Goal: Task Accomplishment & Management: Manage account settings

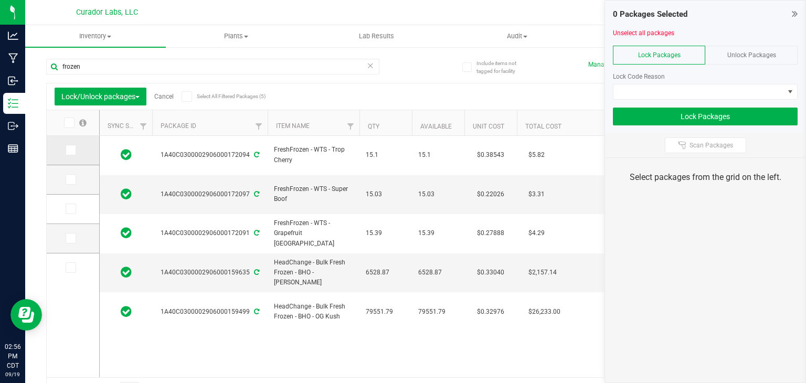
click at [69, 150] on icon at bounding box center [70, 150] width 7 height 0
click at [0, 0] on input "checkbox" at bounding box center [0, 0] width 0 height 0
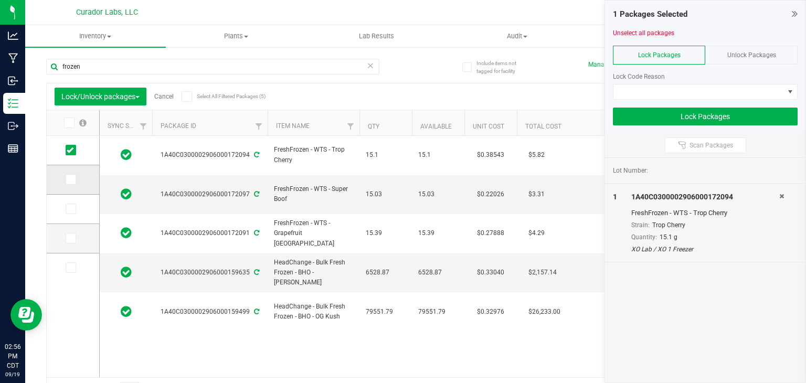
click at [71, 180] on icon at bounding box center [70, 180] width 7 height 0
click at [0, 0] on input "checkbox" at bounding box center [0, 0] width 0 height 0
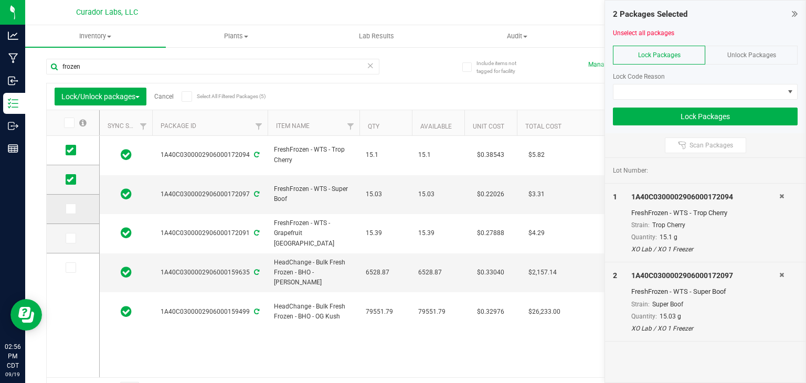
click at [71, 209] on icon at bounding box center [70, 209] width 7 height 0
click at [0, 0] on input "checkbox" at bounding box center [0, 0] width 0 height 0
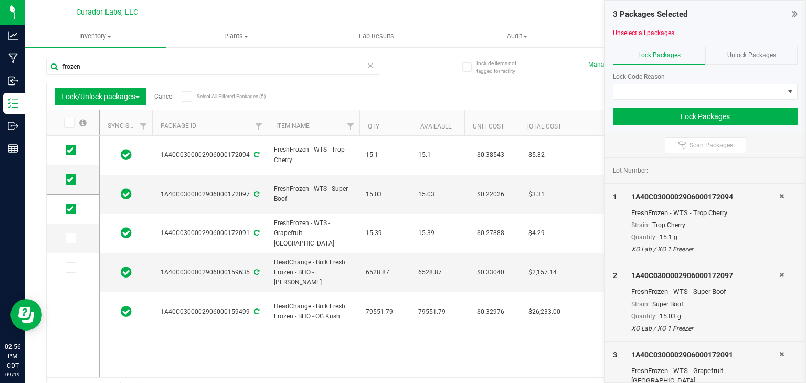
click at [640, 100] on div at bounding box center [705, 104] width 185 height 8
click at [664, 97] on span at bounding box center [699, 92] width 171 height 15
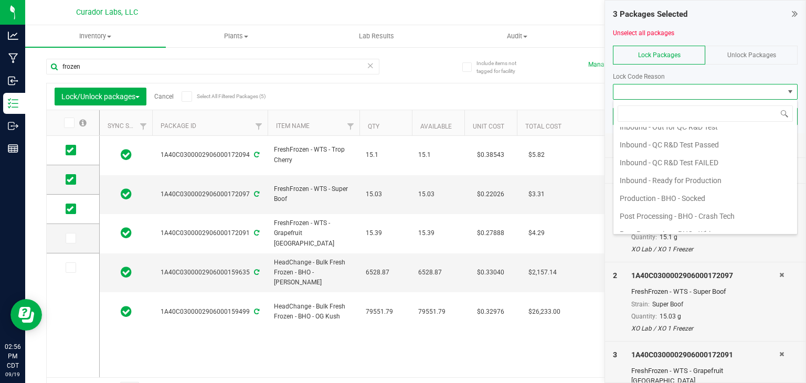
scroll to position [136, 0]
click at [662, 174] on li "Inbound - Ready for Production" at bounding box center [706, 178] width 184 height 18
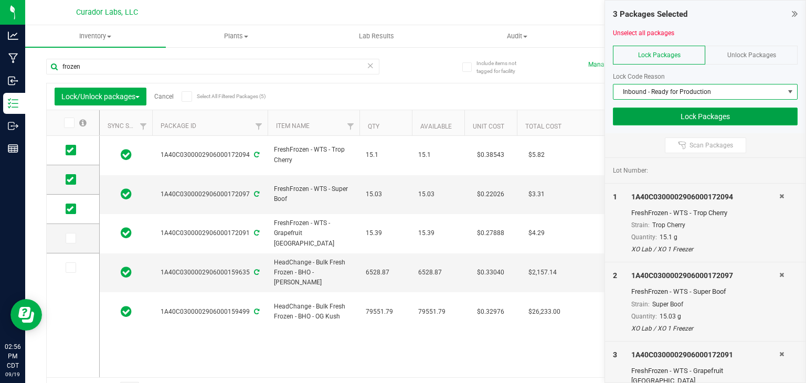
click at [651, 108] on button "Lock Packages" at bounding box center [705, 117] width 185 height 18
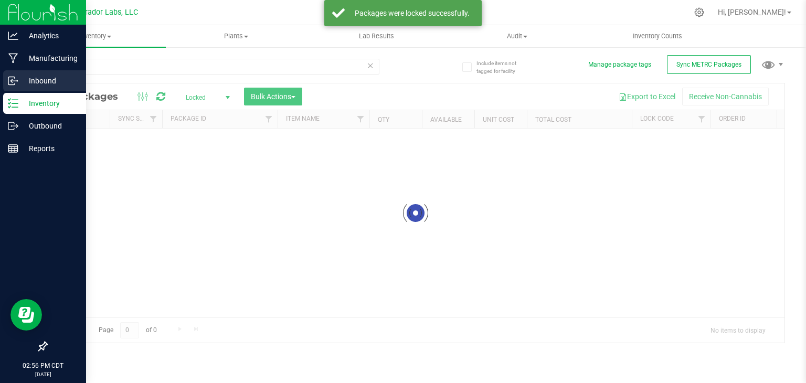
click at [29, 78] on p "Inbound" at bounding box center [49, 81] width 63 height 13
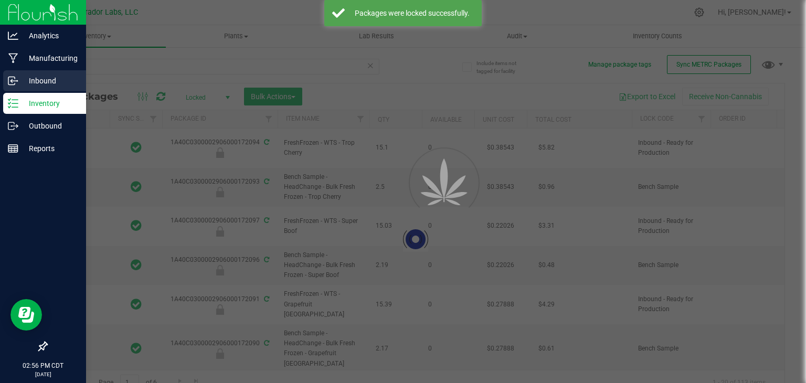
type input "[DATE]"
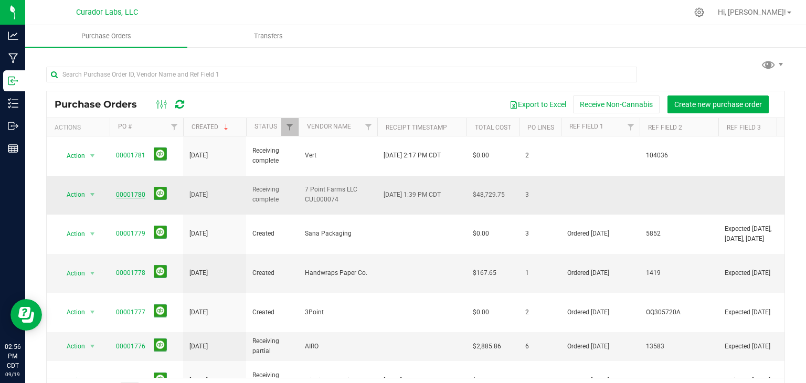
click at [130, 191] on link "00001780" at bounding box center [130, 194] width 29 height 7
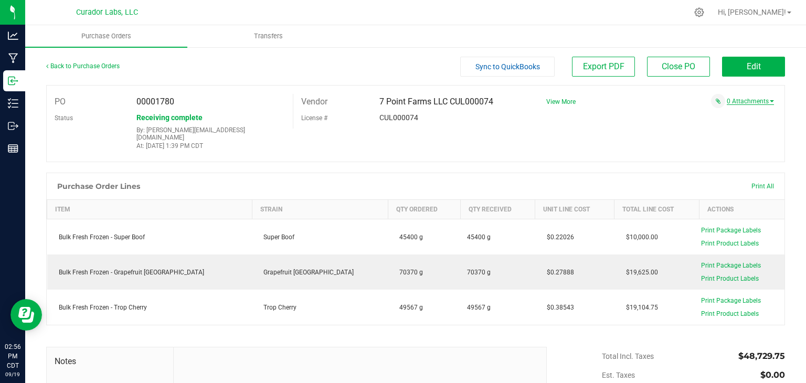
click at [743, 102] on link "0 Attachments" at bounding box center [750, 101] width 47 height 7
click at [733, 114] on button "Attach new document" at bounding box center [740, 115] width 69 height 9
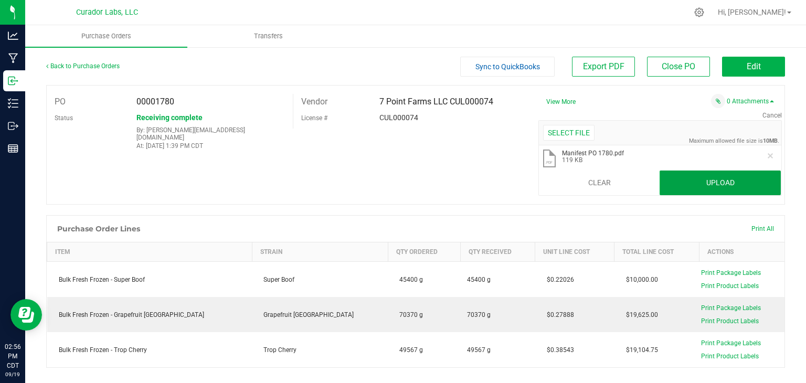
click at [740, 184] on button "Upload" at bounding box center [720, 183] width 121 height 25
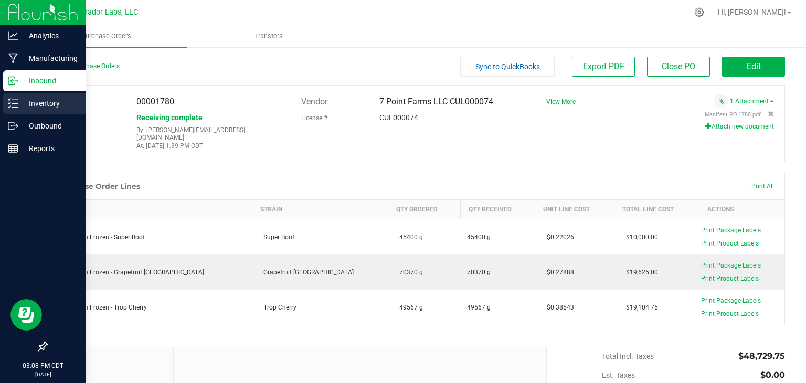
click at [22, 99] on p "Inventory" at bounding box center [49, 103] width 63 height 13
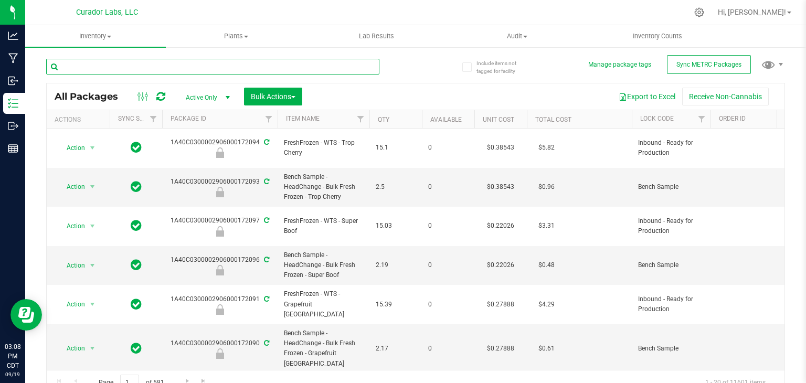
click at [192, 70] on input "text" at bounding box center [212, 67] width 333 height 16
type input "1"
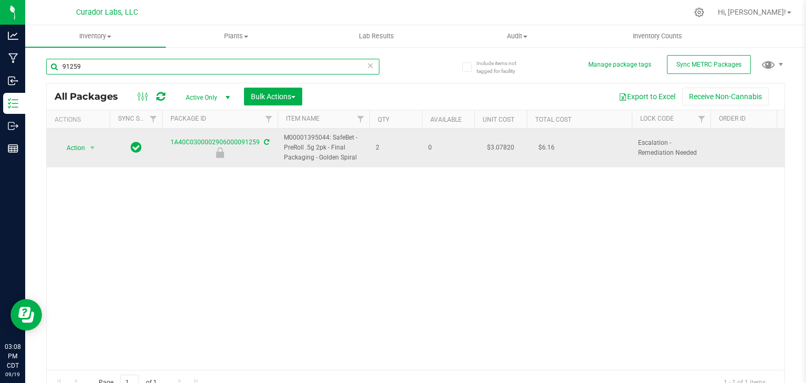
type input "91259"
click at [82, 141] on span "Action" at bounding box center [71, 148] width 28 height 15
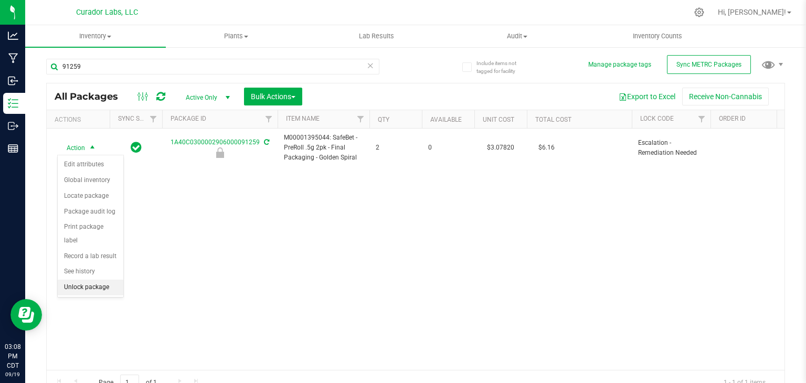
click at [88, 280] on li "Unlock package" at bounding box center [91, 288] width 66 height 16
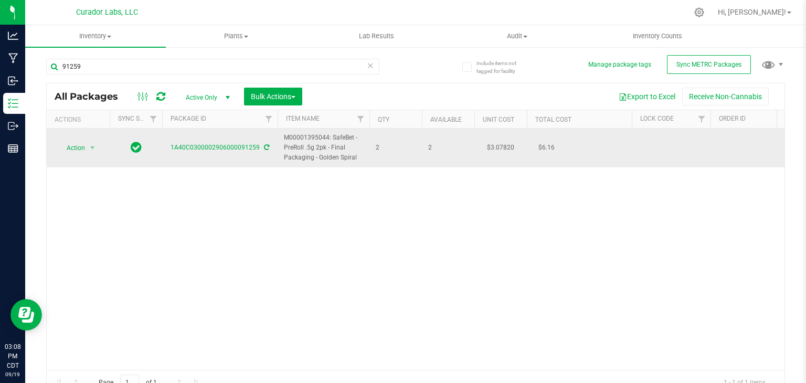
drag, startPoint x: 168, startPoint y: 148, endPoint x: 257, endPoint y: 155, distance: 89.0
click at [257, 155] on td "1A40C0300002906000091259" at bounding box center [219, 148] width 115 height 39
copy link "1A40C0300002906000091259"
drag, startPoint x: 358, startPoint y: 162, endPoint x: 283, endPoint y: 139, distance: 78.0
click at [283, 139] on td "M00001395044: SafeBet - PreRoll .5g 2pk - Final Packaging - Golden Spiral" at bounding box center [324, 148] width 92 height 39
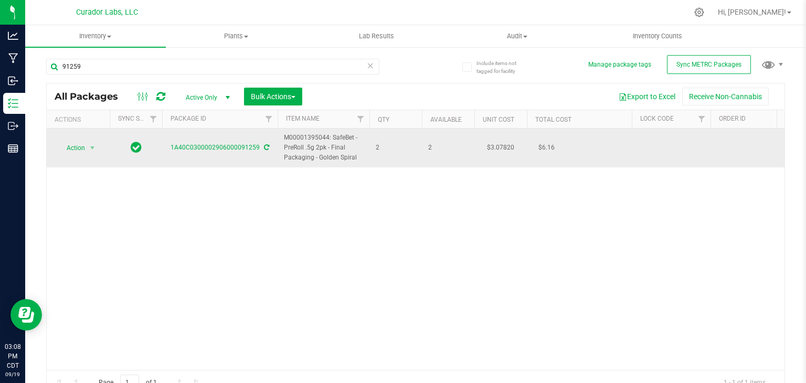
copy span "M00001395044: SafeBet - PreRoll .5g 2pk - Final Packaging - Golden Spiral"
click at [68, 152] on span "Action" at bounding box center [71, 148] width 28 height 15
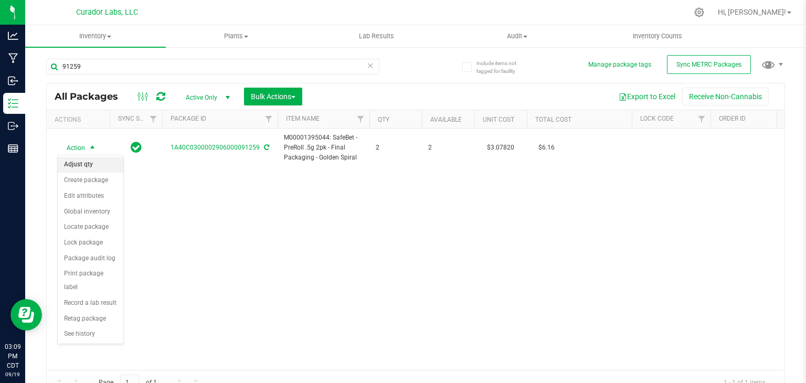
click at [98, 170] on li "Adjust qty" at bounding box center [91, 165] width 66 height 16
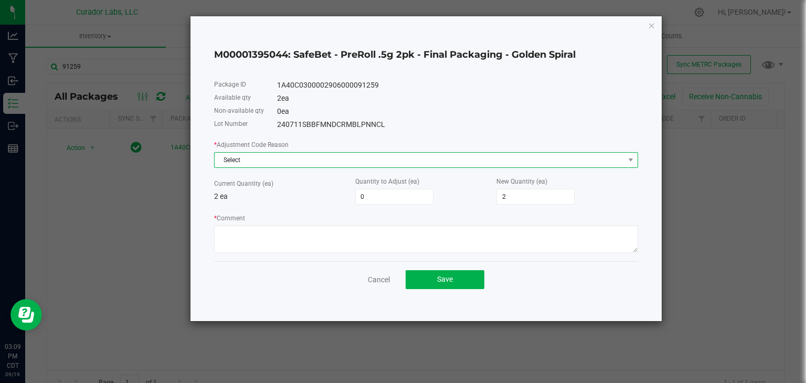
click at [349, 162] on span "Select" at bounding box center [420, 160] width 410 height 15
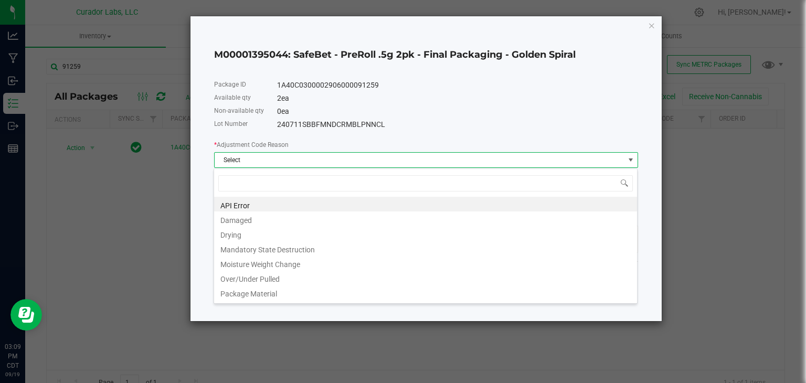
scroll to position [15, 424]
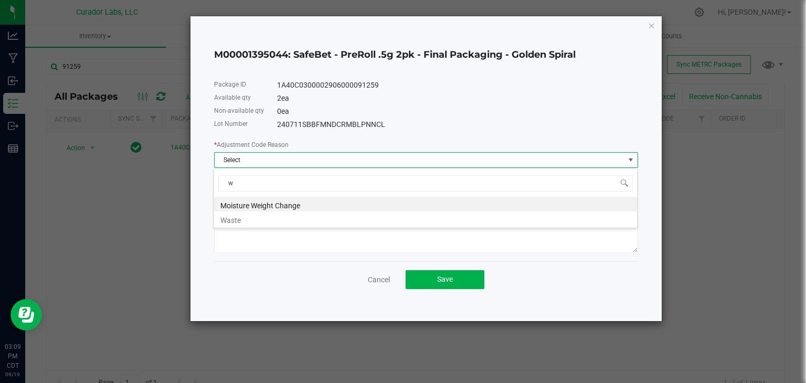
type input "wa"
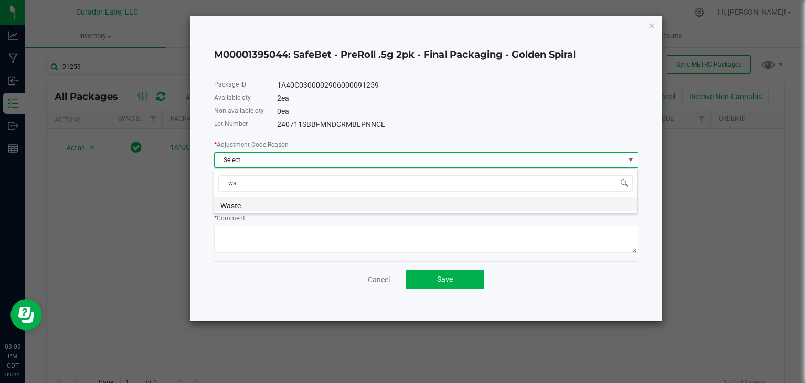
click at [310, 209] on li "Waste" at bounding box center [425, 204] width 423 height 15
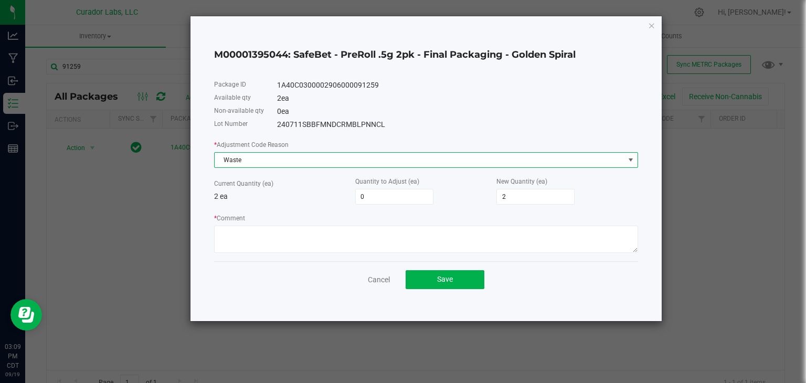
click at [527, 208] on div "* Adjustment Code Reason Waste Current Quantity (ea) 2 ea Quantity to Adjust (e…" at bounding box center [426, 196] width 424 height 114
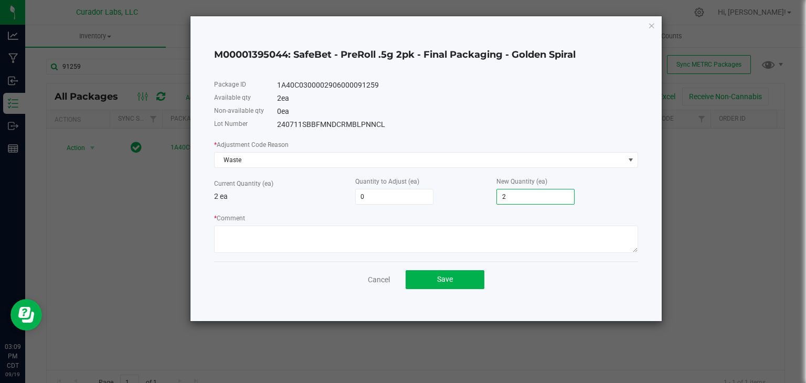
click at [523, 199] on input "2" at bounding box center [535, 197] width 77 height 15
type input "-2"
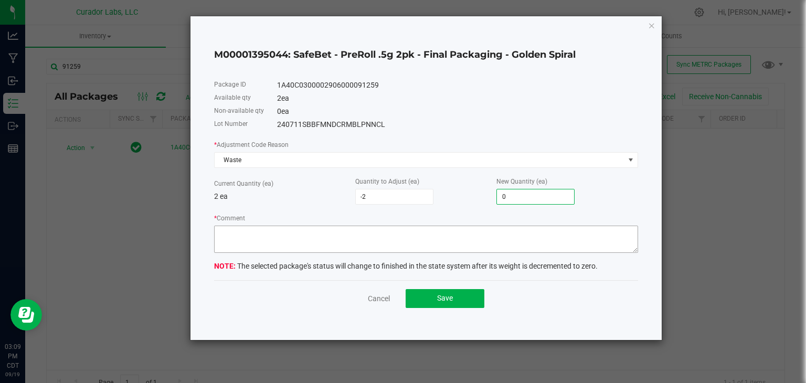
type input "0"
click at [437, 239] on textarea "* Comment" at bounding box center [426, 239] width 424 height 27
type textarea "Expired Product"
click at [427, 309] on div "Cancel Save" at bounding box center [426, 298] width 424 height 36
click at [432, 304] on button "Save" at bounding box center [445, 298] width 79 height 19
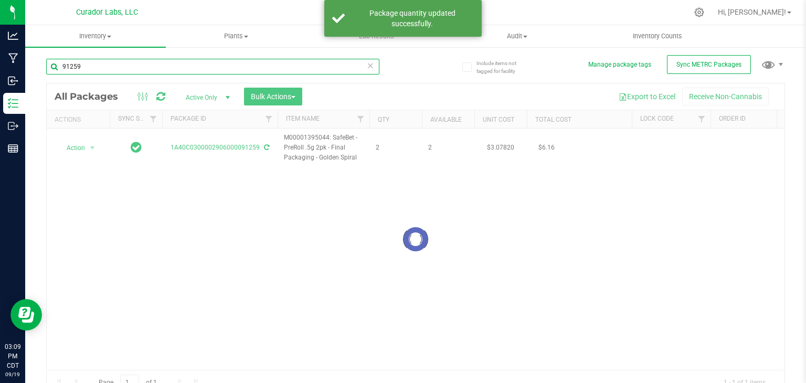
click at [187, 70] on input "91259" at bounding box center [212, 67] width 333 height 16
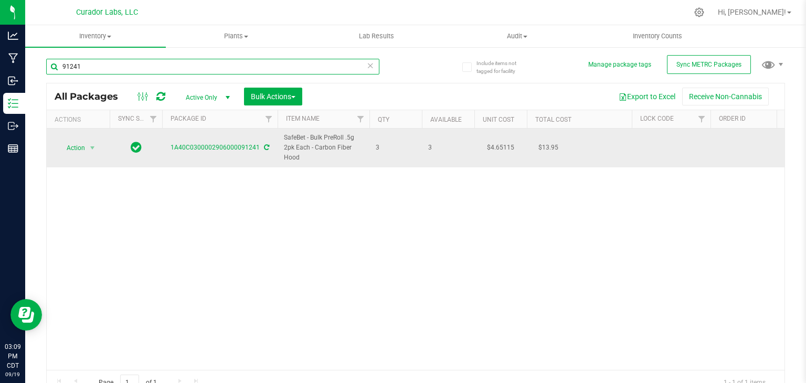
type input "91241"
drag, startPoint x: 302, startPoint y: 160, endPoint x: 279, endPoint y: 142, distance: 29.6
click at [279, 142] on td "SafeBet - Bulk PreRoll .5g 2pk Each - Carbon Fiber Hood" at bounding box center [324, 148] width 92 height 39
drag, startPoint x: 167, startPoint y: 148, endPoint x: 257, endPoint y: 153, distance: 90.4
click at [257, 153] on td "1A40C0300002906000091241" at bounding box center [219, 148] width 115 height 39
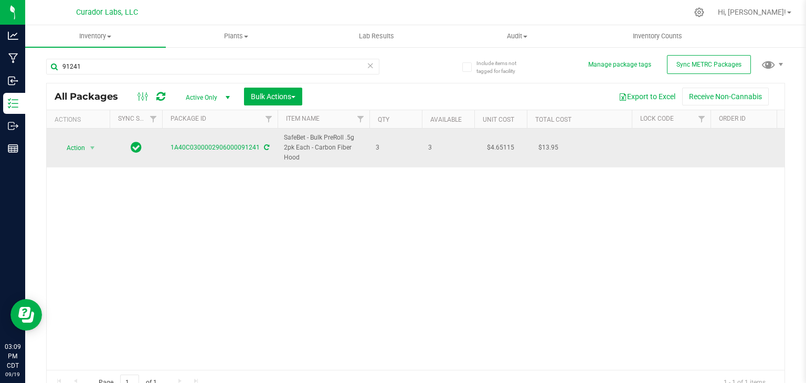
copy link "1A40C0300002906000091241"
click at [300, 157] on span "SafeBet - Bulk PreRoll .5g 2pk Each - Carbon Fiber Hood" at bounding box center [323, 148] width 79 height 30
drag, startPoint x: 300, startPoint y: 157, endPoint x: 291, endPoint y: 151, distance: 11.1
click at [291, 151] on span "SafeBet - Bulk PreRoll .5g 2pk Each - Carbon Fiber Hood" at bounding box center [323, 148] width 79 height 30
click at [292, 144] on span "SafeBet - Bulk PreRoll .5g 2pk Each - Carbon Fiber Hood" at bounding box center [323, 148] width 79 height 30
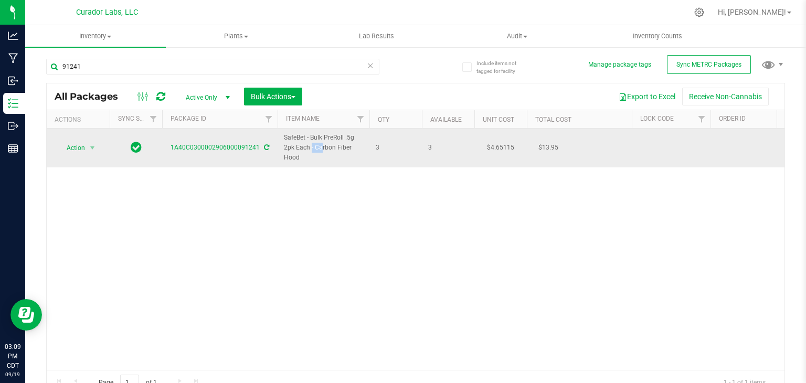
click at [292, 144] on span "SafeBet - Bulk PreRoll .5g 2pk Each - Carbon Fiber Hood" at bounding box center [323, 148] width 79 height 30
click at [95, 151] on span "select" at bounding box center [92, 148] width 8 height 8
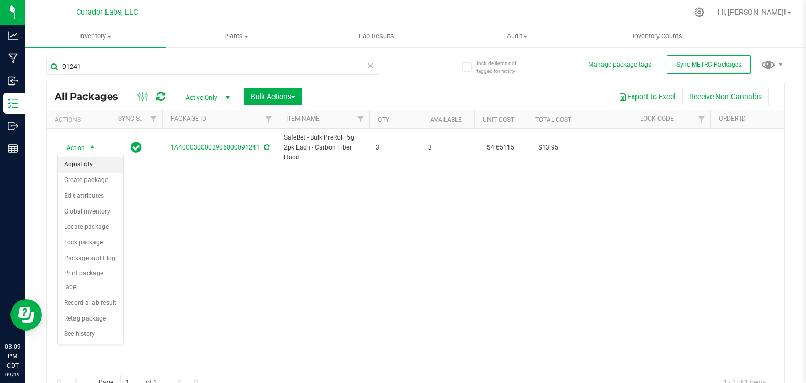
click at [99, 164] on li "Adjust qty" at bounding box center [91, 165] width 66 height 16
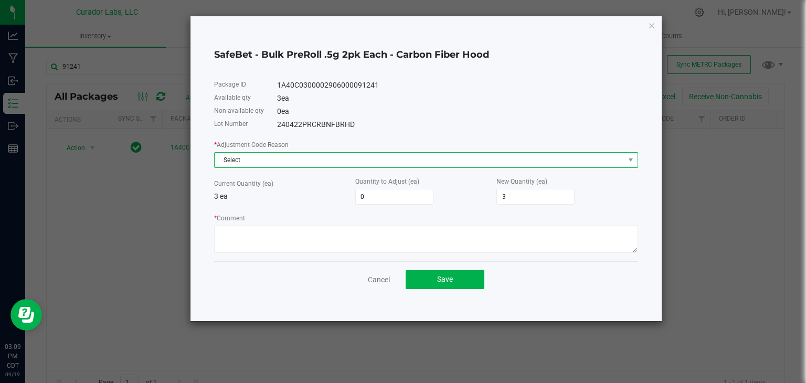
click at [341, 166] on span "Select" at bounding box center [420, 160] width 410 height 15
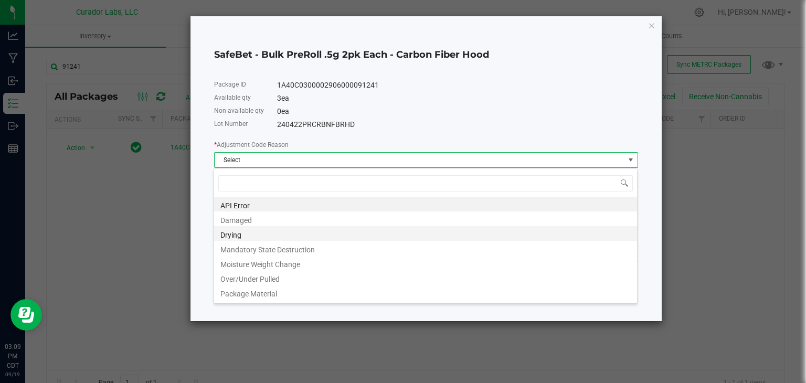
scroll to position [71, 0]
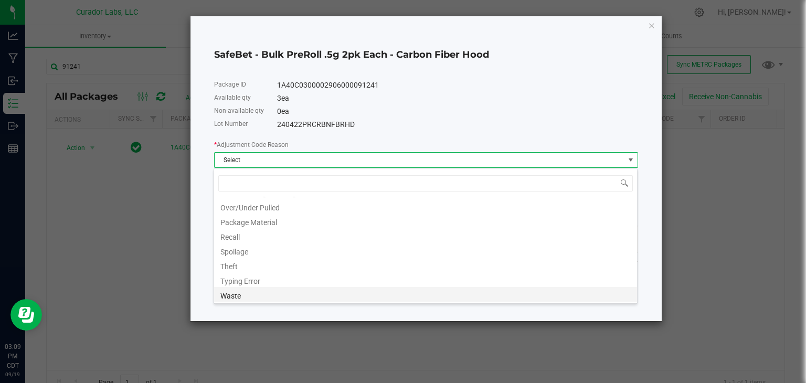
click at [290, 292] on li "Waste" at bounding box center [425, 294] width 423 height 15
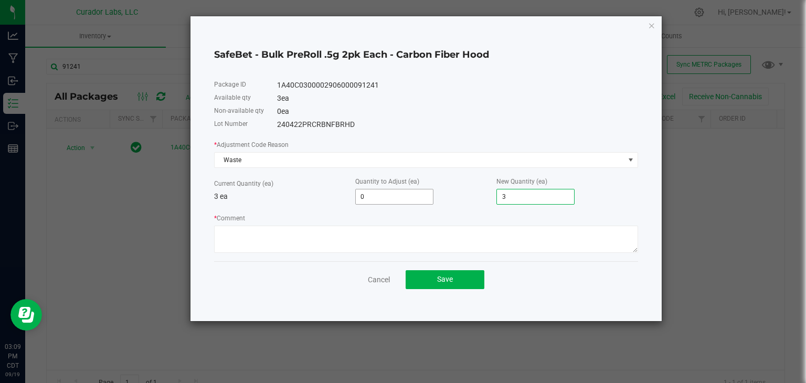
type input "-3"
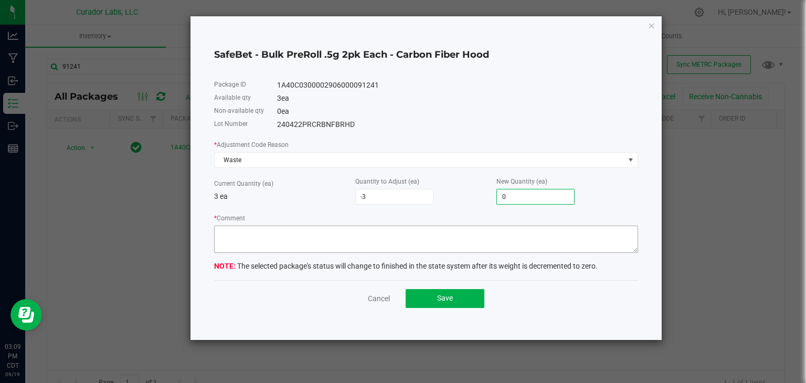
type input "0"
click at [381, 234] on textarea "* Comment" at bounding box center [426, 239] width 424 height 27
type textarea "Expired Product"
click at [430, 293] on button "Save" at bounding box center [445, 298] width 79 height 19
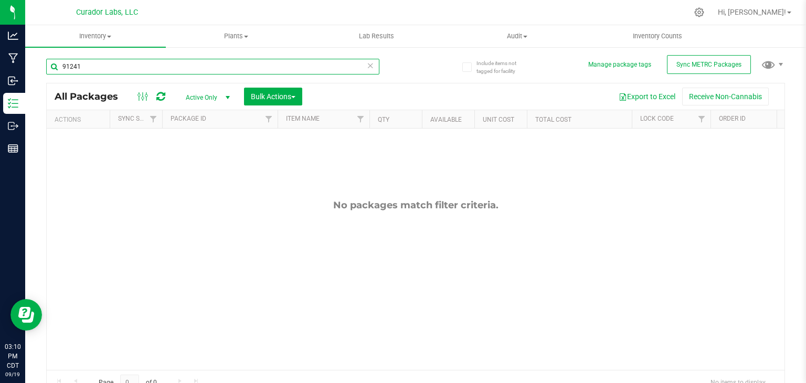
click at [181, 60] on input "91241" at bounding box center [212, 67] width 333 height 16
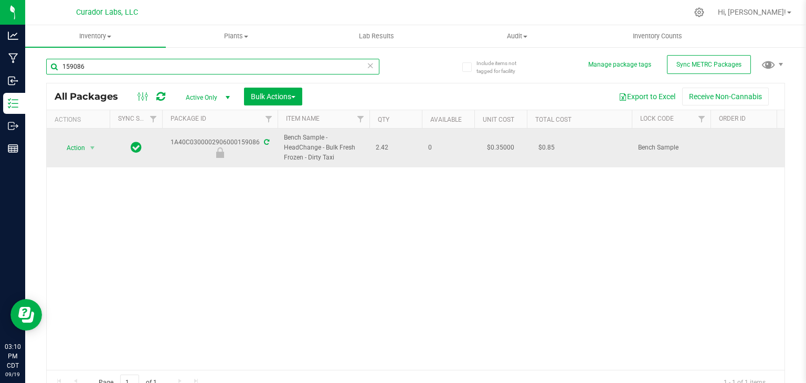
type input "159086"
drag, startPoint x: 171, startPoint y: 146, endPoint x: 257, endPoint y: 145, distance: 85.6
click at [257, 145] on div "1A40C0300002906000159086" at bounding box center [220, 148] width 119 height 20
copy div "1A40C0300002906000159086"
click at [321, 153] on span "Bench Sample - HeadChange - Bulk Fresh Frozen - Dirty Taxi" at bounding box center [323, 148] width 79 height 30
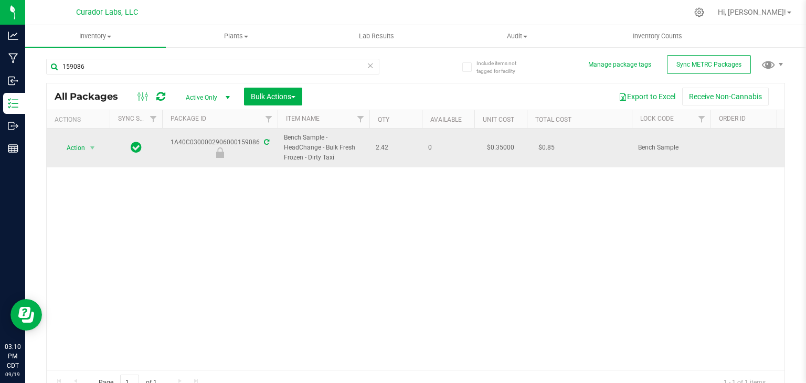
click at [321, 153] on span "Bench Sample - HeadChange - Bulk Fresh Frozen - Dirty Taxi" at bounding box center [323, 148] width 79 height 30
copy tr "Bench Sample - HeadChange - Bulk Fresh Frozen - Dirty Taxi"
click at [81, 148] on span "Action" at bounding box center [71, 148] width 28 height 15
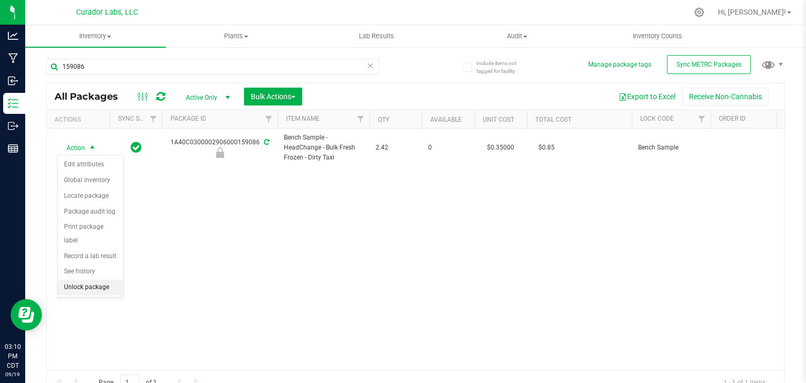
click at [100, 280] on li "Unlock package" at bounding box center [91, 288] width 66 height 16
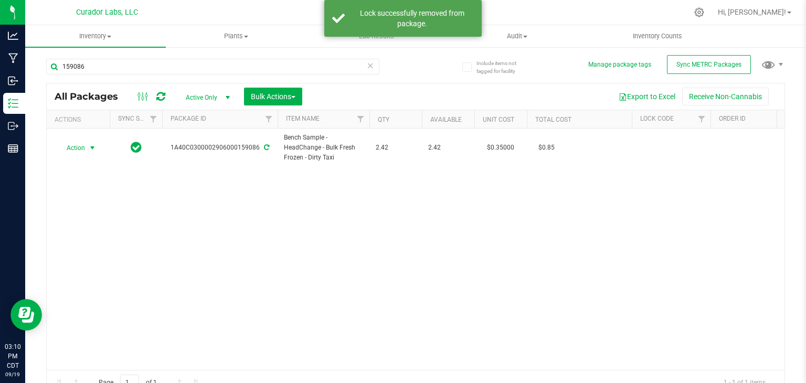
click at [92, 150] on span "select" at bounding box center [92, 148] width 8 height 8
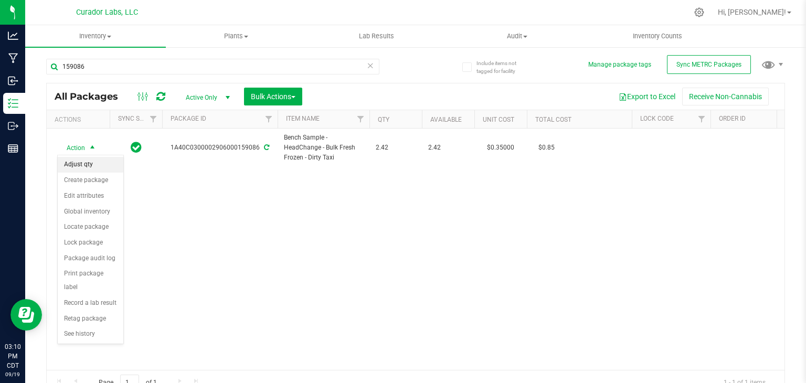
click at [93, 159] on li "Adjust qty" at bounding box center [91, 165] width 66 height 16
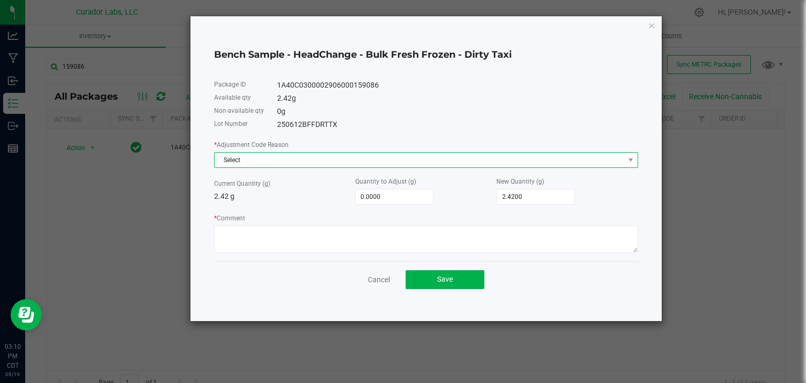
click at [263, 163] on span "Select" at bounding box center [420, 160] width 410 height 15
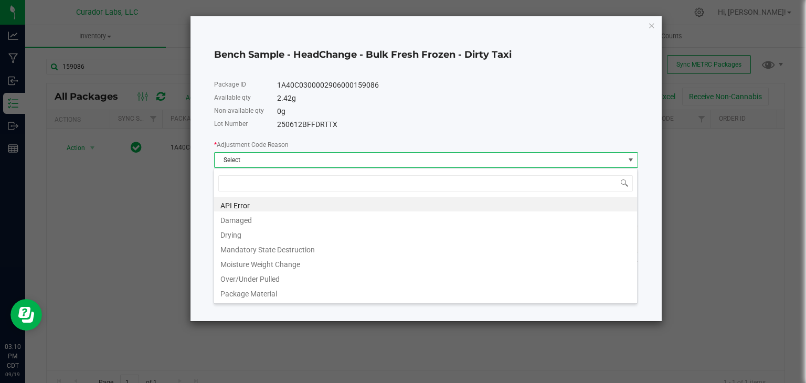
scroll to position [15, 424]
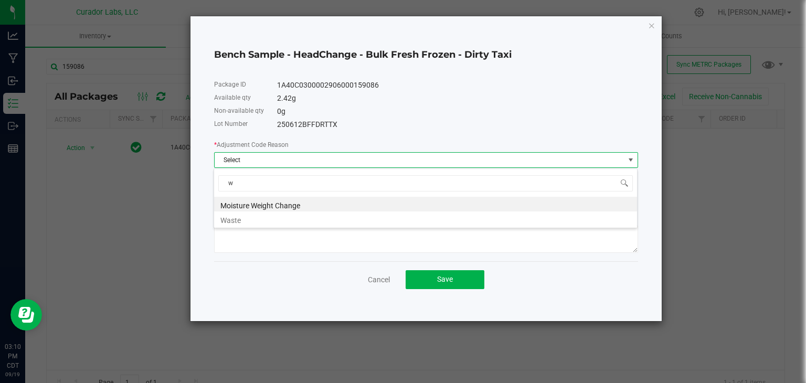
type input "wa"
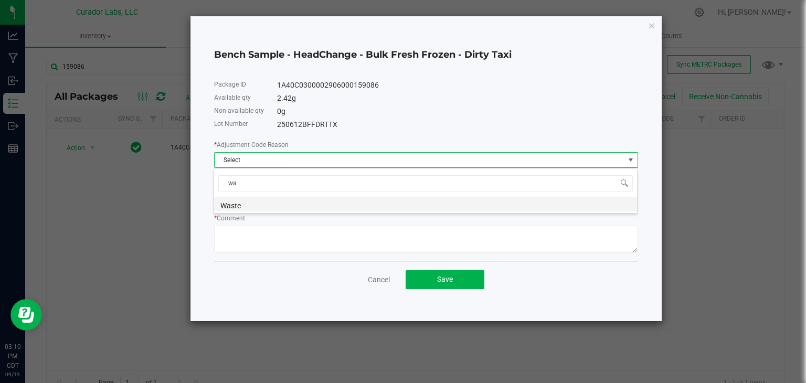
click at [266, 206] on li "Waste" at bounding box center [425, 204] width 423 height 15
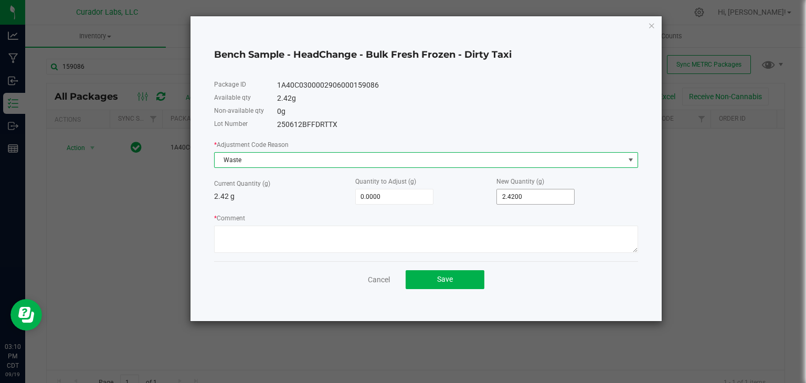
type input "2.42"
type input "0"
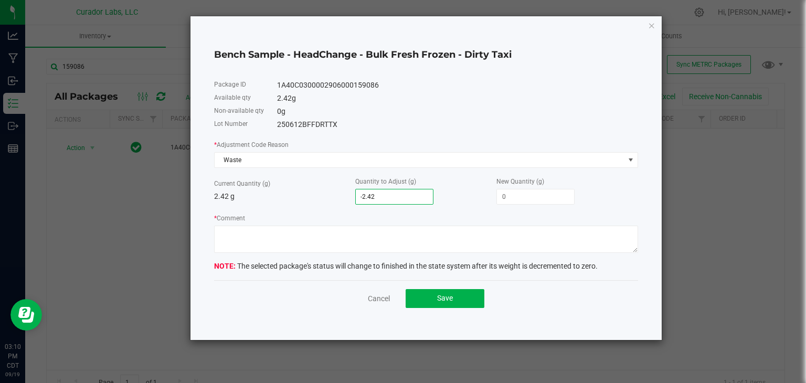
type input "0"
type input "2.4200"
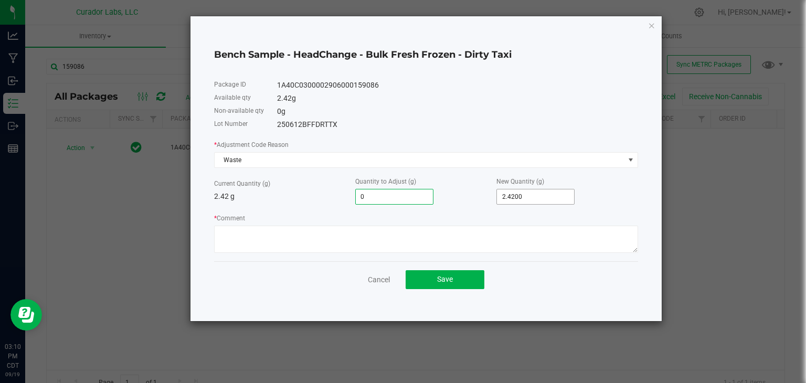
type input "0.0000"
type input "2.42"
type input "-2.4200"
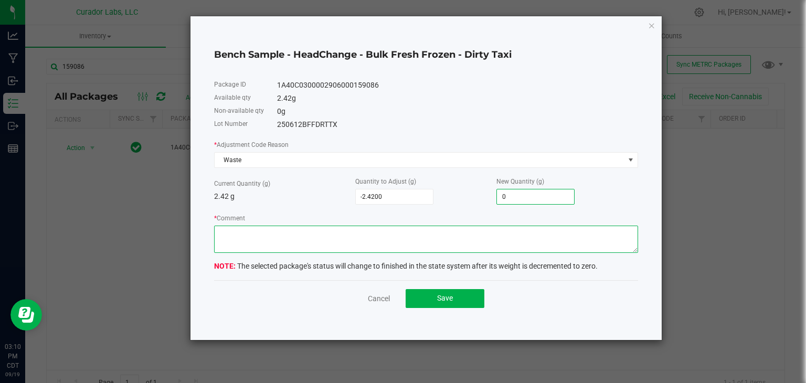
type input "0.0000"
click at [411, 239] on textarea "* Comment" at bounding box center [426, 239] width 424 height 27
type textarea "Expired Product"
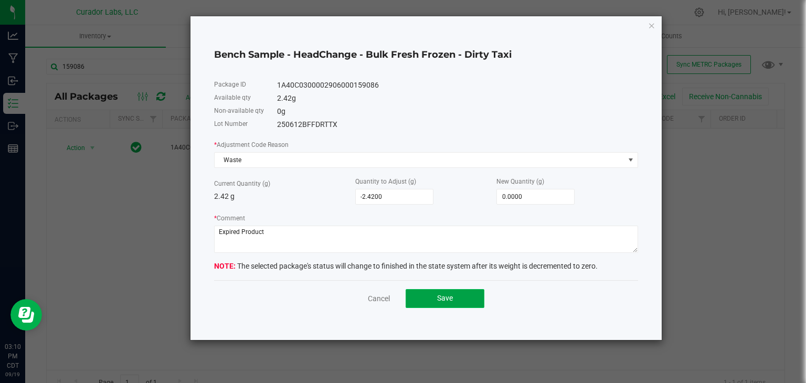
click at [430, 296] on button "Save" at bounding box center [445, 298] width 79 height 19
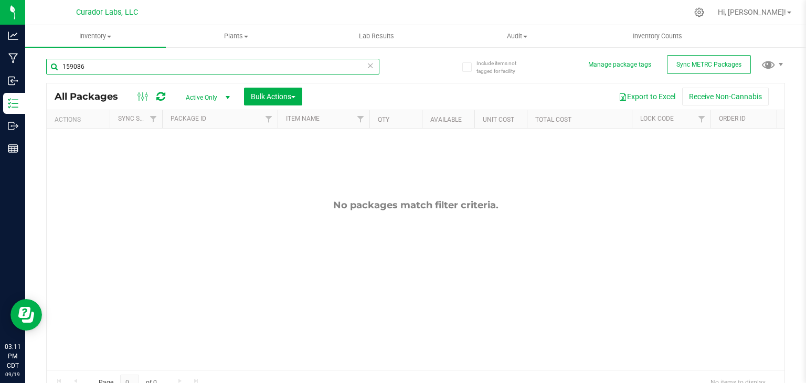
click at [243, 71] on input "159086" at bounding box center [212, 67] width 333 height 16
type input "5"
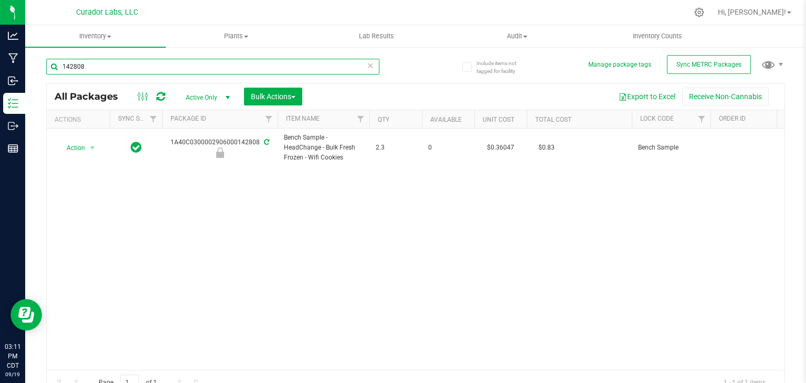
type input "142808"
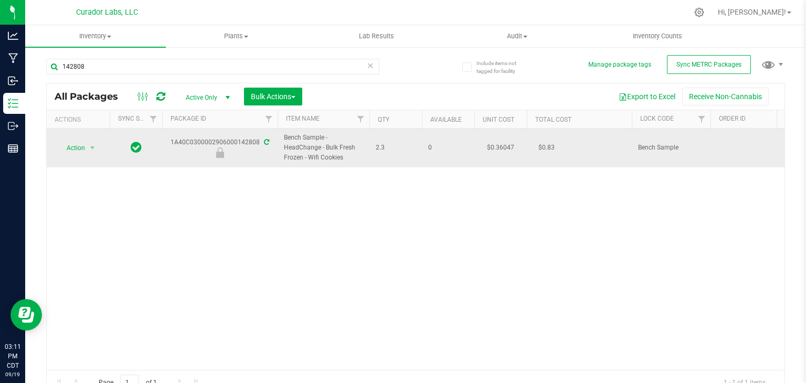
drag, startPoint x: 171, startPoint y: 143, endPoint x: 258, endPoint y: 145, distance: 86.6
click at [258, 145] on div "1A40C0300002906000142808" at bounding box center [220, 148] width 119 height 20
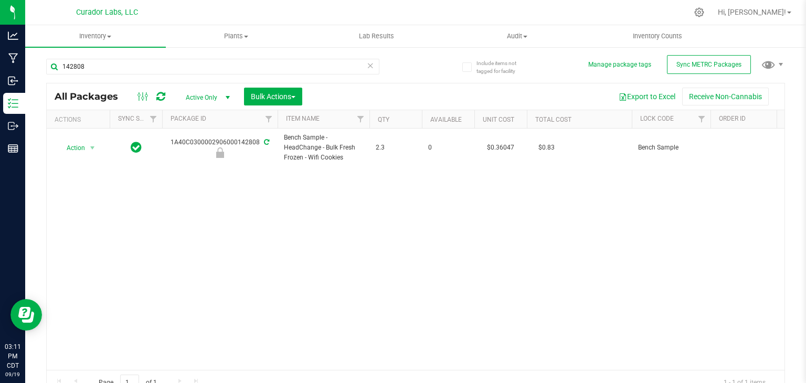
copy div "1A40C0300002906000142808"
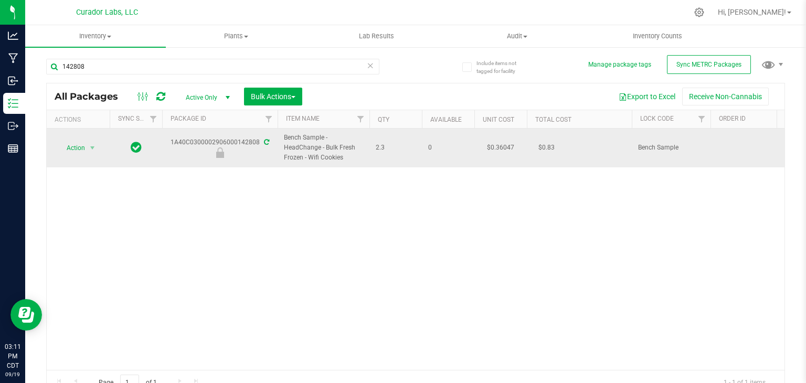
drag, startPoint x: 344, startPoint y: 160, endPoint x: 283, endPoint y: 133, distance: 67.0
click at [283, 133] on td "Bench Sample - HeadChange - Bulk Fresh Frozen - Wifi Cookies" at bounding box center [324, 148] width 92 height 39
copy span "Bench Sample - HeadChange - Bulk Fresh Frozen - Wifi Cookies"
click at [85, 144] on span "Action" at bounding box center [71, 148] width 28 height 15
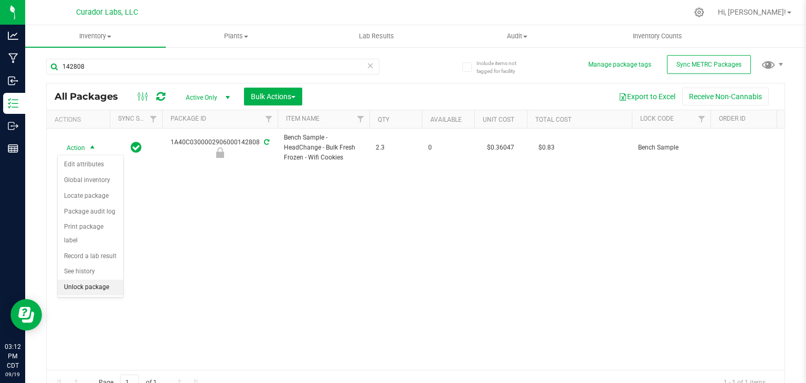
click at [93, 280] on li "Unlock package" at bounding box center [91, 288] width 66 height 16
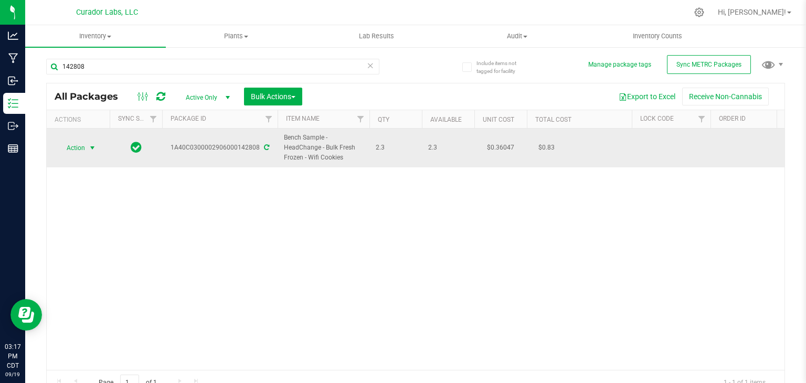
click at [96, 149] on span "select" at bounding box center [92, 148] width 8 height 8
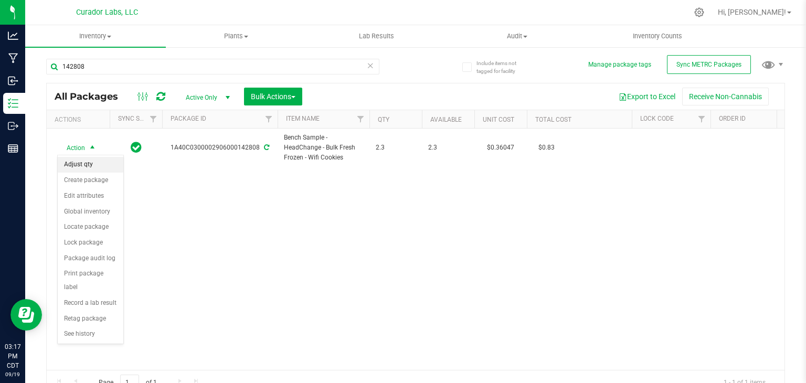
click at [93, 165] on li "Adjust qty" at bounding box center [91, 165] width 66 height 16
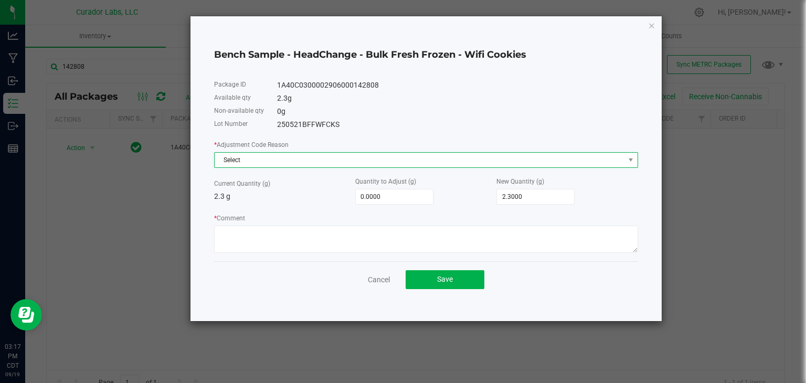
click at [316, 158] on span "Select" at bounding box center [420, 160] width 410 height 15
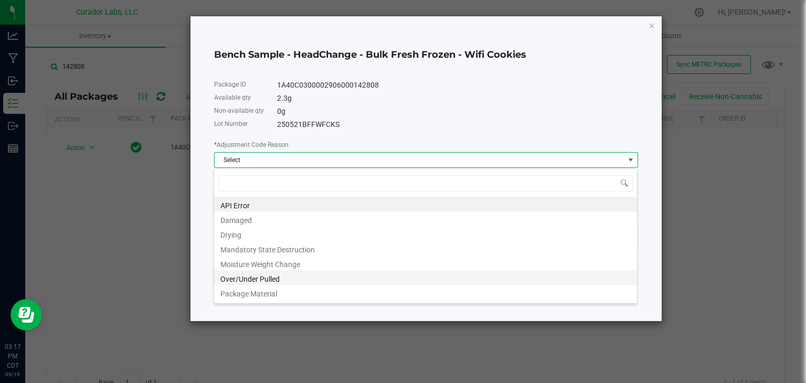
scroll to position [71, 0]
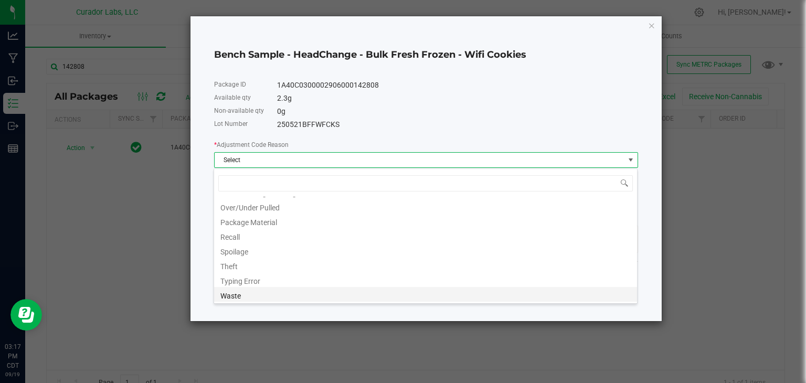
click at [264, 289] on li "Waste" at bounding box center [425, 294] width 423 height 15
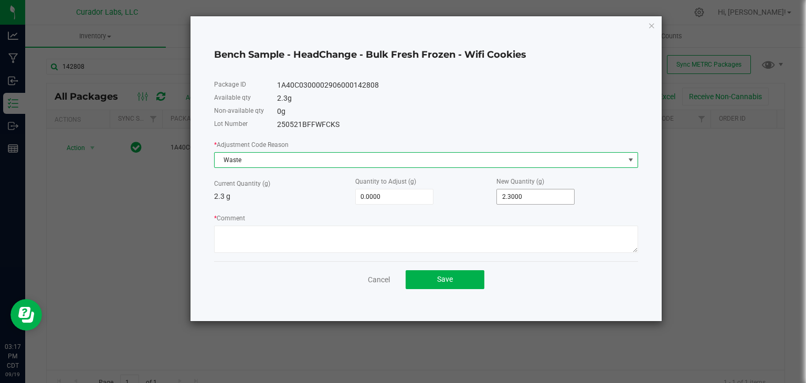
type input "2.3"
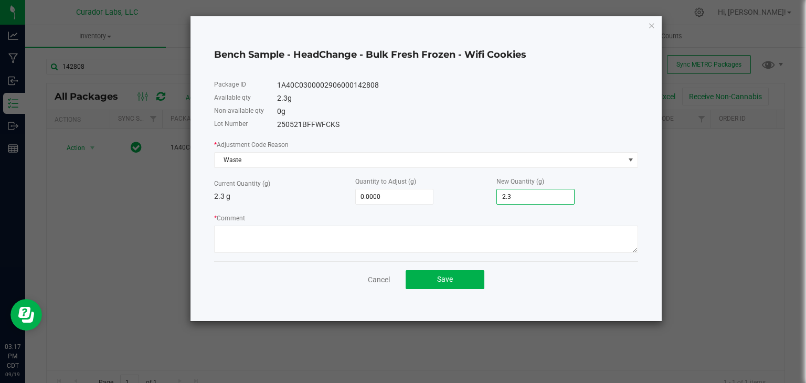
click at [536, 199] on input "2.3" at bounding box center [535, 197] width 77 height 15
type input "-2.3000"
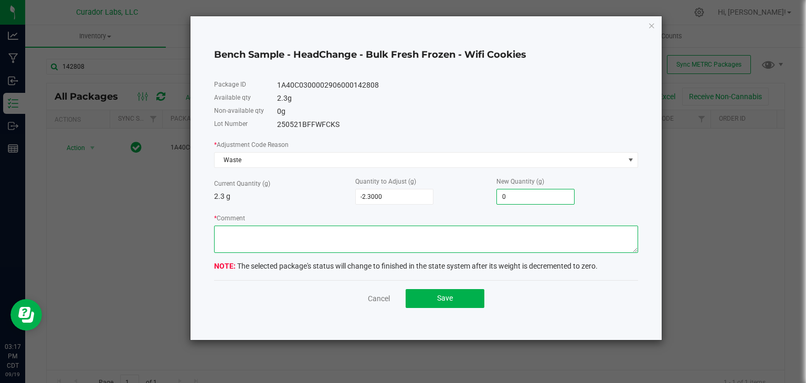
type input "0.0000"
click at [447, 248] on textarea "* Comment" at bounding box center [426, 239] width 424 height 27
type textarea "Expired Product"
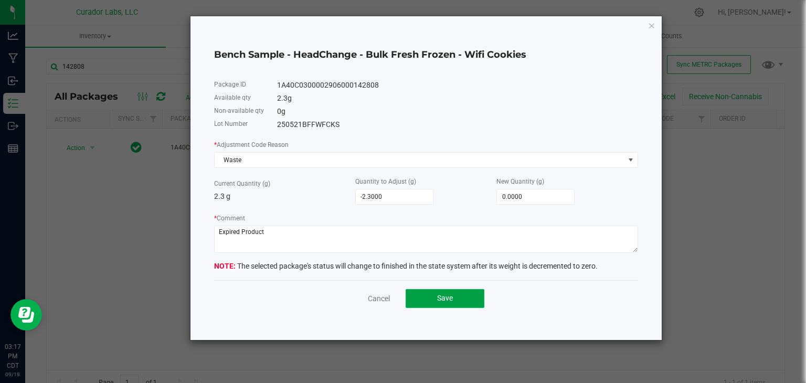
click at [437, 307] on button "Save" at bounding box center [445, 298] width 79 height 19
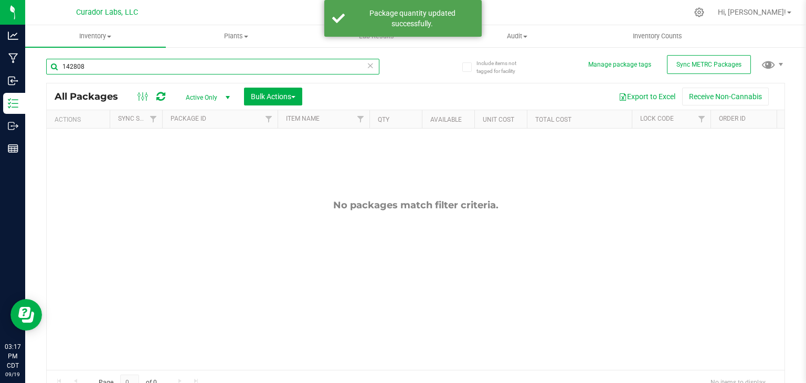
click at [250, 64] on input "142808" at bounding box center [212, 67] width 333 height 16
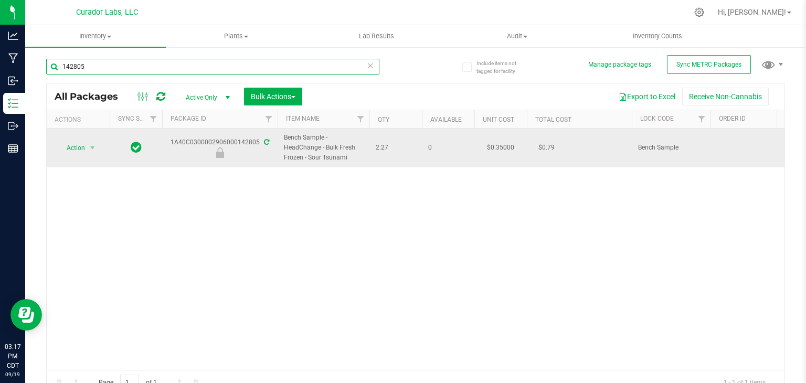
type input "142805"
click at [172, 144] on div "1A40C0300002906000142805" at bounding box center [220, 148] width 119 height 20
click at [259, 140] on div "1A40C0300002906000142805" at bounding box center [220, 148] width 119 height 20
click at [208, 141] on div "1A40C0300002906000142805" at bounding box center [220, 148] width 119 height 20
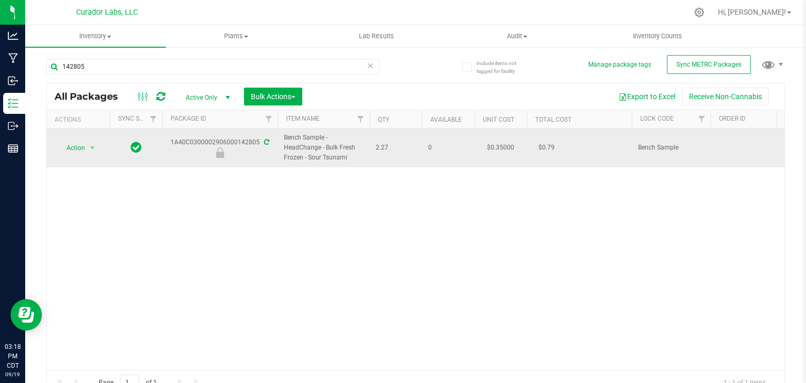
drag, startPoint x: 208, startPoint y: 141, endPoint x: 195, endPoint y: 143, distance: 12.9
drag, startPoint x: 195, startPoint y: 143, endPoint x: 176, endPoint y: 138, distance: 20.3
click at [176, 138] on div "1A40C0300002906000142805" at bounding box center [220, 148] width 119 height 20
drag, startPoint x: 175, startPoint y: 143, endPoint x: 182, endPoint y: 142, distance: 6.8
click at [182, 142] on div "1A40C0300002906000142805" at bounding box center [220, 148] width 119 height 20
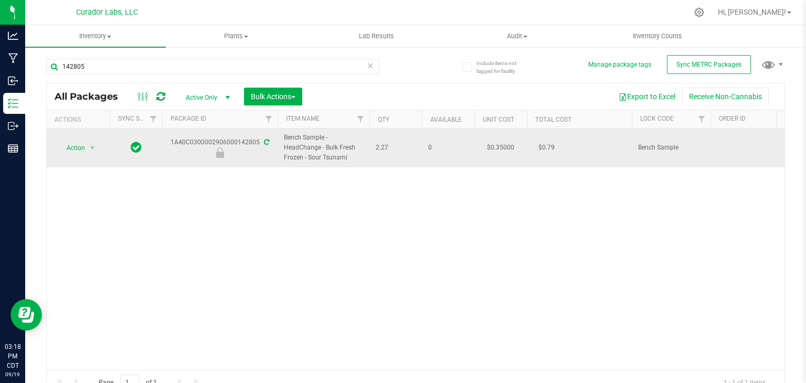
click at [258, 142] on div "1A40C0300002906000142805" at bounding box center [220, 148] width 119 height 20
click at [243, 141] on div "1A40C0300002906000142805" at bounding box center [220, 148] width 119 height 20
copy div "1A40C0300002906000142805"
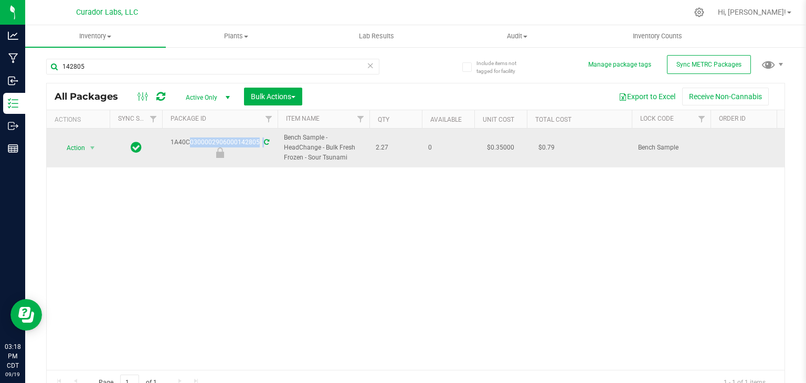
drag, startPoint x: 345, startPoint y: 156, endPoint x: 283, endPoint y: 135, distance: 66.1
click at [283, 135] on td "Bench Sample - HeadChange - Bulk Fresh Frozen - Sour Tsunami" at bounding box center [324, 148] width 92 height 39
copy span "Bench Sample - HeadChange - Bulk Fresh Frozen - Sour Tsunami"
click at [86, 146] on span "select" at bounding box center [92, 148] width 13 height 15
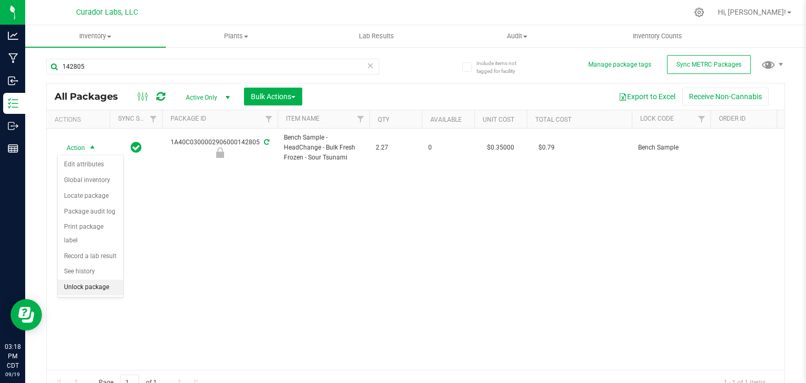
click at [88, 280] on li "Unlock package" at bounding box center [91, 288] width 66 height 16
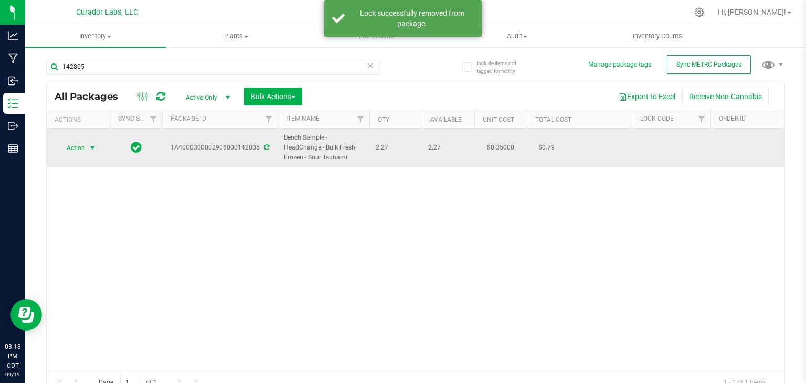
click at [90, 149] on span "select" at bounding box center [92, 148] width 8 height 8
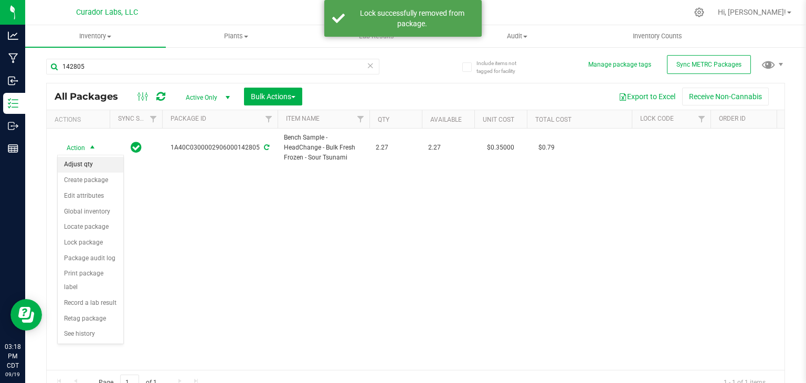
click at [90, 161] on li "Adjust qty" at bounding box center [91, 165] width 66 height 16
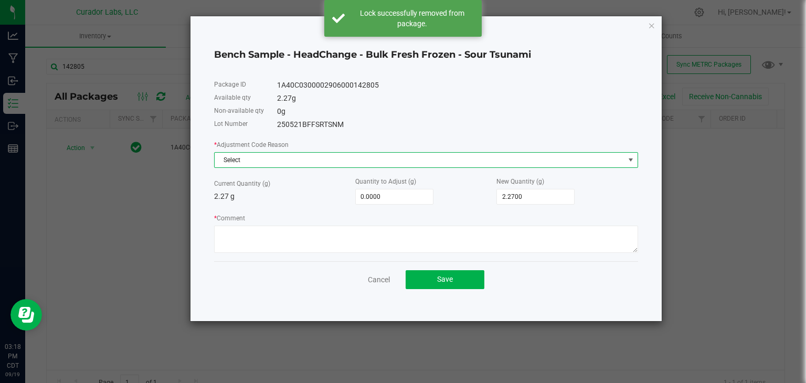
click at [288, 157] on span "Select" at bounding box center [420, 160] width 410 height 15
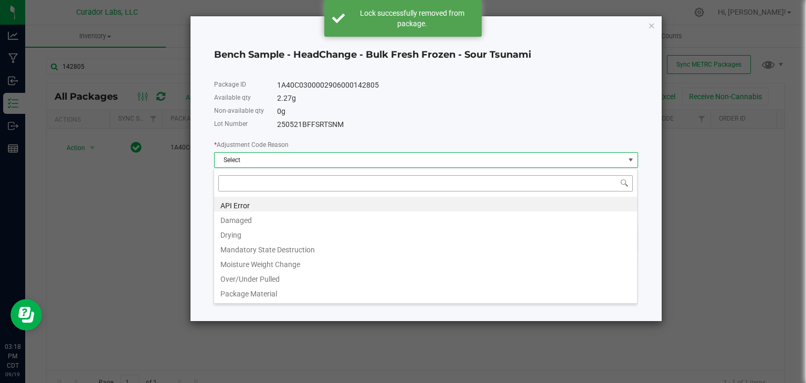
scroll to position [15, 424]
type input "w"
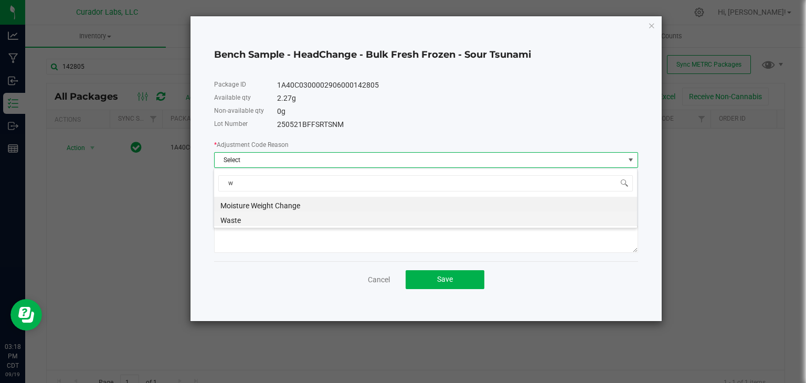
click at [288, 216] on li "Waste" at bounding box center [425, 219] width 423 height 15
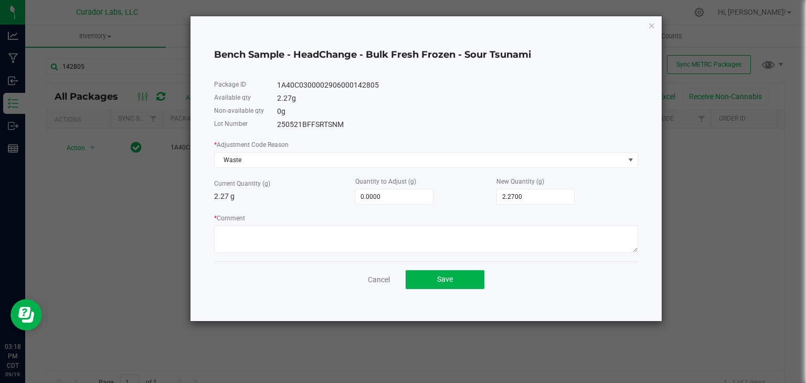
drag, startPoint x: 522, startPoint y: 205, endPoint x: 435, endPoint y: 191, distance: 87.9
click at [435, 191] on div "* Adjustment Code Reason Waste Current Quantity (g) 2.27 g Quantity to Adjust (…" at bounding box center [426, 196] width 424 height 114
click at [519, 199] on input "2.2700" at bounding box center [535, 197] width 77 height 15
type input "2.27"
type input "-2.2700"
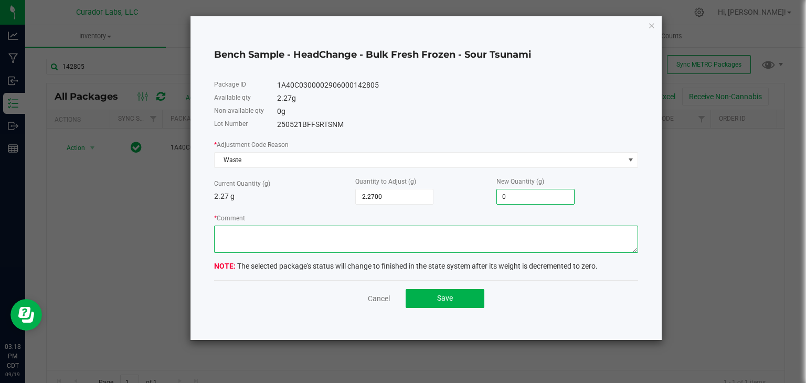
type input "0.0000"
type textarea "Expired Product"
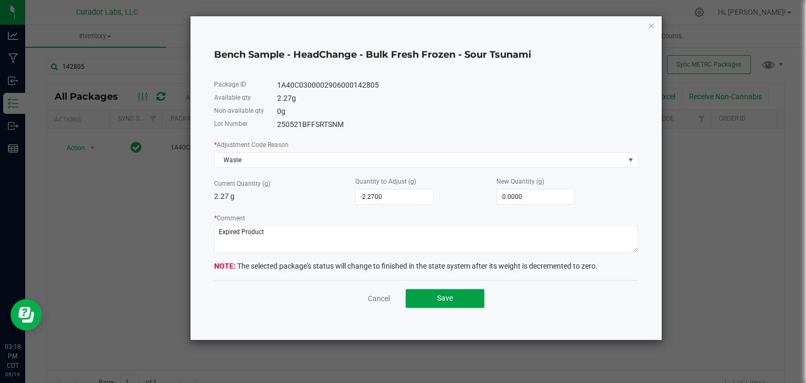
click at [463, 303] on button "Save" at bounding box center [445, 298] width 79 height 19
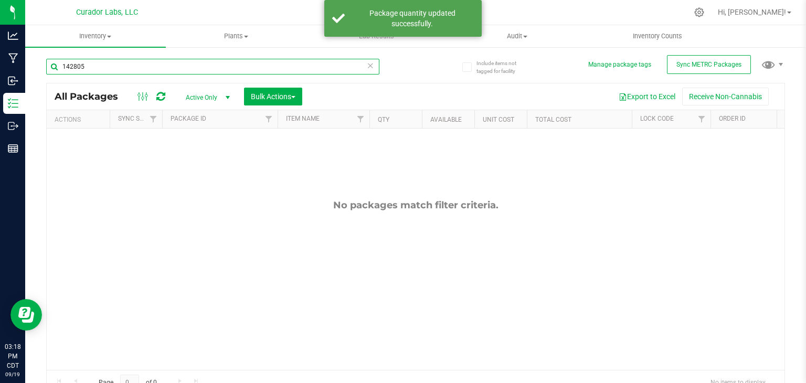
click at [217, 66] on input "142805" at bounding box center [212, 67] width 333 height 16
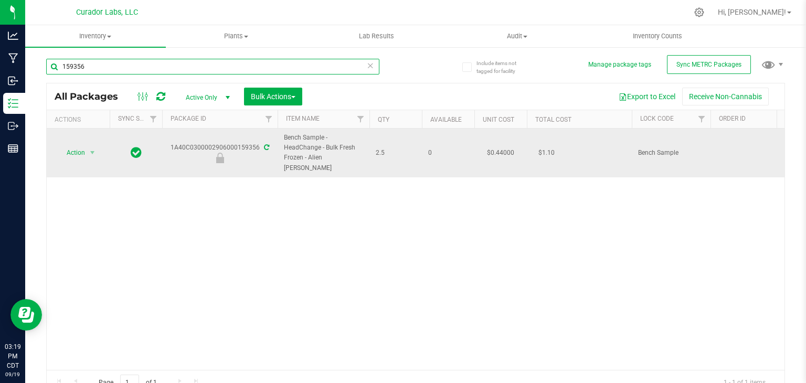
type input "159356"
drag, startPoint x: 172, startPoint y: 144, endPoint x: 258, endPoint y: 145, distance: 86.1
click at [258, 145] on div "1A40C0300002906000159356" at bounding box center [220, 153] width 119 height 20
copy div "1A40C0300002906000159356"
drag, startPoint x: 338, startPoint y: 158, endPoint x: 279, endPoint y: 144, distance: 60.9
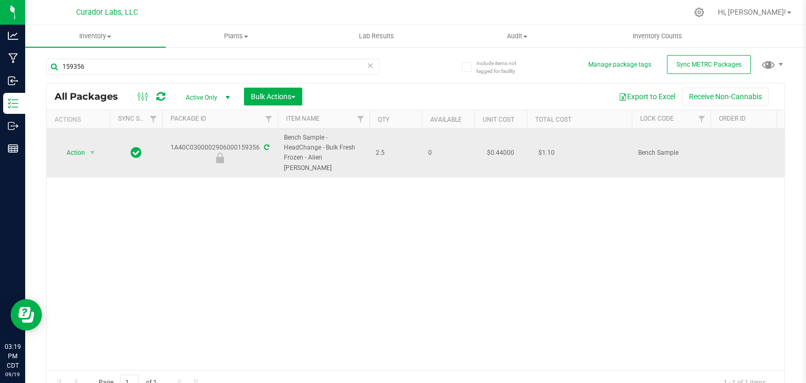
click at [279, 144] on td "Bench Sample - HeadChange - Bulk Fresh Frozen - Alien [PERSON_NAME]" at bounding box center [324, 153] width 92 height 49
click at [92, 139] on td "Action Action Edit attributes Global inventory Locate package Package audit log…" at bounding box center [78, 153] width 63 height 49
click at [91, 149] on span "select" at bounding box center [92, 153] width 8 height 8
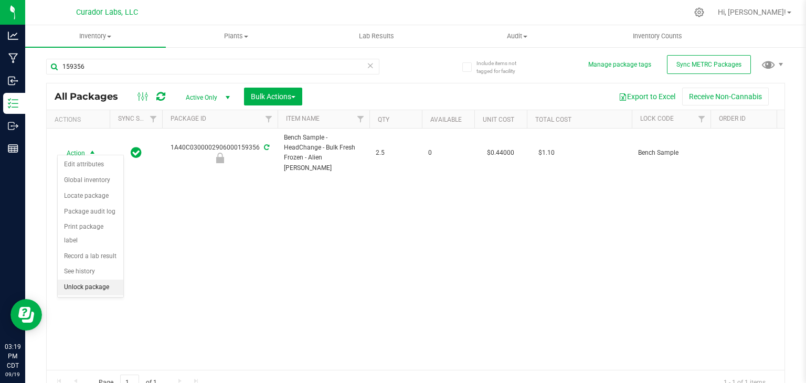
click at [85, 280] on li "Unlock package" at bounding box center [91, 288] width 66 height 16
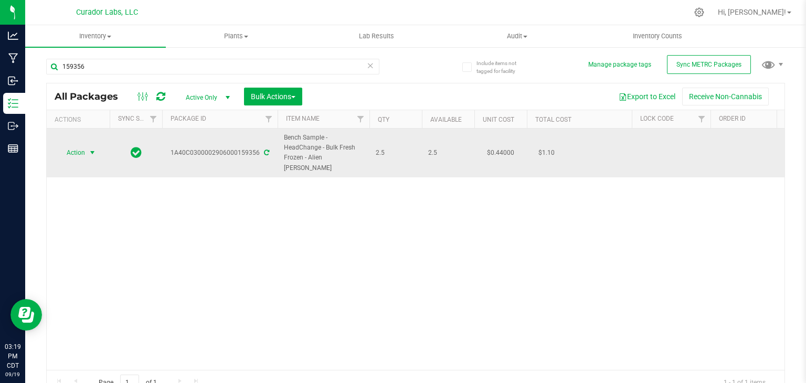
click at [92, 152] on span "select" at bounding box center [92, 152] width 13 height 15
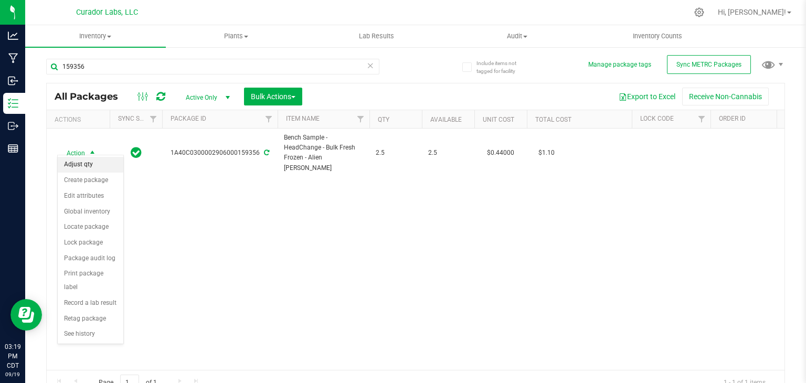
click at [92, 165] on li "Adjust qty" at bounding box center [91, 165] width 66 height 16
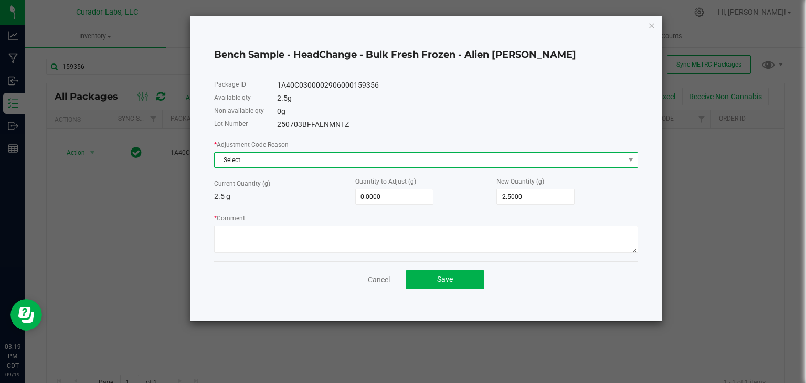
click at [252, 164] on span "Select" at bounding box center [420, 160] width 410 height 15
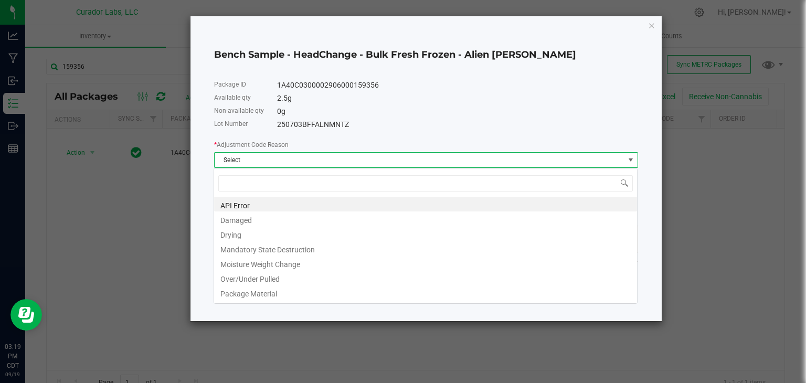
scroll to position [15, 424]
type input "w"
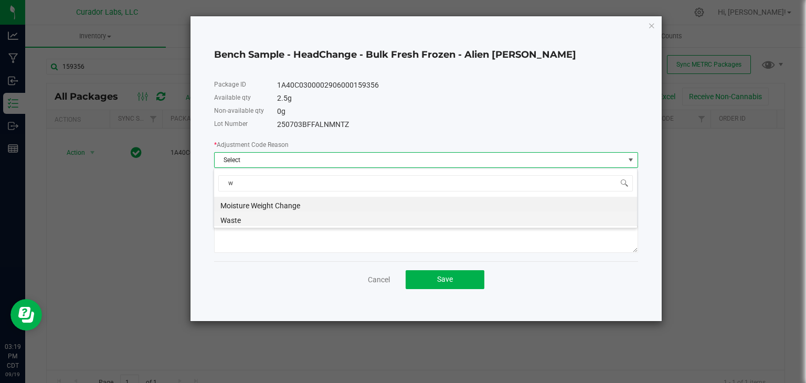
click at [260, 218] on li "Waste" at bounding box center [425, 219] width 423 height 15
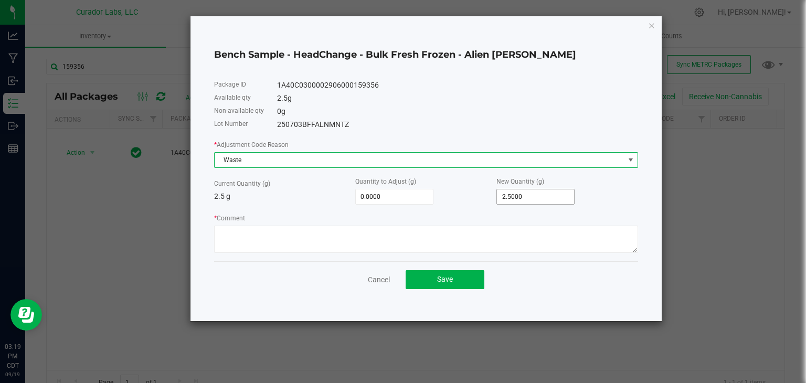
type input "2.5"
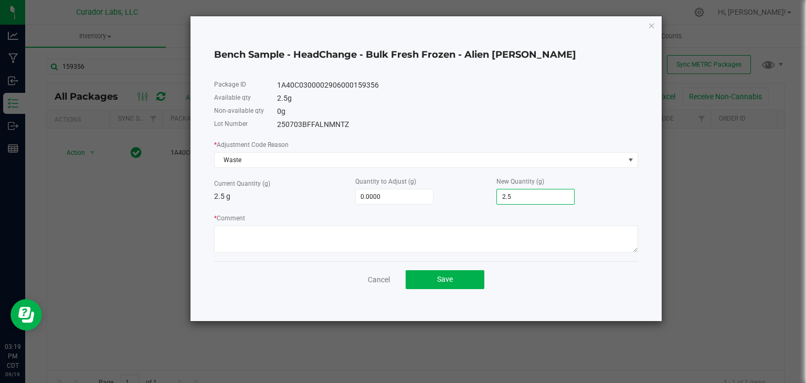
type input "-2.5000"
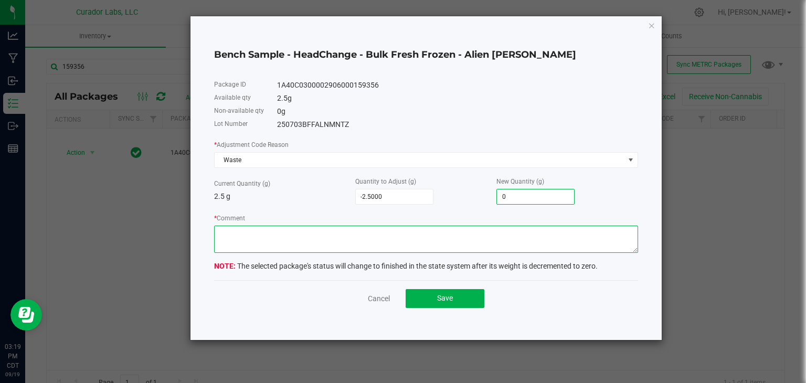
type input "0.0000"
click at [443, 234] on textarea "* Comment" at bounding box center [426, 239] width 424 height 27
type textarea "Expired Product"
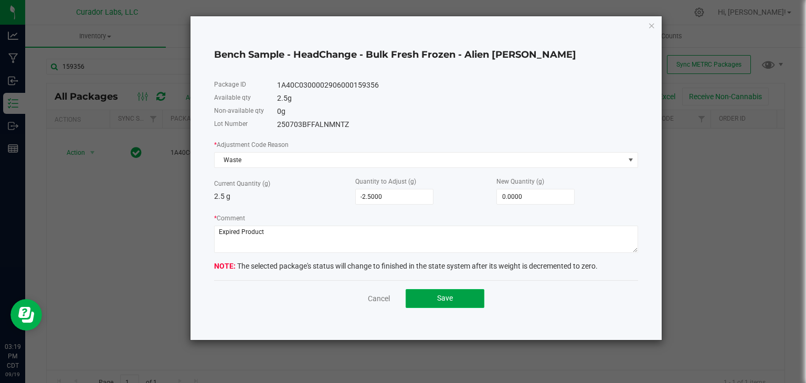
click at [451, 296] on span "Save" at bounding box center [445, 298] width 16 height 8
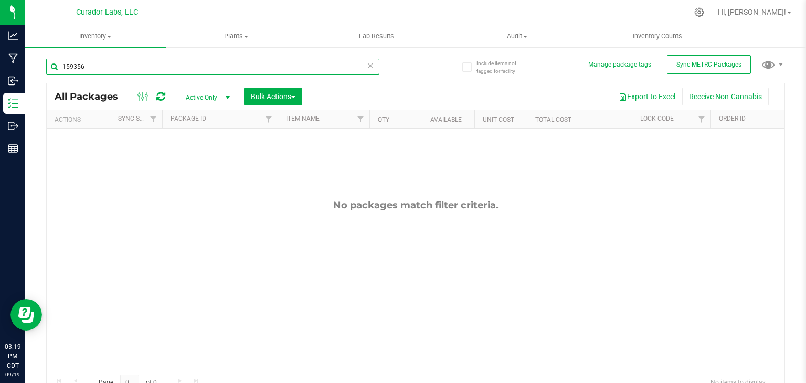
click at [234, 71] on input "159356" at bounding box center [212, 67] width 333 height 16
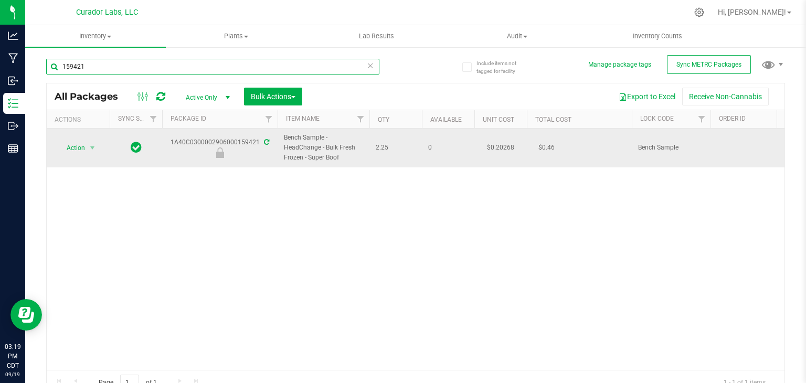
type input "159421"
drag, startPoint x: 171, startPoint y: 141, endPoint x: 259, endPoint y: 145, distance: 87.8
click at [259, 145] on div "1A40C0300002906000159421" at bounding box center [220, 148] width 119 height 20
drag, startPoint x: 342, startPoint y: 160, endPoint x: 281, endPoint y: 150, distance: 61.7
click at [281, 150] on td "Bench Sample - HeadChange - Bulk Fresh Frozen - Super Boof" at bounding box center [324, 148] width 92 height 39
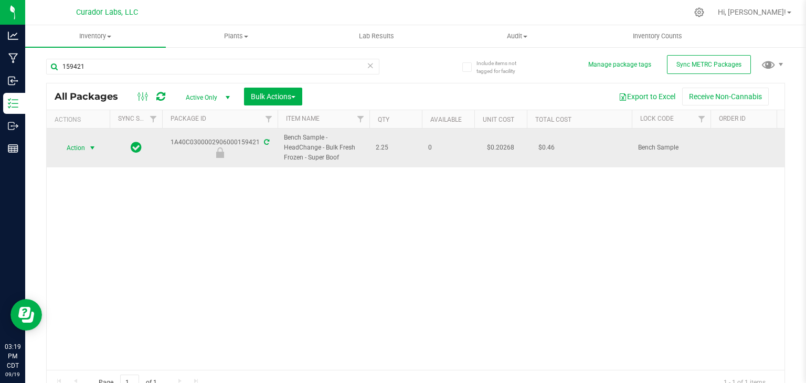
click at [95, 148] on span "select" at bounding box center [92, 148] width 8 height 8
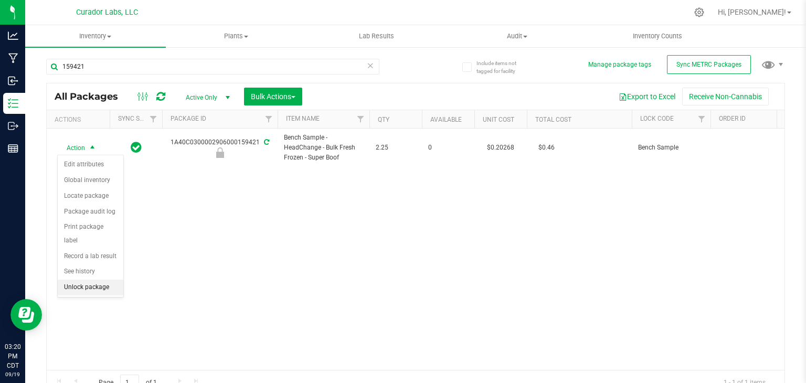
click at [88, 280] on li "Unlock package" at bounding box center [91, 288] width 66 height 16
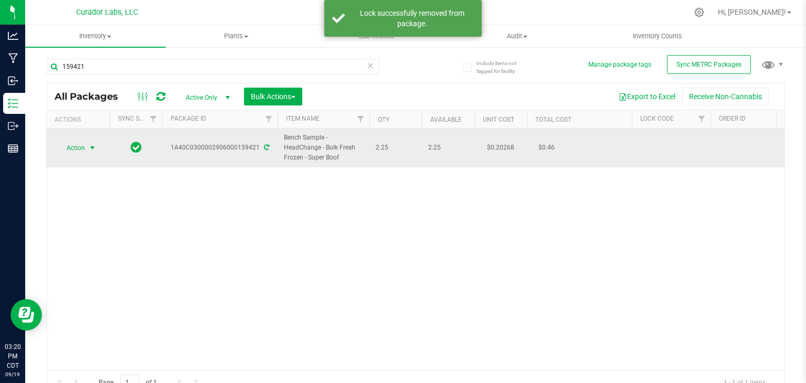
click at [91, 148] on span "select" at bounding box center [92, 148] width 8 height 8
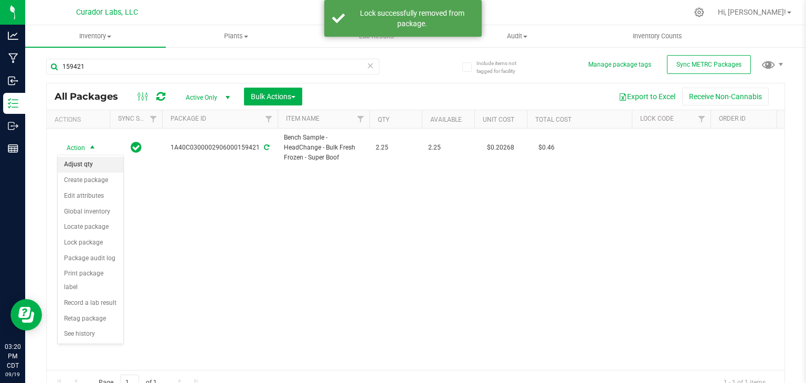
click at [89, 165] on li "Adjust qty" at bounding box center [91, 165] width 66 height 16
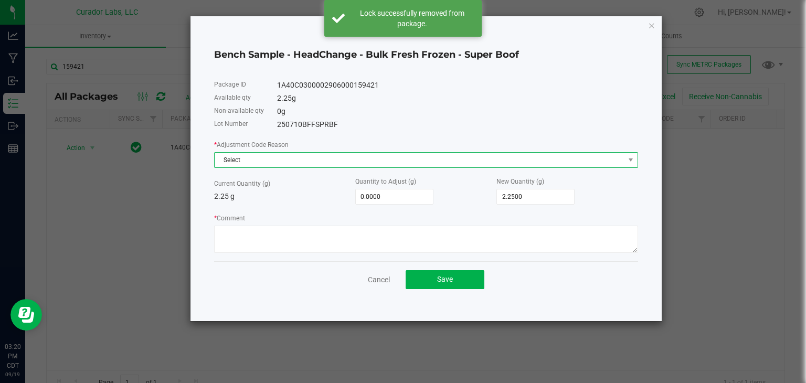
click at [376, 163] on span "Select" at bounding box center [420, 160] width 410 height 15
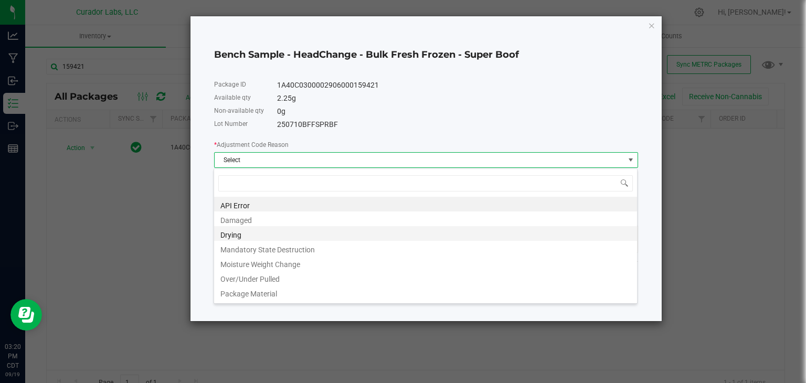
scroll to position [71, 0]
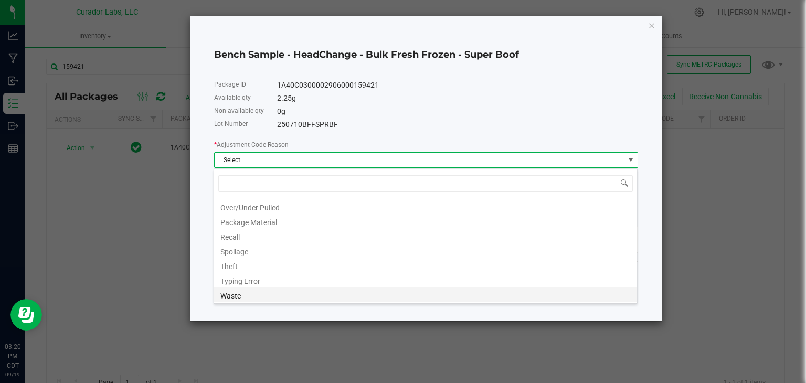
click at [283, 292] on li "Waste" at bounding box center [425, 294] width 423 height 15
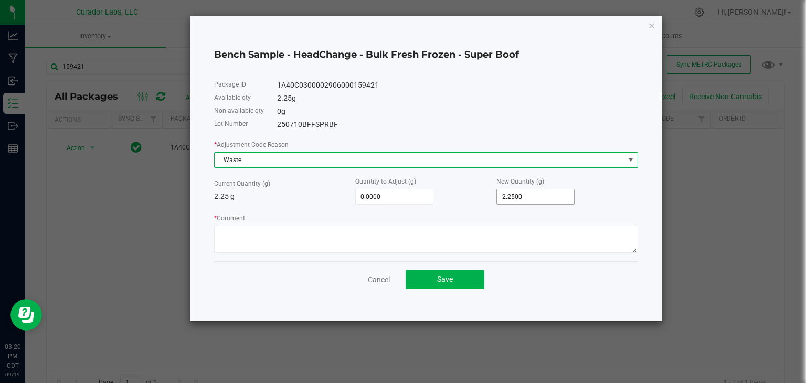
type input "2.25"
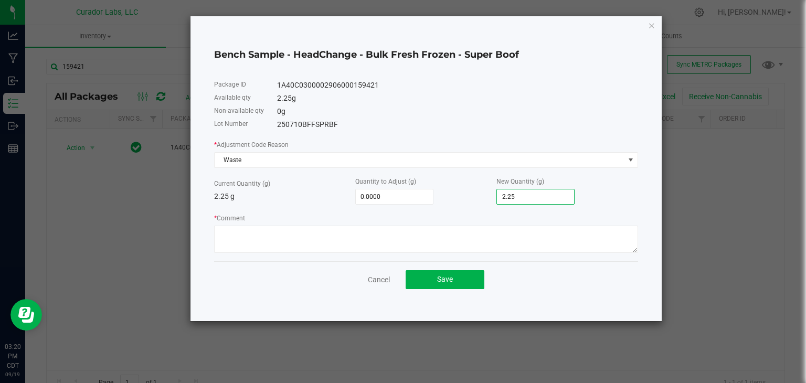
type input "-2.2500"
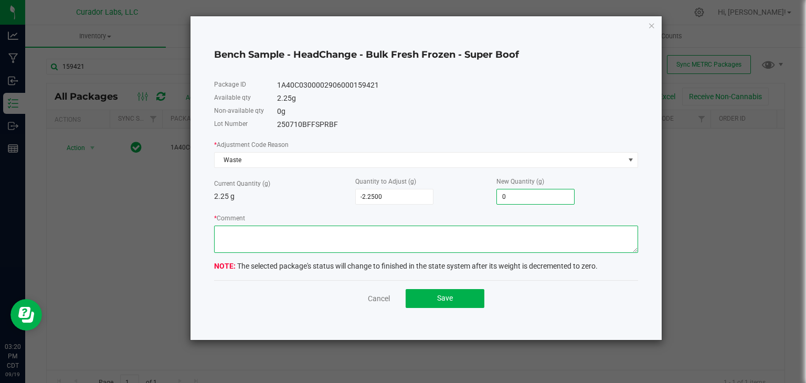
type input "0.0000"
click at [375, 233] on textarea "* Comment" at bounding box center [426, 239] width 424 height 27
type textarea "Expired Product"
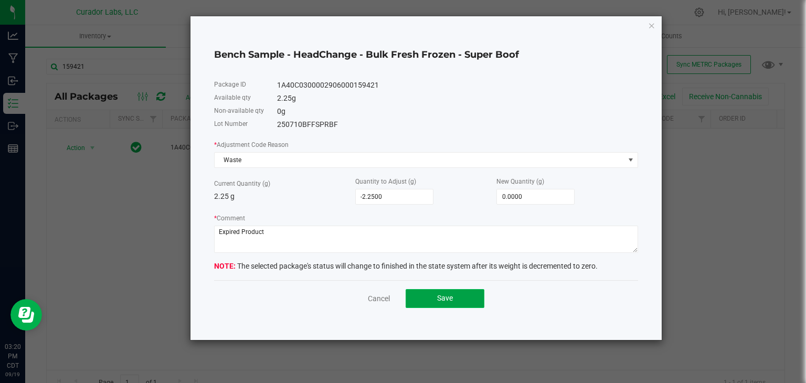
click at [411, 295] on button "Save" at bounding box center [445, 298] width 79 height 19
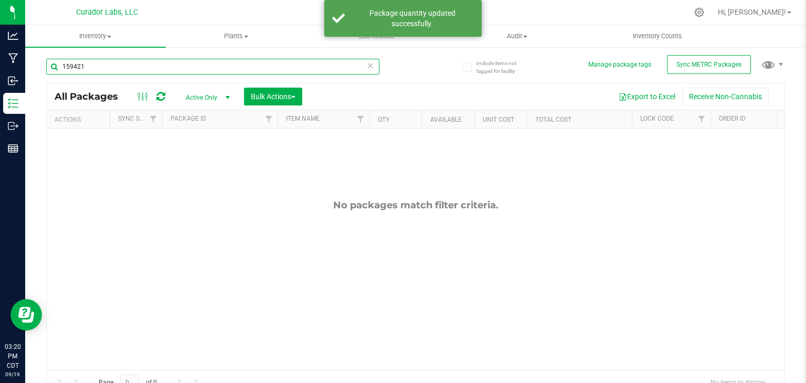
click at [147, 68] on input "159421" at bounding box center [212, 67] width 333 height 16
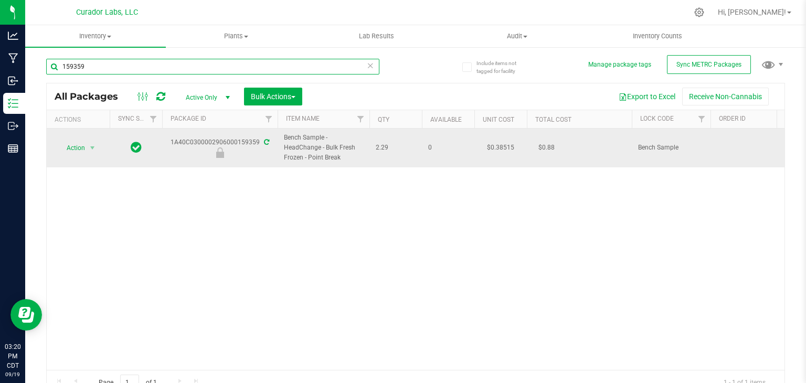
type input "159359"
drag, startPoint x: 172, startPoint y: 140, endPoint x: 257, endPoint y: 141, distance: 85.0
click at [257, 141] on div "1A40C0300002906000159359" at bounding box center [220, 148] width 119 height 20
drag, startPoint x: 344, startPoint y: 162, endPoint x: 283, endPoint y: 141, distance: 64.4
click at [284, 141] on span "Bench Sample - HeadChange - Bulk Fresh Frozen - Point Break" at bounding box center [323, 148] width 79 height 30
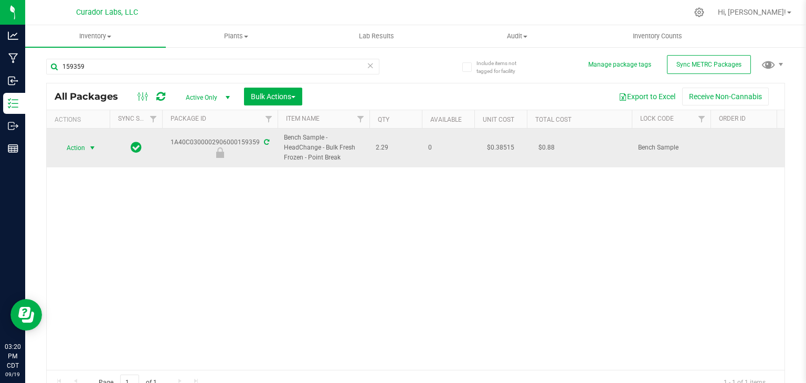
click at [67, 147] on span "Action" at bounding box center [71, 148] width 28 height 15
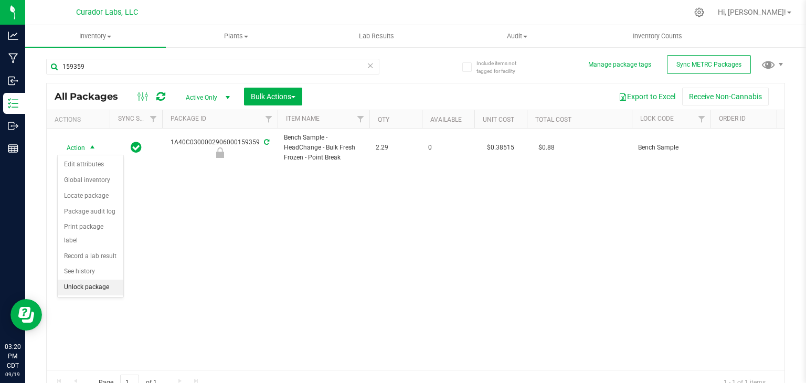
click at [79, 280] on li "Unlock package" at bounding box center [91, 288] width 66 height 16
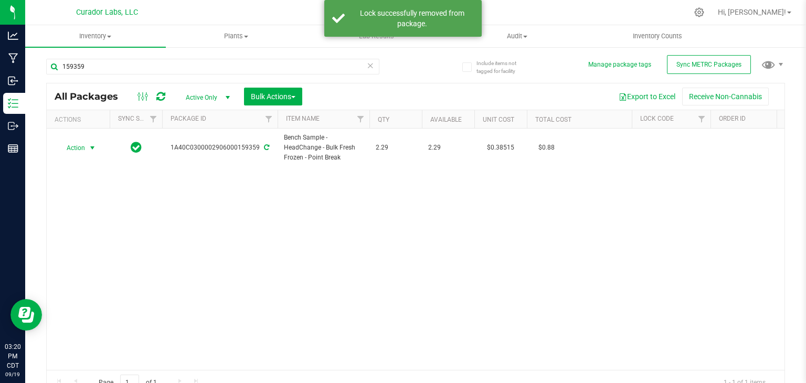
click at [90, 150] on span "select" at bounding box center [92, 148] width 8 height 8
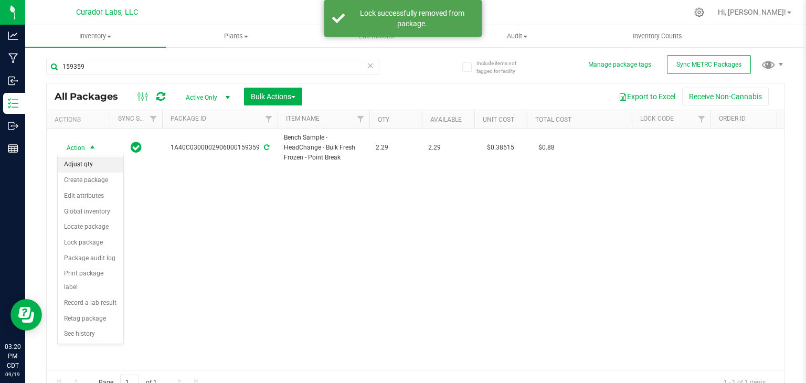
click at [90, 164] on li "Adjust qty" at bounding box center [91, 165] width 66 height 16
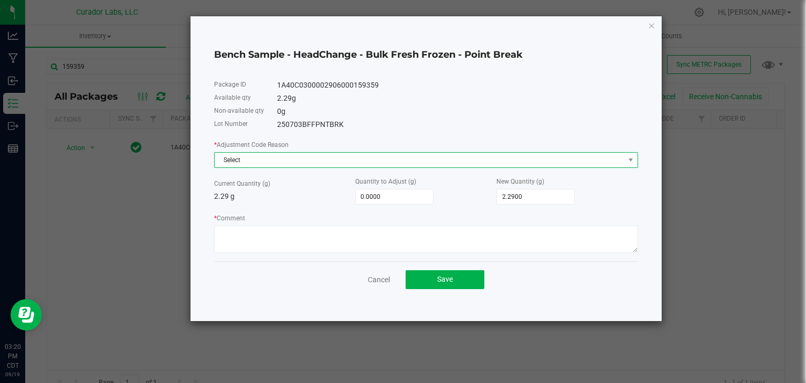
click at [313, 165] on span "Select" at bounding box center [420, 160] width 410 height 15
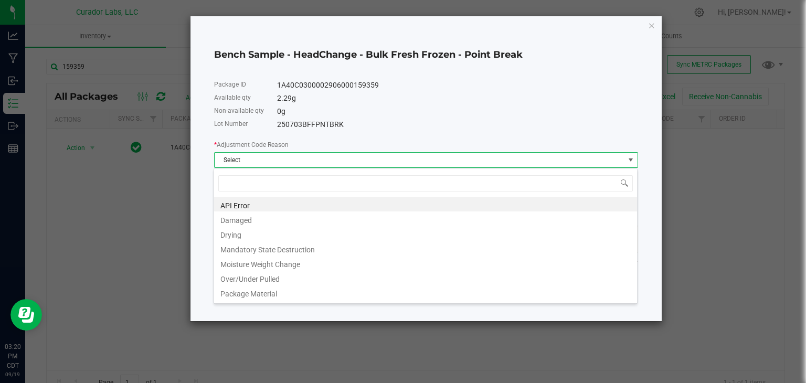
scroll to position [15, 424]
type input "w"
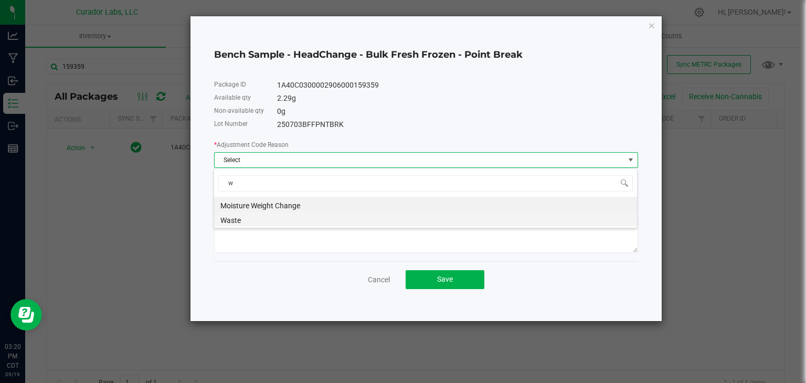
click at [298, 222] on li "Waste" at bounding box center [425, 219] width 423 height 15
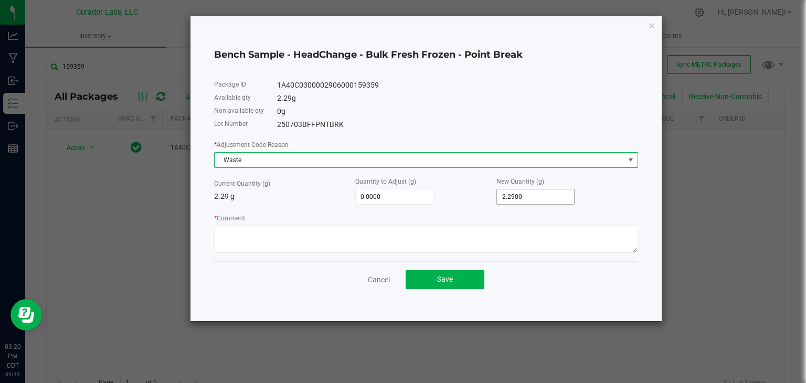
type input "2.29"
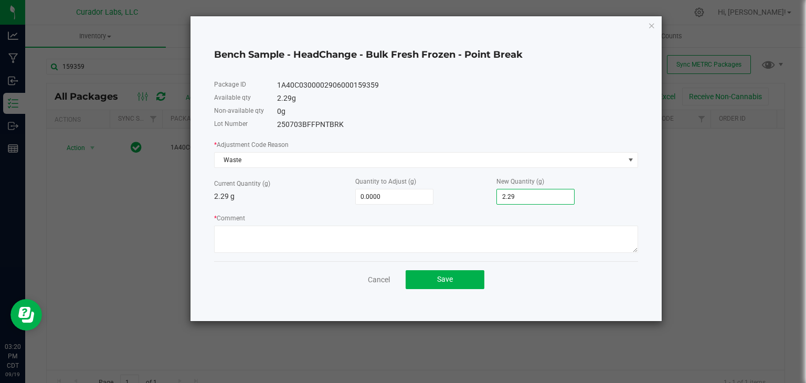
type input "-2.2900"
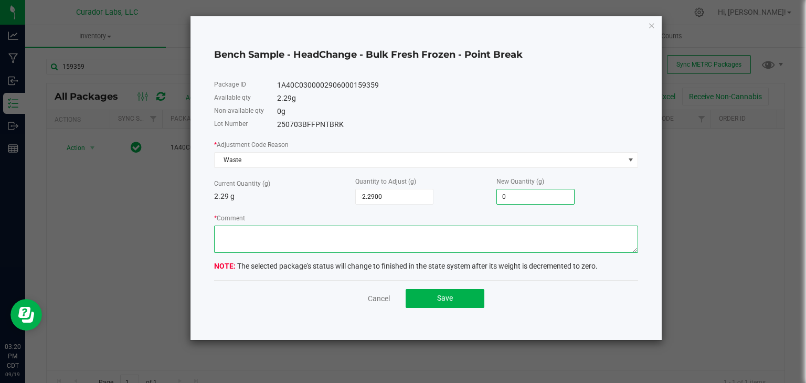
type input "0.0000"
click at [399, 238] on textarea "* Comment" at bounding box center [426, 239] width 424 height 27
type textarea "Expired Product"
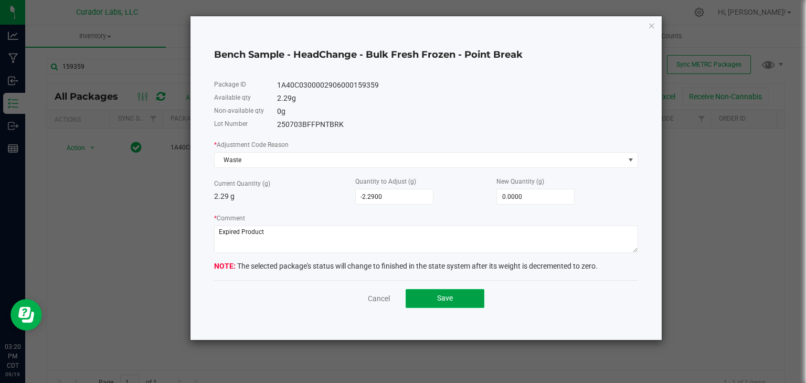
click at [424, 297] on button "Save" at bounding box center [445, 298] width 79 height 19
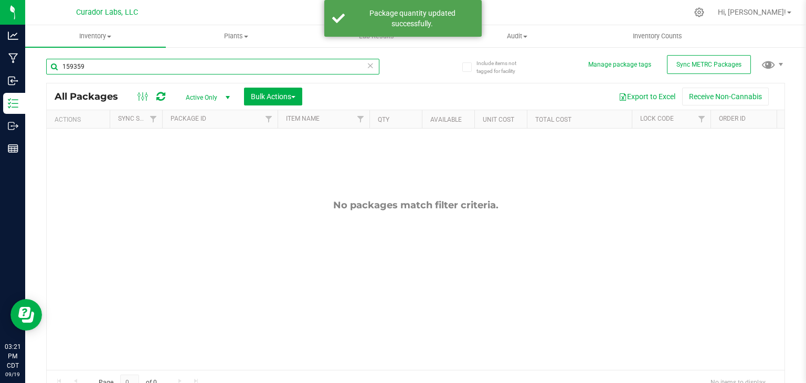
click at [225, 68] on input "159359" at bounding box center [212, 67] width 333 height 16
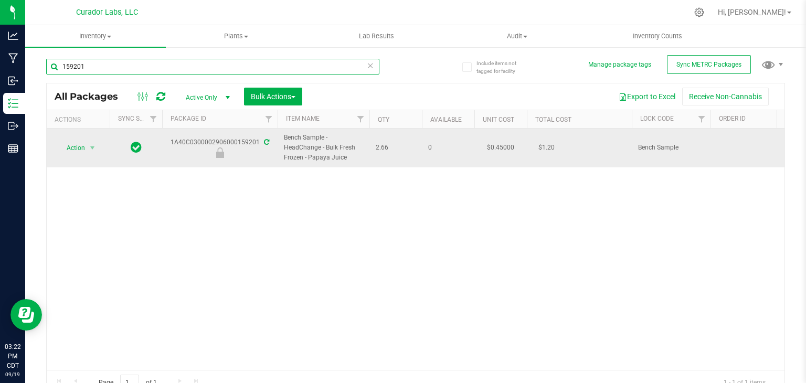
type input "159201"
drag, startPoint x: 171, startPoint y: 141, endPoint x: 257, endPoint y: 144, distance: 85.6
click at [257, 144] on div "1A40C0300002906000159201" at bounding box center [220, 148] width 119 height 20
drag, startPoint x: 346, startPoint y: 160, endPoint x: 283, endPoint y: 140, distance: 66.6
click at [283, 140] on td "Bench Sample - HeadChange - Bulk Fresh Frozen - Papaya Juice" at bounding box center [324, 148] width 92 height 39
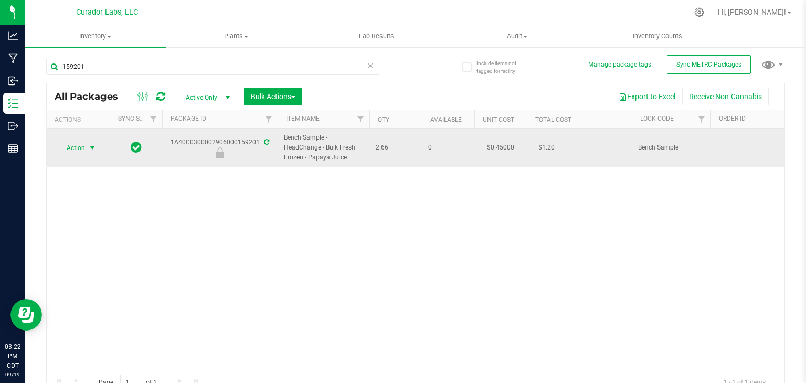
click at [79, 150] on span "Action" at bounding box center [71, 148] width 28 height 15
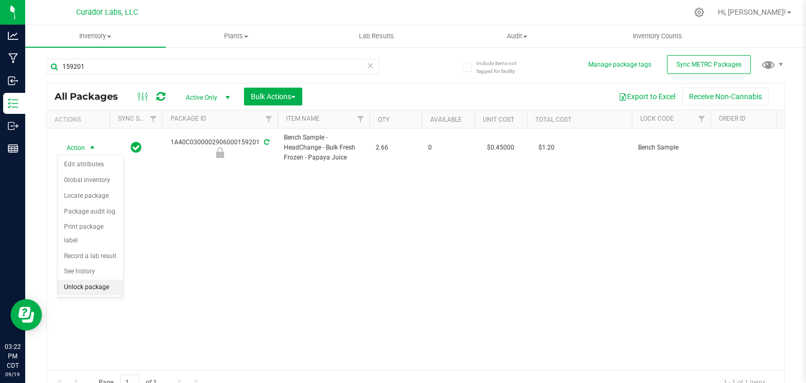
click at [97, 280] on li "Unlock package" at bounding box center [91, 288] width 66 height 16
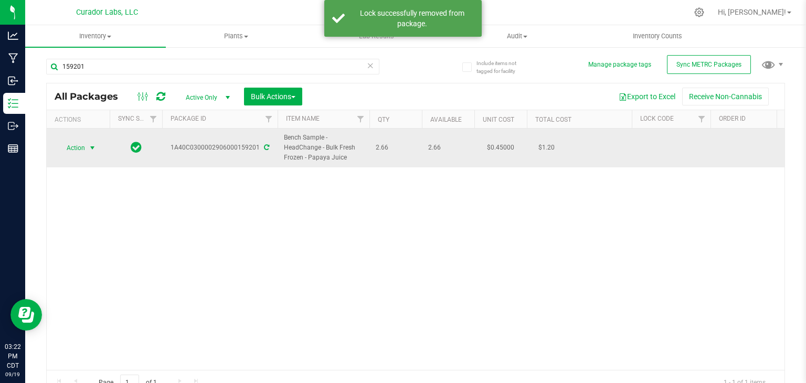
click at [93, 148] on span "select" at bounding box center [92, 148] width 8 height 8
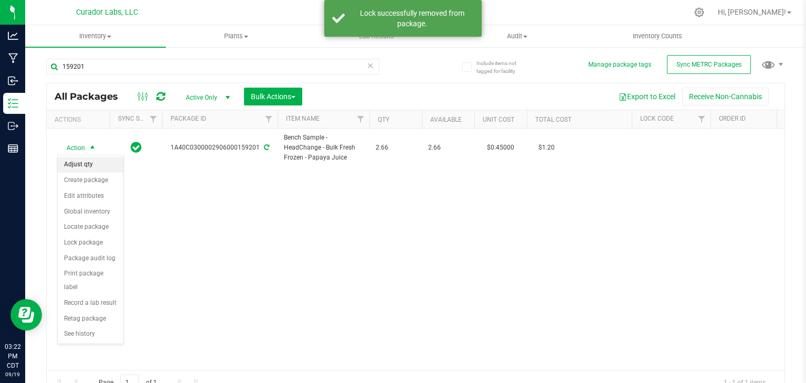
click at [93, 160] on li "Adjust qty" at bounding box center [91, 165] width 66 height 16
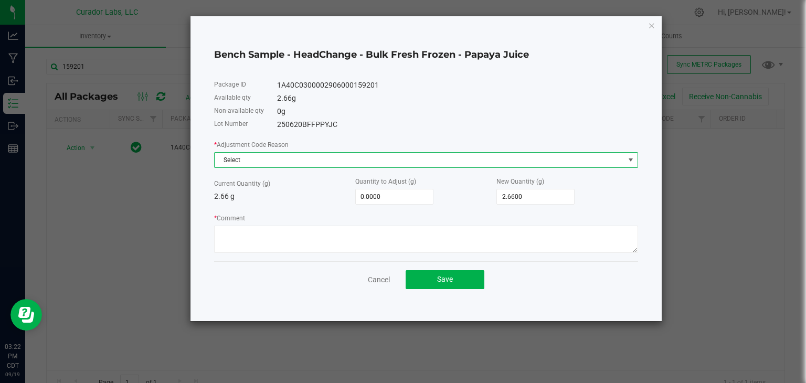
click at [314, 155] on span "Select" at bounding box center [420, 160] width 410 height 15
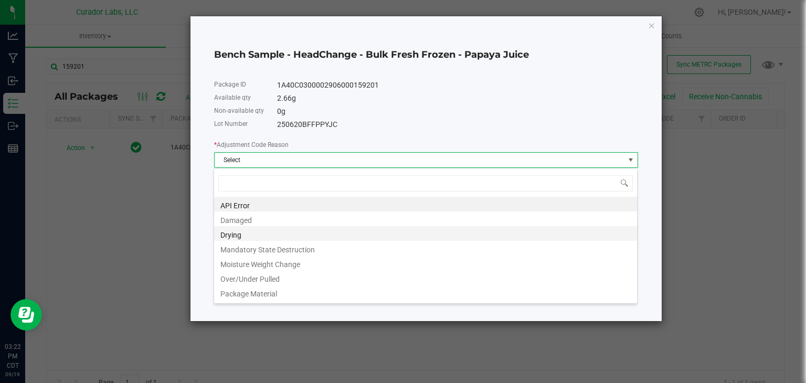
scroll to position [71, 0]
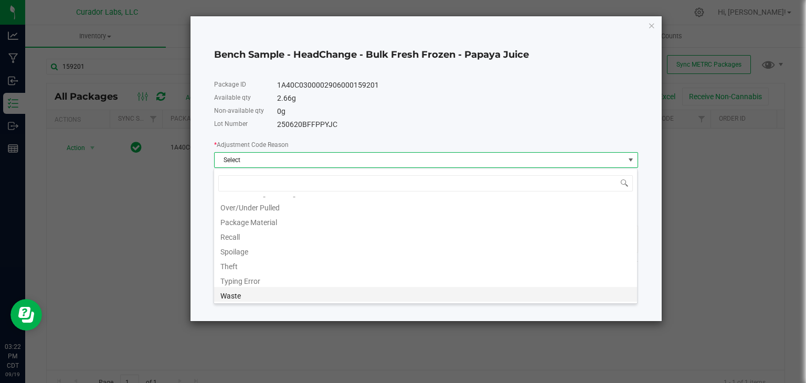
click at [256, 290] on li "Waste" at bounding box center [425, 294] width 423 height 15
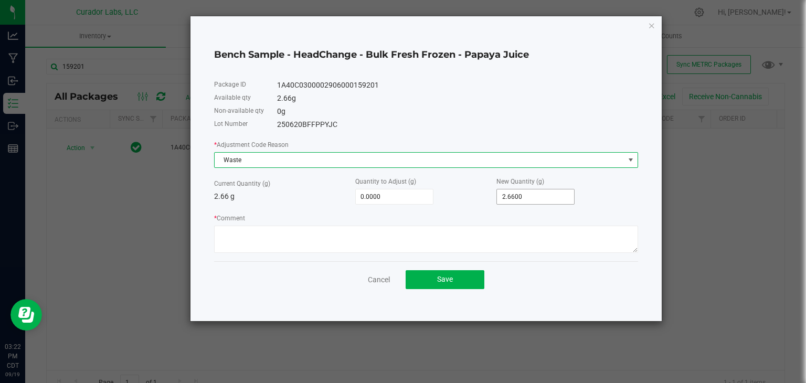
type input "2.66"
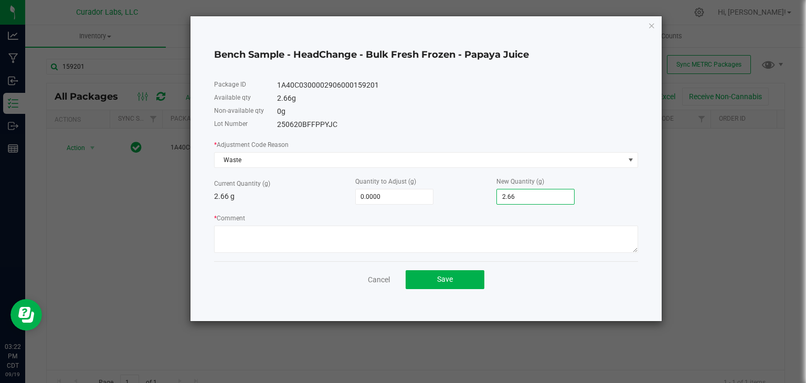
type input "-2.6600"
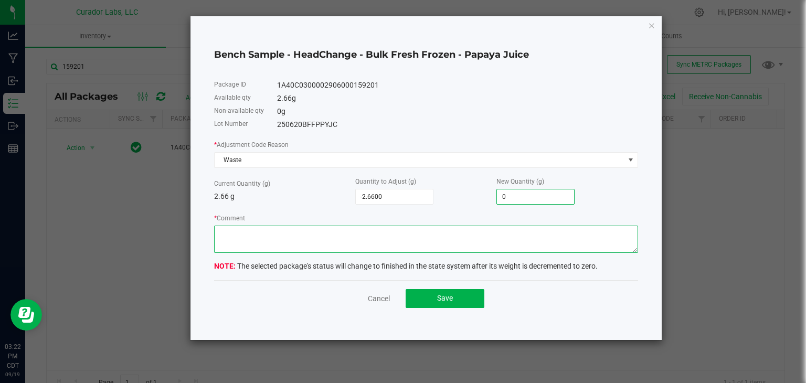
type input "0.0000"
click at [380, 242] on textarea "* Comment" at bounding box center [426, 239] width 424 height 27
type textarea "Expired Product"
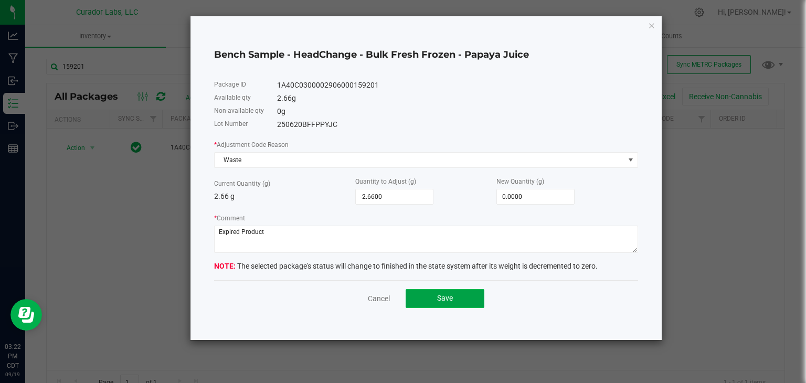
click at [446, 299] on span "Save" at bounding box center [445, 298] width 16 height 8
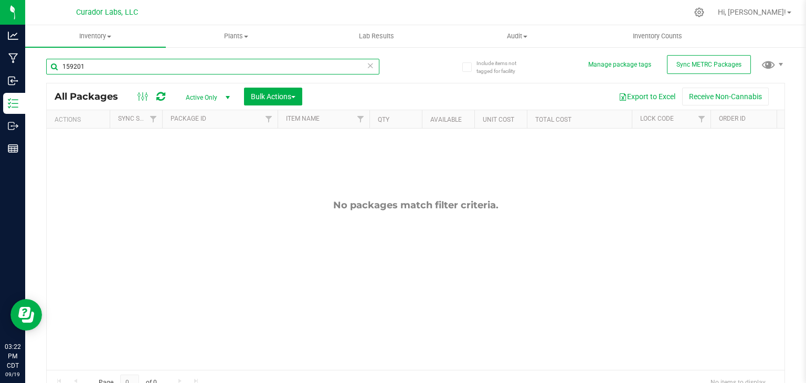
click at [199, 72] on input "159201" at bounding box center [212, 67] width 333 height 16
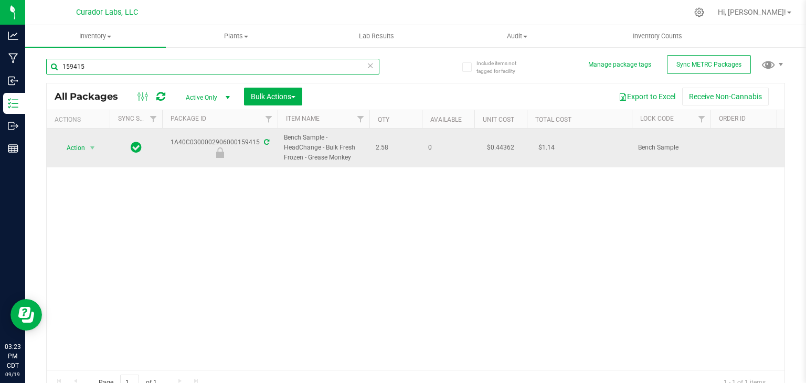
type input "159415"
drag, startPoint x: 172, startPoint y: 141, endPoint x: 258, endPoint y: 144, distance: 86.2
click at [258, 144] on div "1A40C0300002906000159415" at bounding box center [220, 148] width 119 height 20
drag, startPoint x: 350, startPoint y: 160, endPoint x: 283, endPoint y: 140, distance: 69.6
click at [283, 140] on td "Bench Sample - HeadChange - Bulk Fresh Frozen - Grease Monkey" at bounding box center [324, 148] width 92 height 39
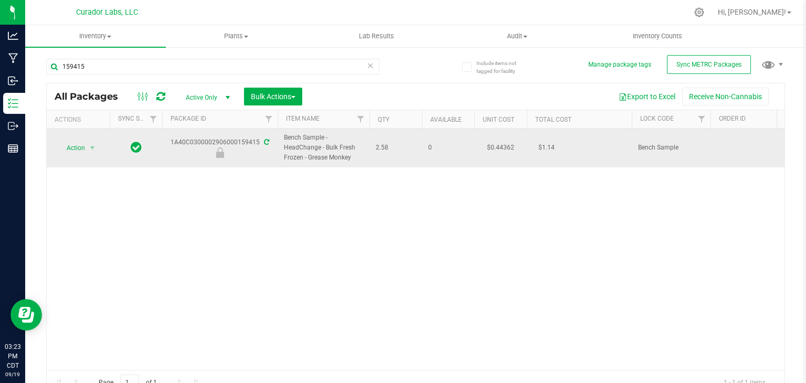
click at [83, 154] on span "Action" at bounding box center [71, 148] width 28 height 15
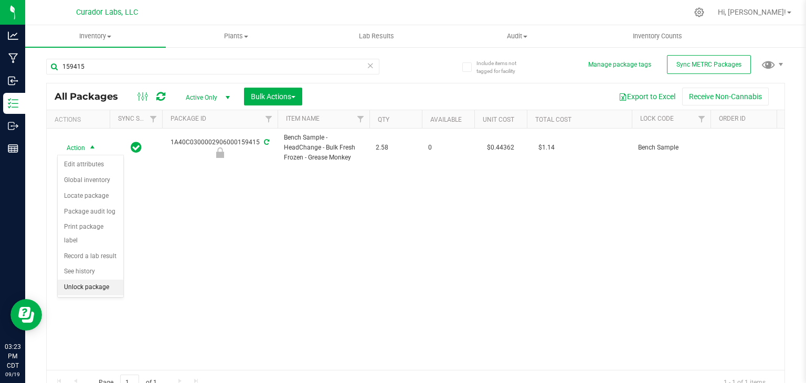
click at [84, 280] on li "Unlock package" at bounding box center [91, 288] width 66 height 16
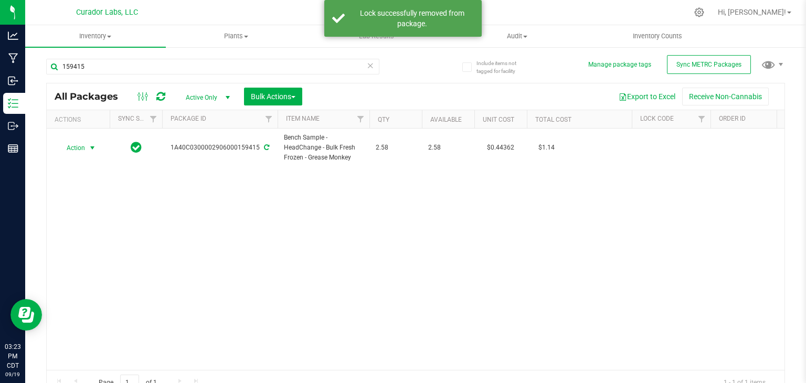
click at [90, 149] on span "select" at bounding box center [92, 148] width 8 height 8
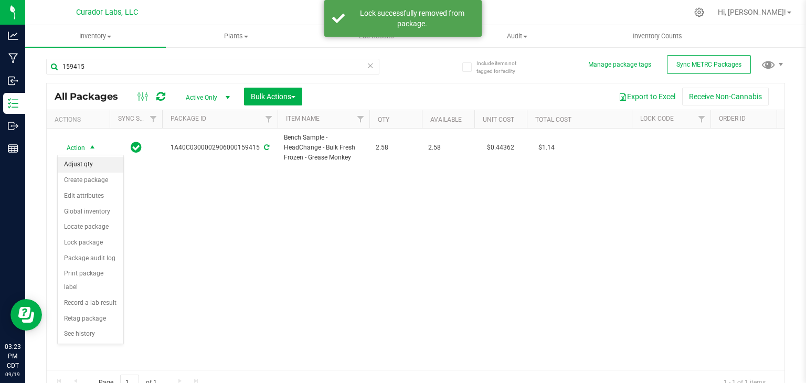
click at [90, 165] on li "Adjust qty" at bounding box center [91, 165] width 66 height 16
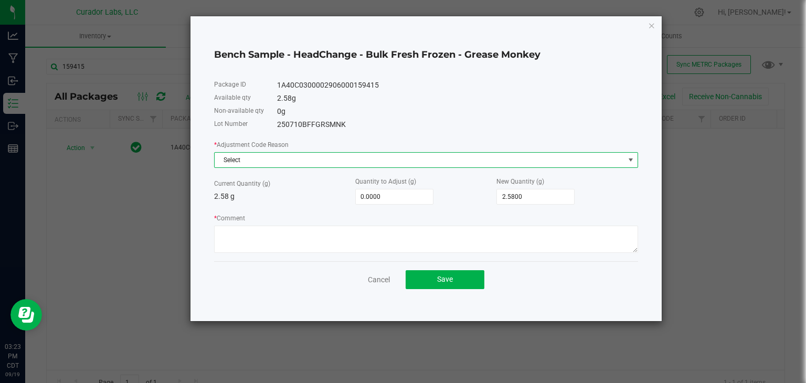
click at [344, 164] on span "Select" at bounding box center [420, 160] width 410 height 15
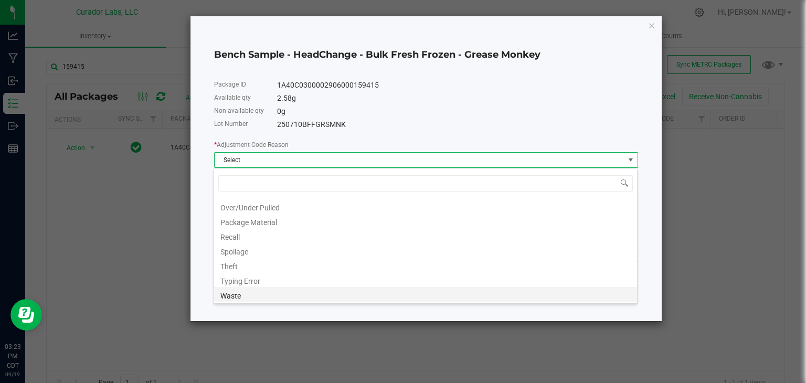
scroll to position [71, 0]
click at [274, 291] on li "Waste" at bounding box center [425, 295] width 423 height 15
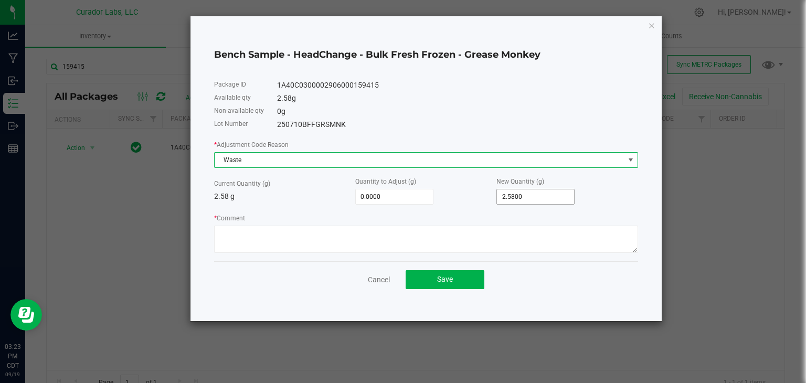
type input "2.58"
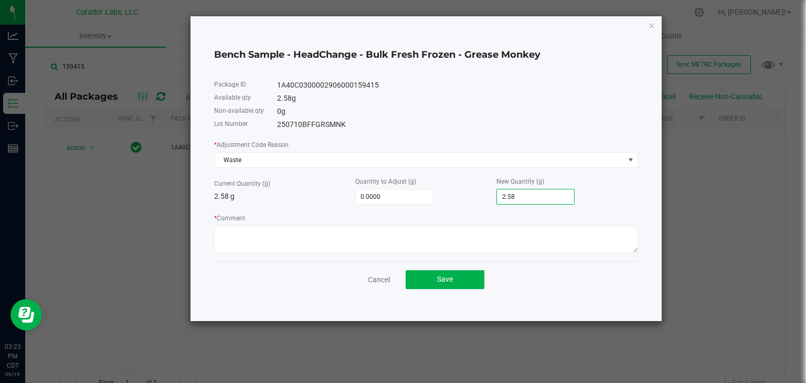
type input "-2.5800"
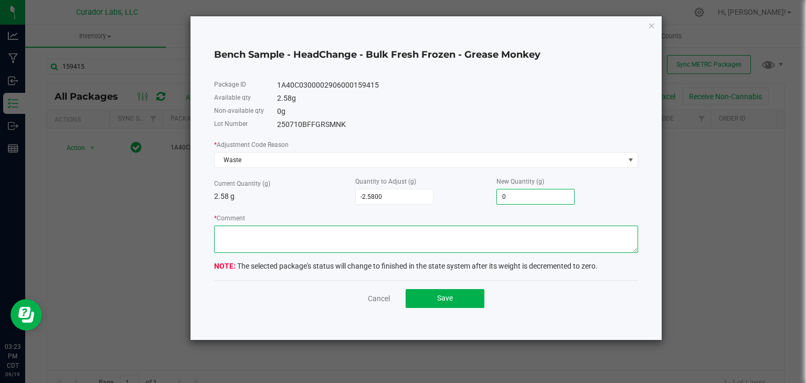
type input "0.0000"
click at [378, 241] on textarea "* Comment" at bounding box center [426, 239] width 424 height 27
type textarea "Expired Product"
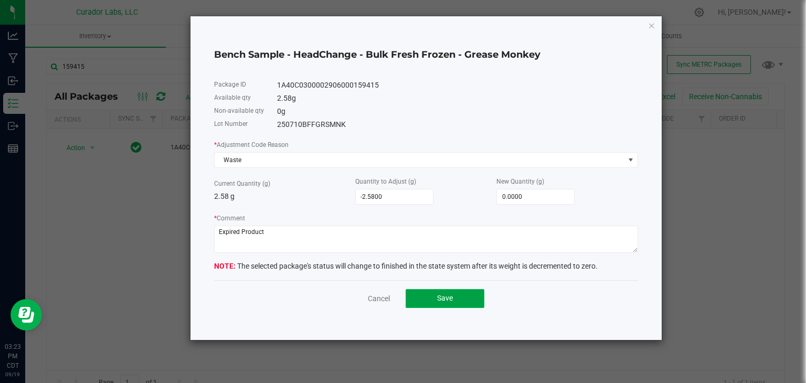
click at [423, 296] on button "Save" at bounding box center [445, 298] width 79 height 19
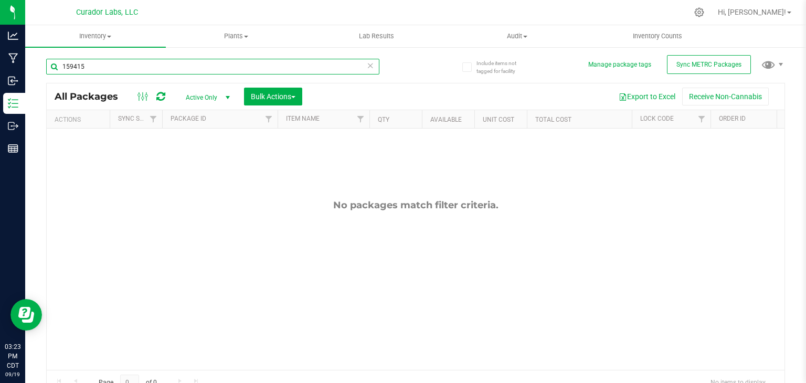
click at [209, 64] on input "159415" at bounding box center [212, 67] width 333 height 16
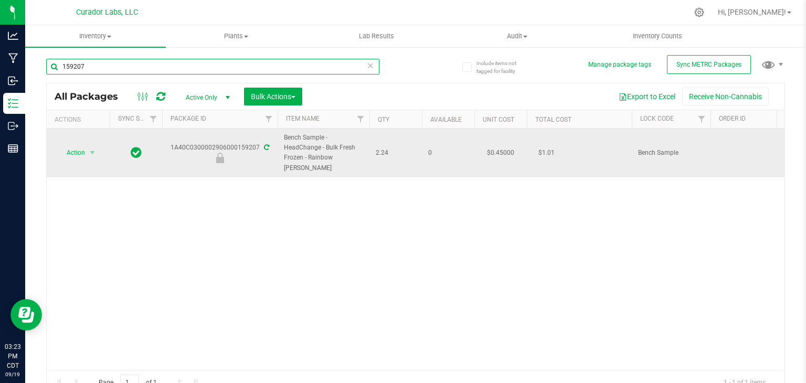
type input "159207"
drag, startPoint x: 171, startPoint y: 141, endPoint x: 257, endPoint y: 145, distance: 86.2
click at [257, 145] on div "1A40C0300002906000159207" at bounding box center [220, 153] width 119 height 20
drag, startPoint x: 351, startPoint y: 163, endPoint x: 286, endPoint y: 139, distance: 69.7
click at [286, 139] on td "Bench Sample - HeadChange - Bulk Fresh Frozen - Rainbow [PERSON_NAME]" at bounding box center [324, 153] width 92 height 49
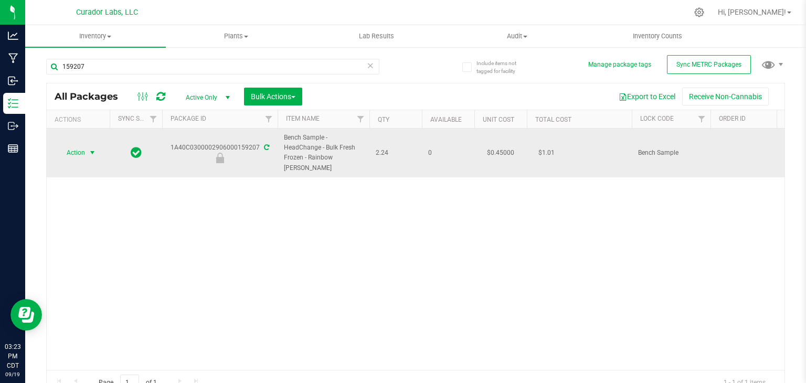
click at [93, 149] on span "select" at bounding box center [92, 153] width 8 height 8
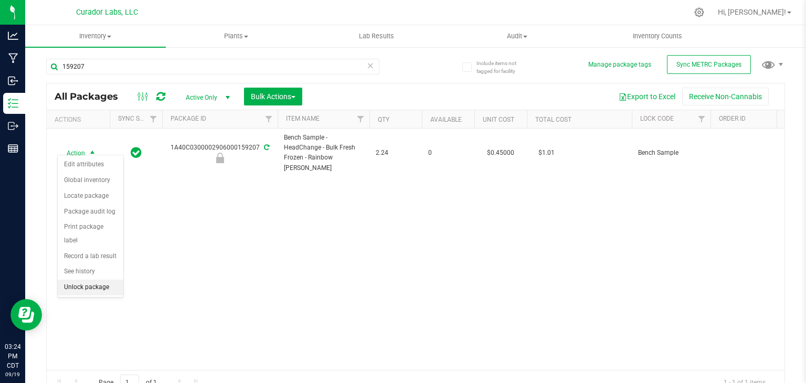
click at [86, 280] on li "Unlock package" at bounding box center [91, 288] width 66 height 16
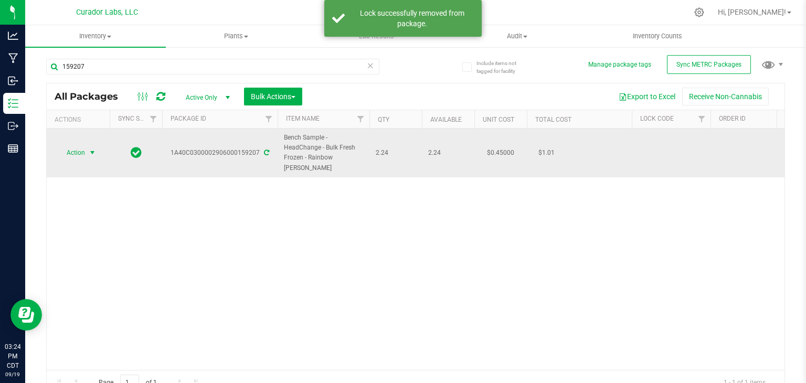
click at [94, 149] on span "select" at bounding box center [92, 153] width 8 height 8
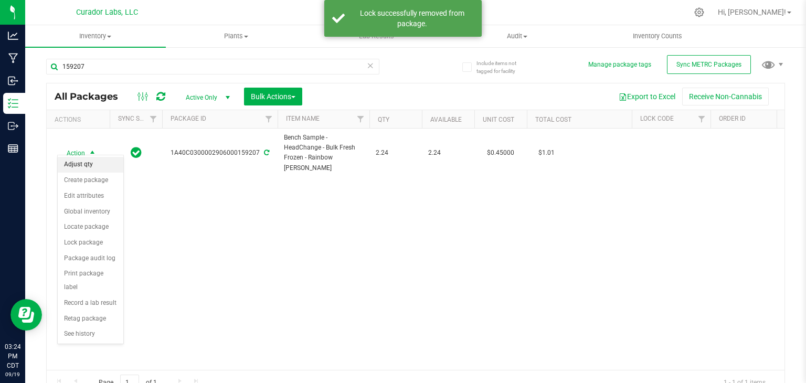
click at [89, 166] on li "Adjust qty" at bounding box center [91, 165] width 66 height 16
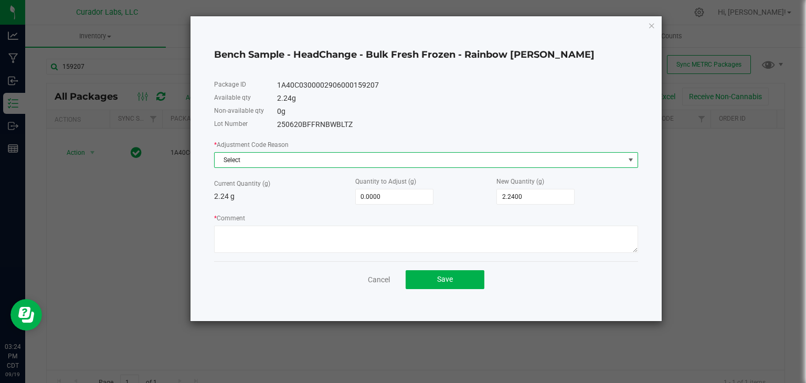
click at [371, 161] on span "Select" at bounding box center [420, 160] width 410 height 15
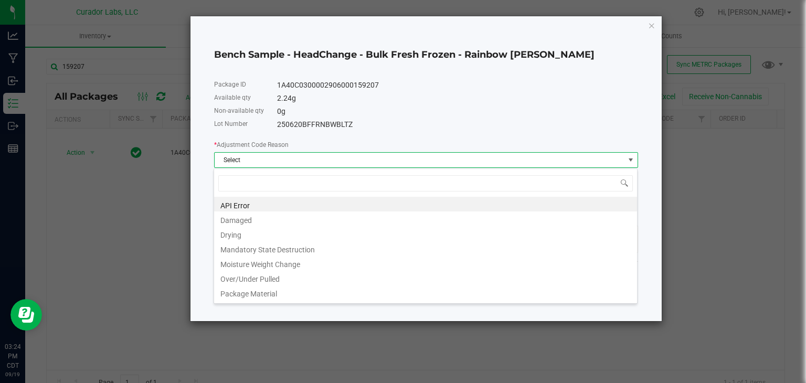
scroll to position [15, 424]
type input "w"
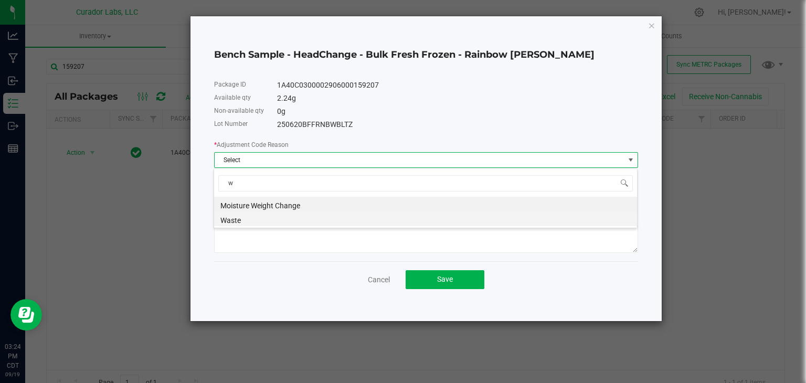
click at [343, 220] on li "Waste" at bounding box center [425, 219] width 423 height 15
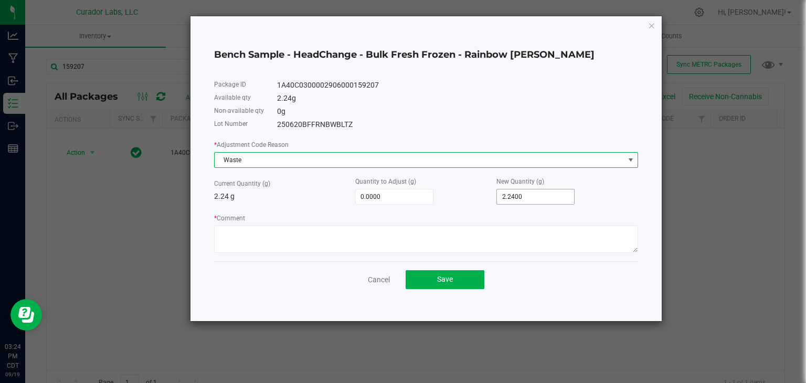
type input "2.24"
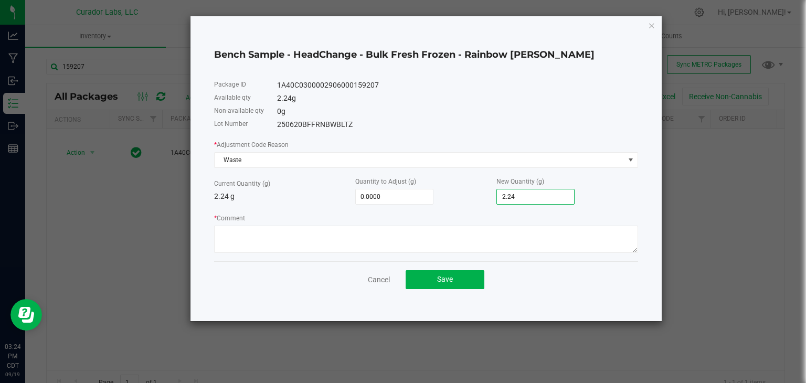
type input "-2.2400"
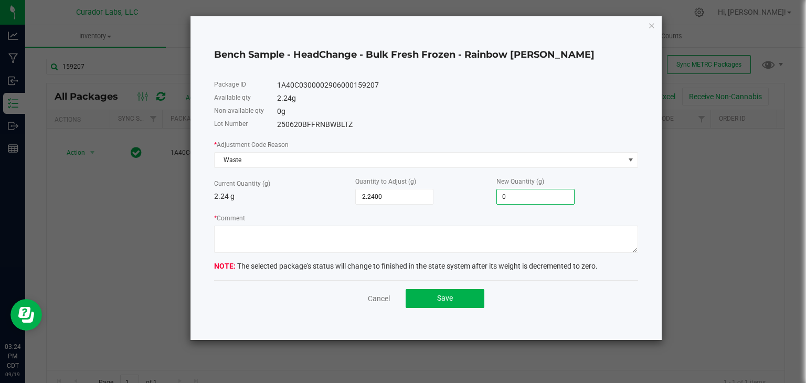
type input "0.0000"
click at [366, 257] on form "* Adjustment Code Reason Waste Current Quantity (g) 2.24 g Quantity to Adjust (…" at bounding box center [426, 205] width 424 height 133
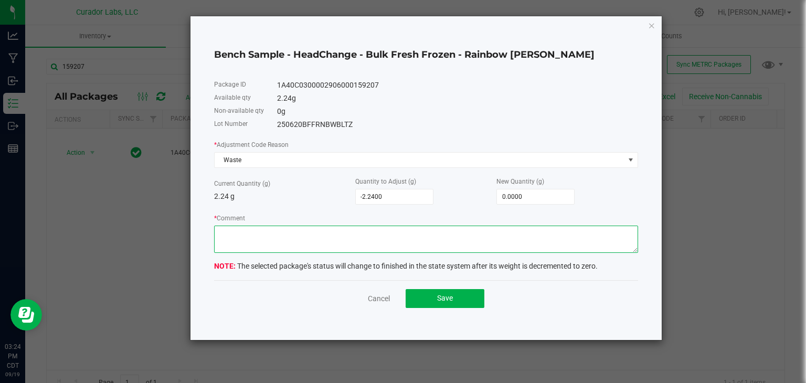
click at [363, 248] on textarea "* Comment" at bounding box center [426, 239] width 424 height 27
type textarea "Expired Product"
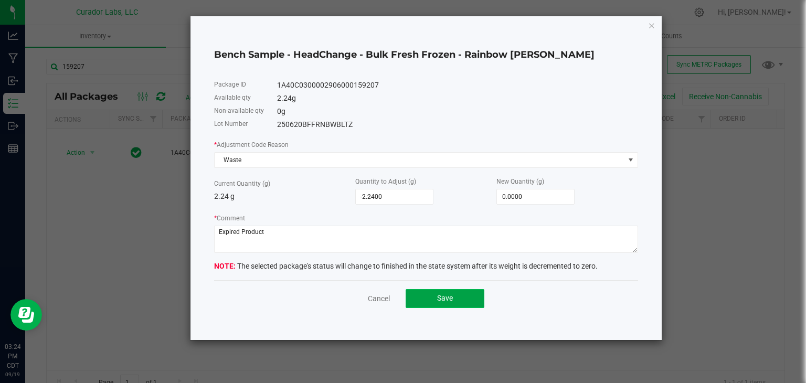
click at [424, 293] on button "Save" at bounding box center [445, 298] width 79 height 19
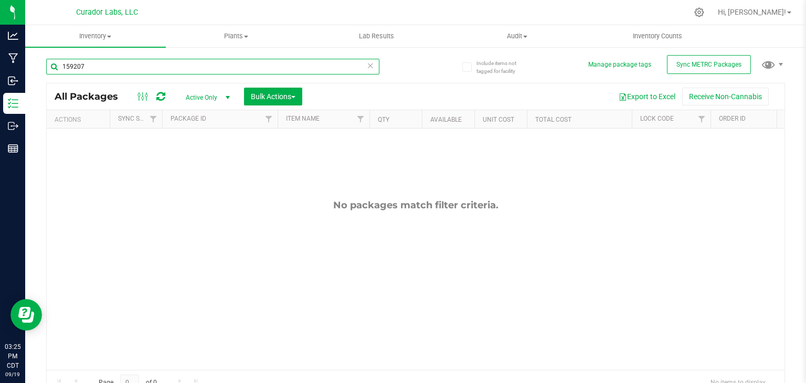
click at [175, 67] on input "159207" at bounding box center [212, 67] width 333 height 16
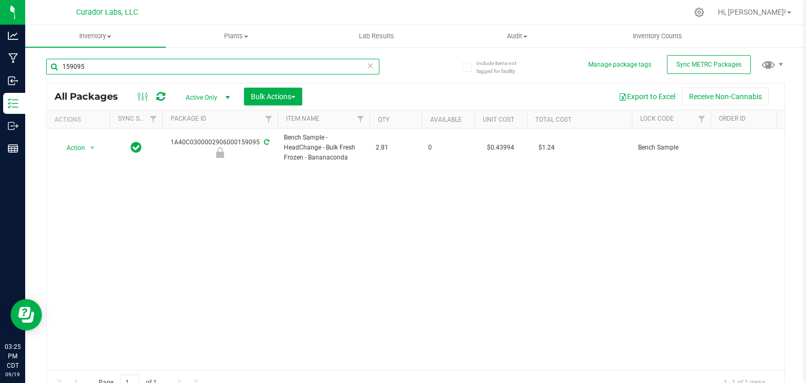
type input "159095"
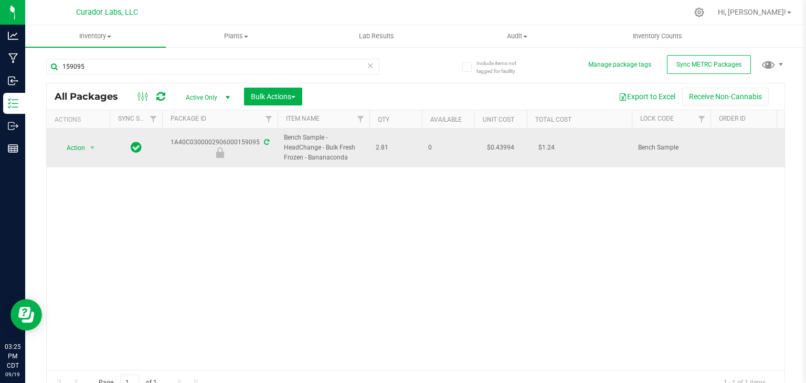
drag, startPoint x: 172, startPoint y: 143, endPoint x: 258, endPoint y: 145, distance: 86.1
click at [258, 145] on div "1A40C0300002906000159095" at bounding box center [220, 148] width 119 height 20
drag, startPoint x: 349, startPoint y: 161, endPoint x: 281, endPoint y: 138, distance: 70.9
click at [281, 138] on td "Bench Sample - HeadChange - Bulk Fresh Frozen - Bananaconda" at bounding box center [324, 148] width 92 height 39
click at [87, 150] on span "select" at bounding box center [92, 148] width 13 height 15
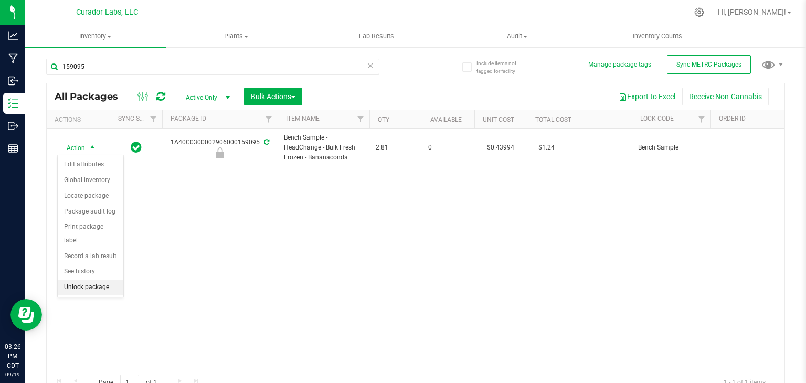
click at [98, 280] on li "Unlock package" at bounding box center [91, 288] width 66 height 16
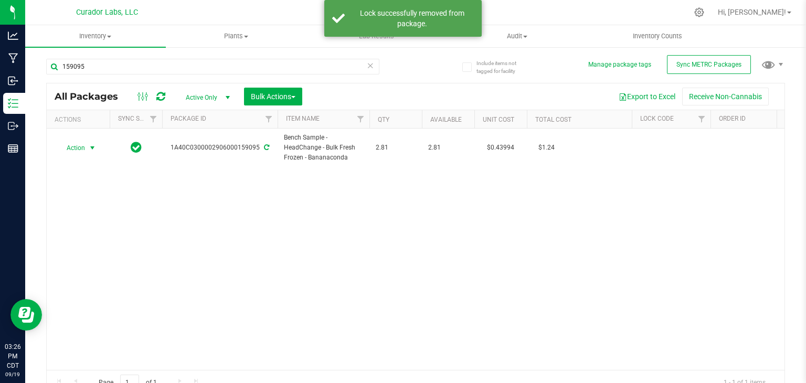
click at [92, 151] on span "select" at bounding box center [92, 148] width 8 height 8
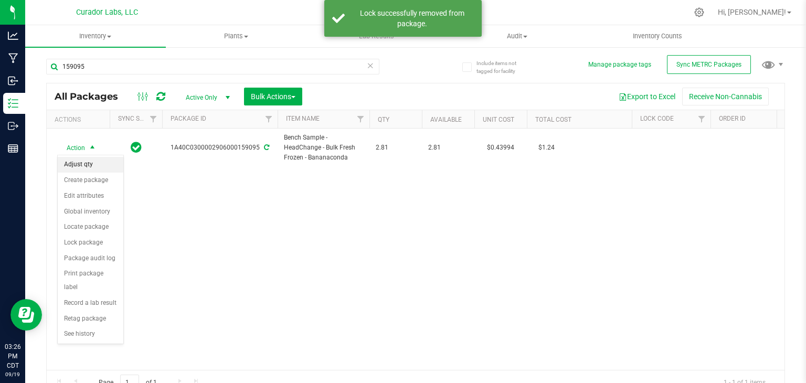
click at [93, 161] on li "Adjust qty" at bounding box center [91, 165] width 66 height 16
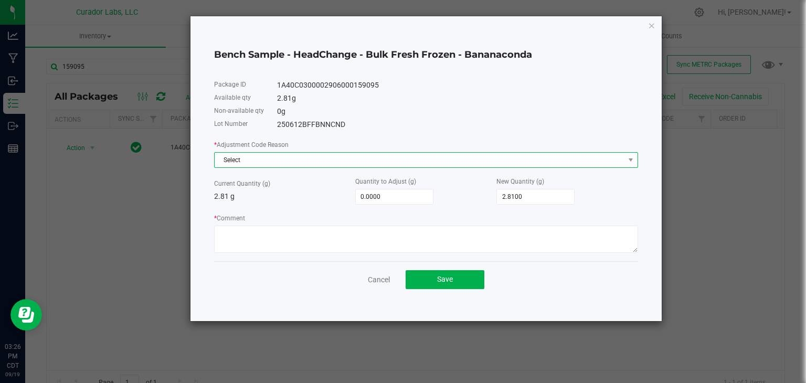
click at [320, 165] on span "Select" at bounding box center [420, 160] width 410 height 15
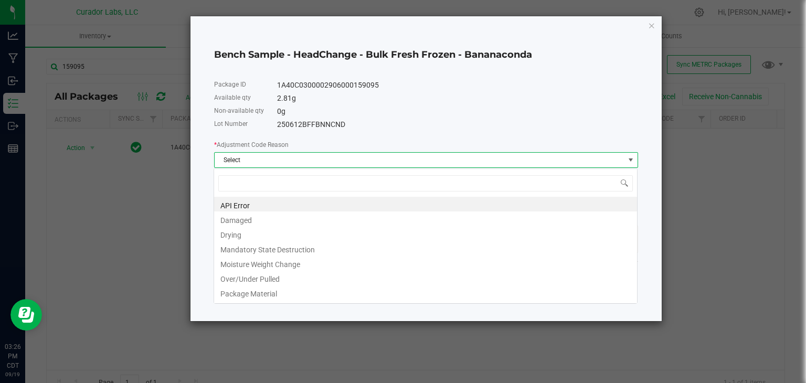
scroll to position [15, 424]
type input "w"
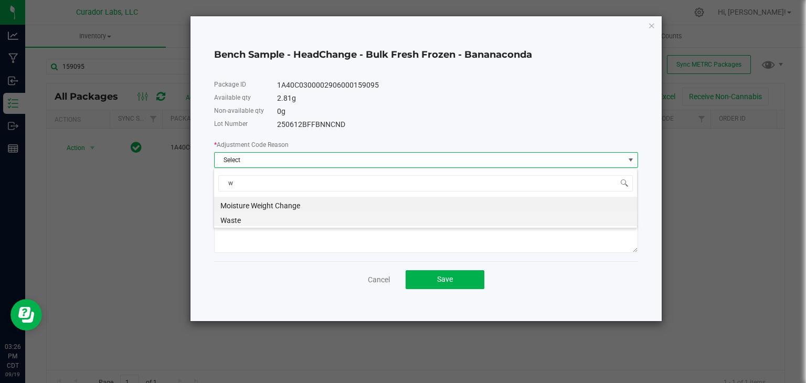
click at [309, 216] on li "Waste" at bounding box center [425, 219] width 423 height 15
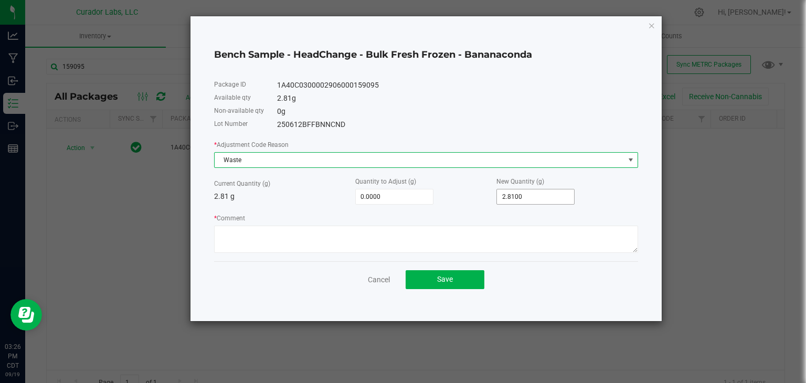
type input "2.81"
type input "-2.8100"
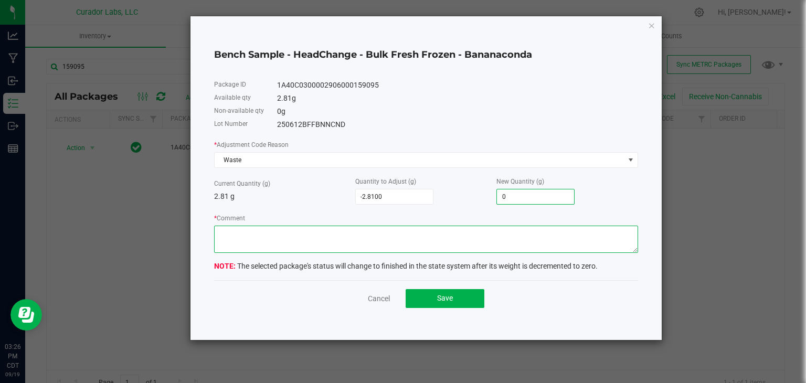
type input "0.0000"
click at [411, 232] on textarea "* Comment" at bounding box center [426, 239] width 424 height 27
type textarea "Expired Product"
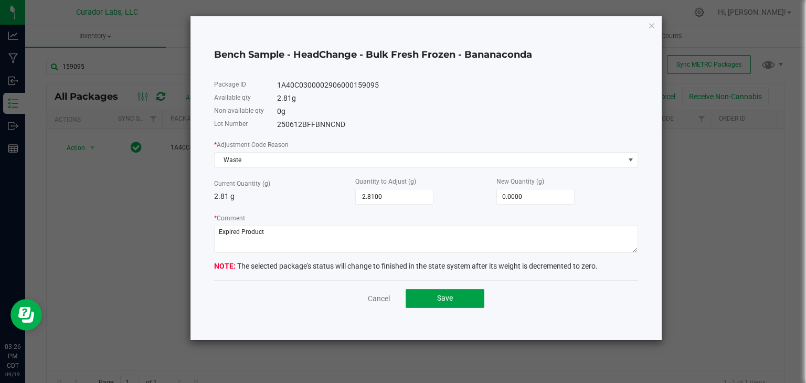
click at [432, 294] on button "Save" at bounding box center [445, 298] width 79 height 19
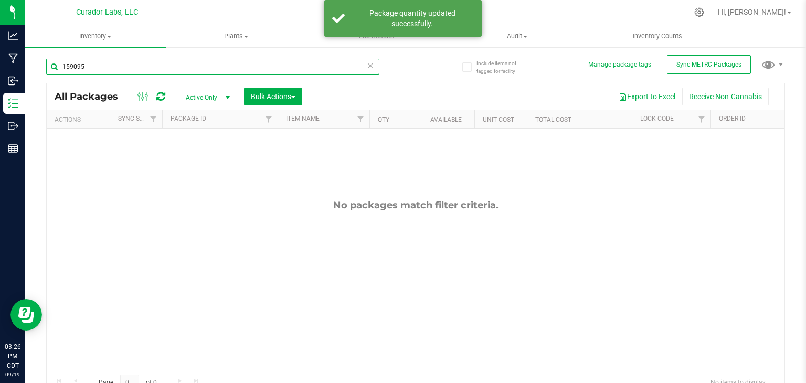
click at [213, 70] on input "159095" at bounding box center [212, 67] width 333 height 16
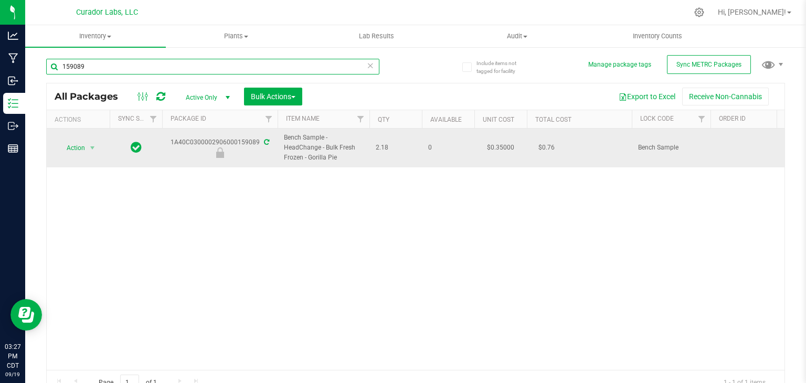
type input "159089"
drag, startPoint x: 168, startPoint y: 141, endPoint x: 258, endPoint y: 145, distance: 89.9
click at [258, 145] on div "1A40C0300002906000159089" at bounding box center [220, 148] width 119 height 20
click at [337, 159] on span "Bench Sample - HeadChange - Bulk Fresh Frozen - Gorilla Pie" at bounding box center [323, 148] width 79 height 30
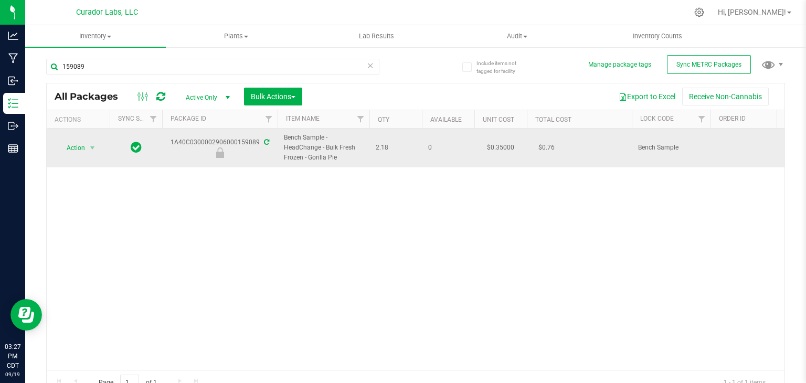
click at [170, 141] on div "1A40C0300002906000159089" at bounding box center [220, 148] width 119 height 20
drag, startPoint x: 339, startPoint y: 162, endPoint x: 284, endPoint y: 135, distance: 60.8
click at [284, 135] on span "Bench Sample - HeadChange - Bulk Fresh Frozen - Gorilla Pie" at bounding box center [323, 148] width 79 height 30
click at [88, 153] on span "select" at bounding box center [92, 148] width 13 height 15
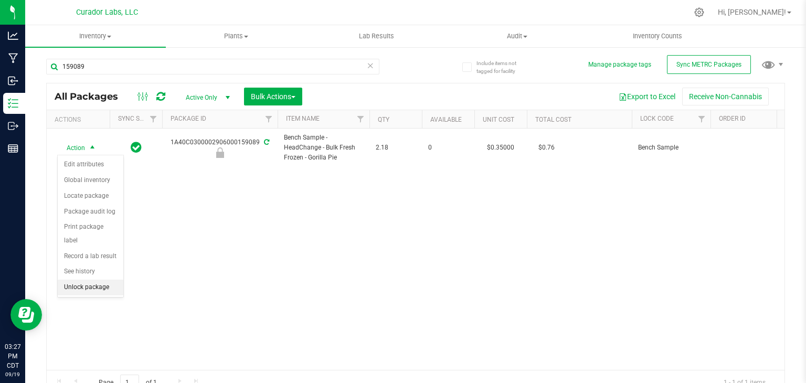
click at [82, 280] on li "Unlock package" at bounding box center [91, 288] width 66 height 16
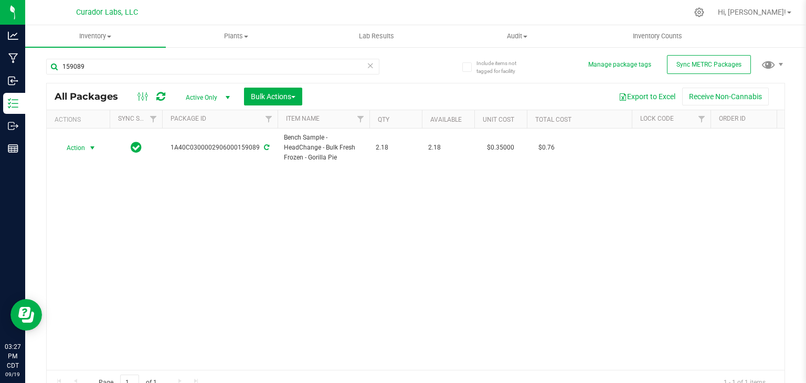
click at [91, 147] on span "select" at bounding box center [92, 148] width 8 height 8
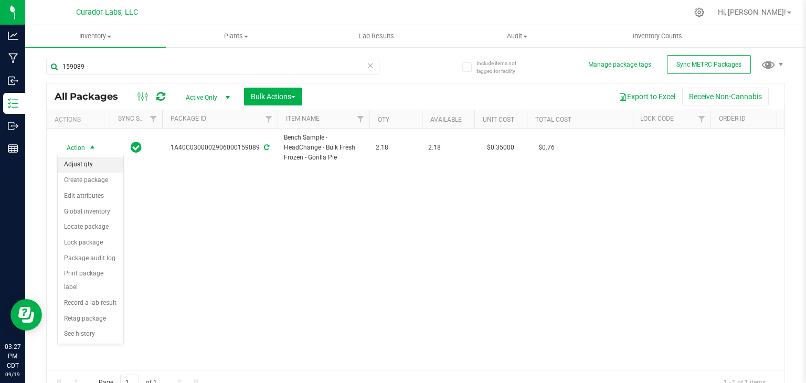
click at [84, 162] on li "Adjust qty" at bounding box center [91, 165] width 66 height 16
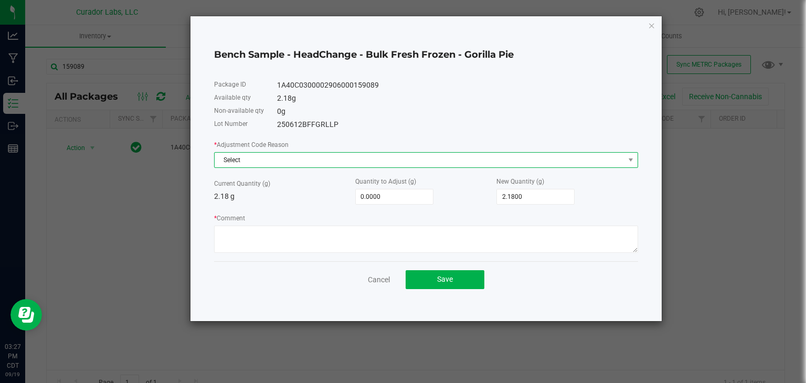
click at [322, 159] on span "Select" at bounding box center [420, 160] width 410 height 15
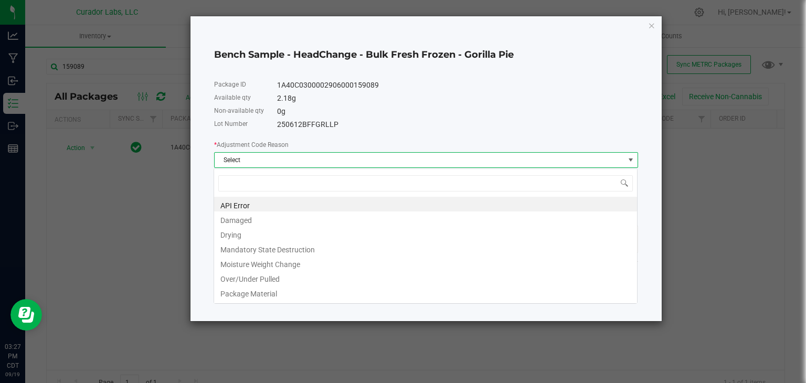
scroll to position [15, 424]
type input "w"
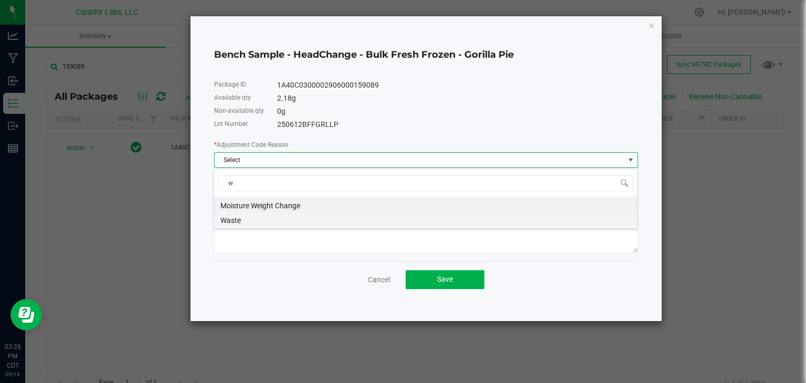
click at [287, 218] on li "Waste" at bounding box center [425, 219] width 423 height 15
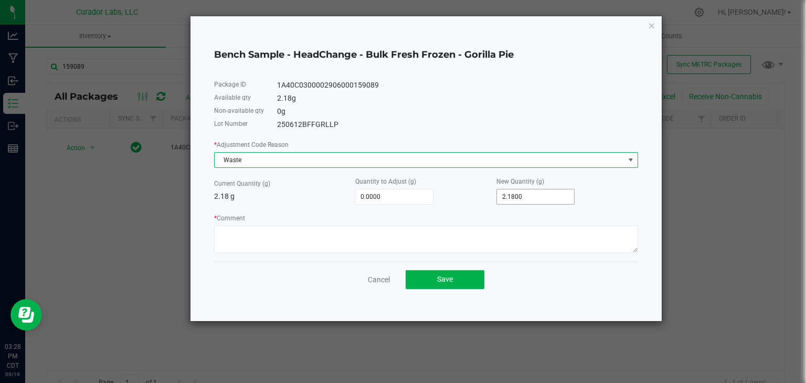
type input "2.18"
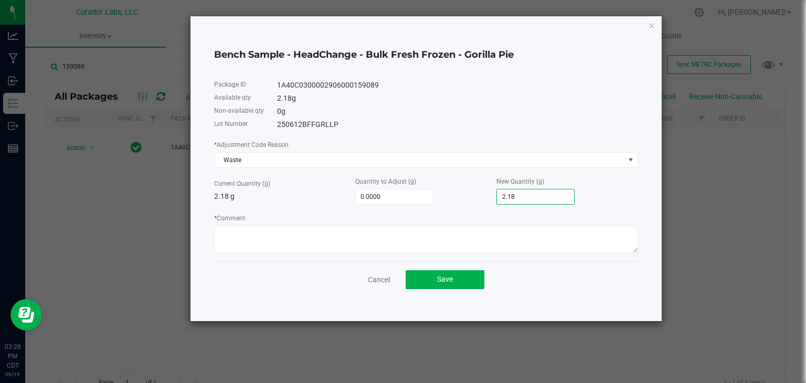
type input "-2.1800"
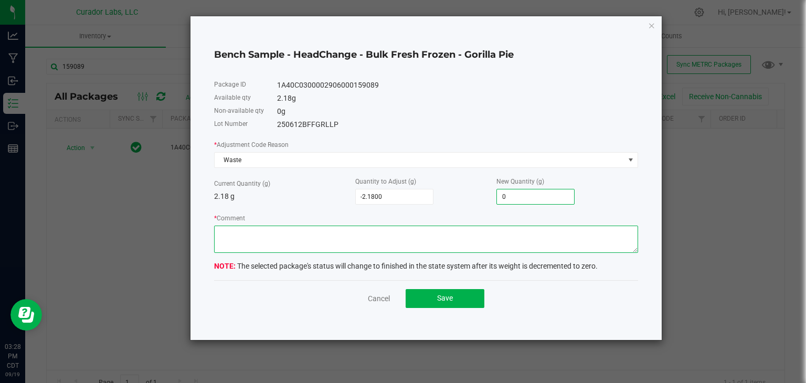
type input "0.0000"
click at [392, 233] on textarea "* Comment" at bounding box center [426, 239] width 424 height 27
type textarea "Expired Product"
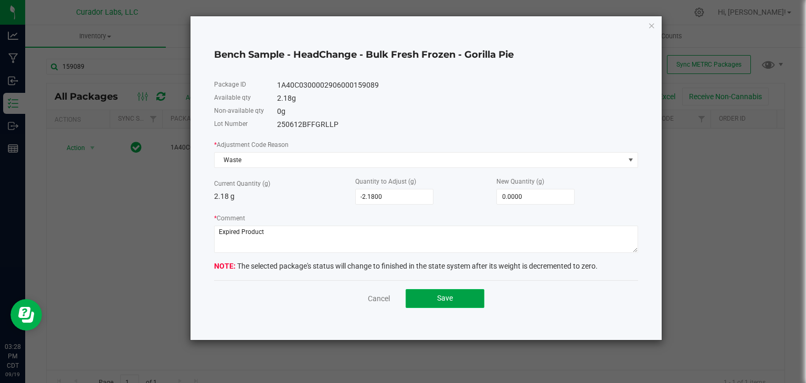
click at [426, 302] on button "Save" at bounding box center [445, 298] width 79 height 19
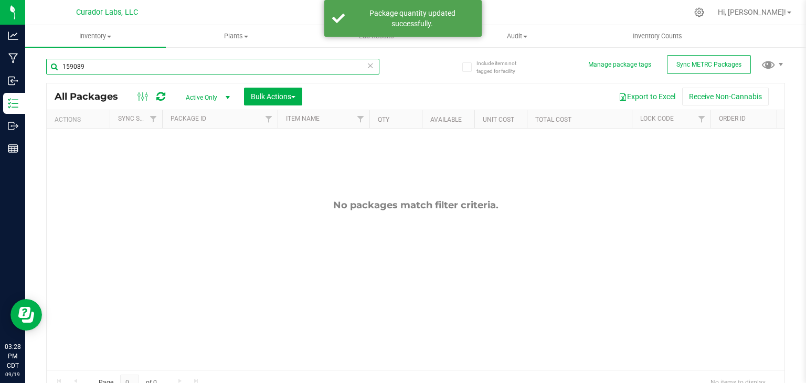
click at [150, 68] on input "159089" at bounding box center [212, 67] width 333 height 16
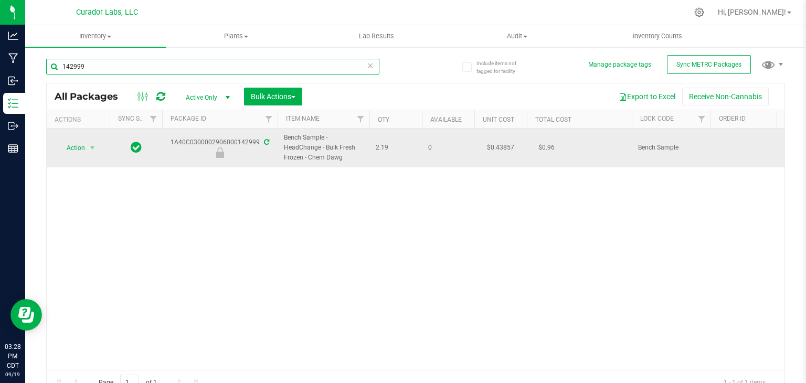
type input "142999"
drag, startPoint x: 171, startPoint y: 142, endPoint x: 259, endPoint y: 145, distance: 87.7
click at [259, 145] on div "1A40C0300002906000142999" at bounding box center [220, 148] width 119 height 20
drag, startPoint x: 341, startPoint y: 162, endPoint x: 280, endPoint y: 139, distance: 64.5
click at [280, 139] on td "Bench Sample - HeadChange - Bulk Fresh Frozen - Chem Dawg" at bounding box center [324, 148] width 92 height 39
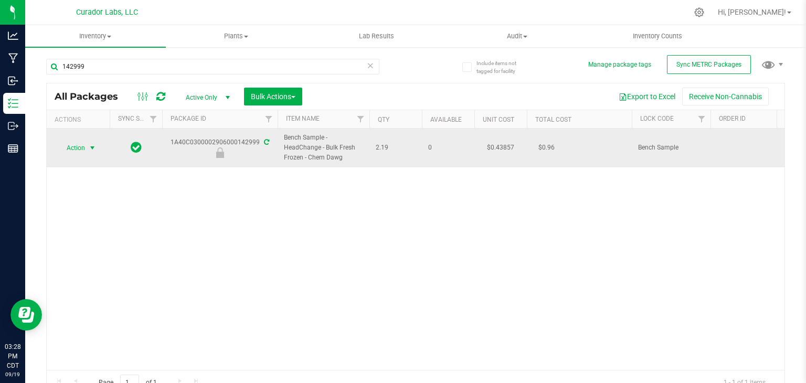
click at [87, 141] on span "select" at bounding box center [92, 148] width 13 height 15
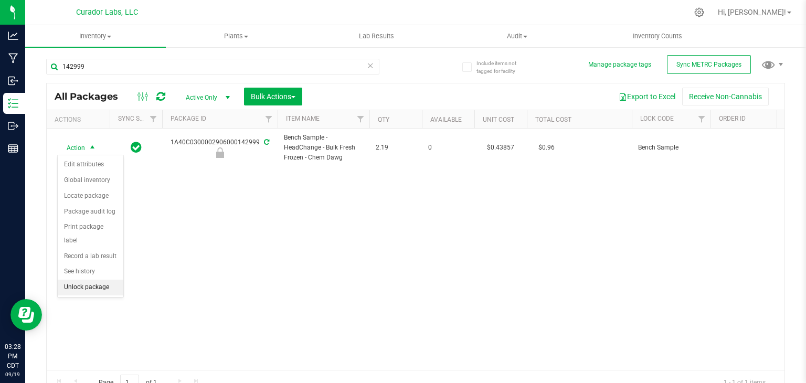
click at [91, 280] on li "Unlock package" at bounding box center [91, 288] width 66 height 16
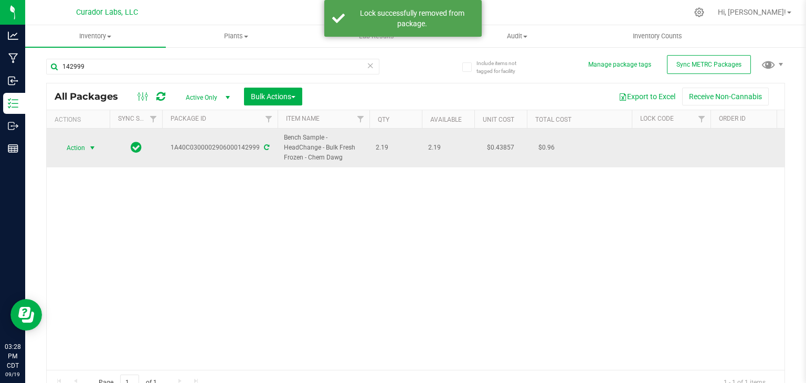
click at [88, 149] on span "select" at bounding box center [92, 148] width 8 height 8
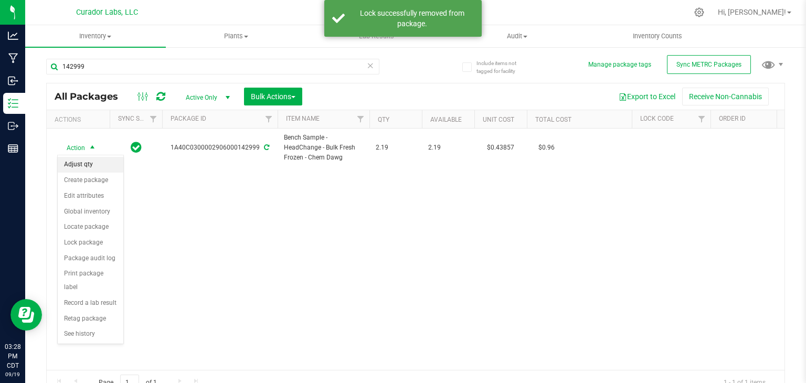
click at [88, 160] on li "Adjust qty" at bounding box center [91, 165] width 66 height 16
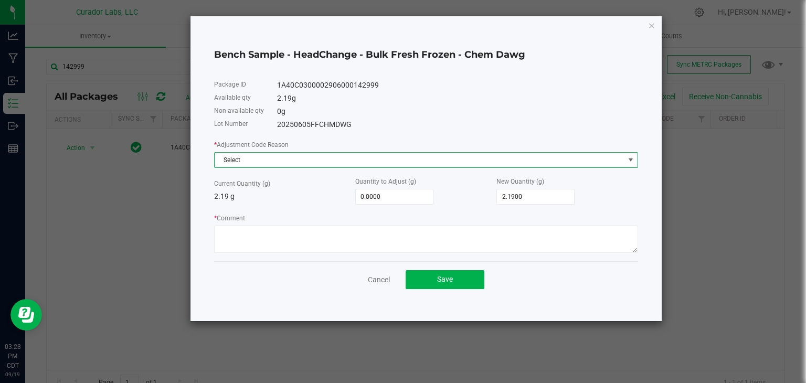
click at [286, 165] on span "Select" at bounding box center [420, 160] width 410 height 15
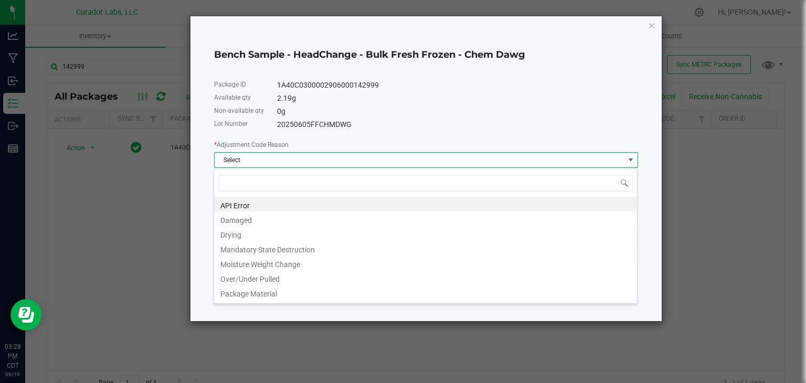
type input "w"
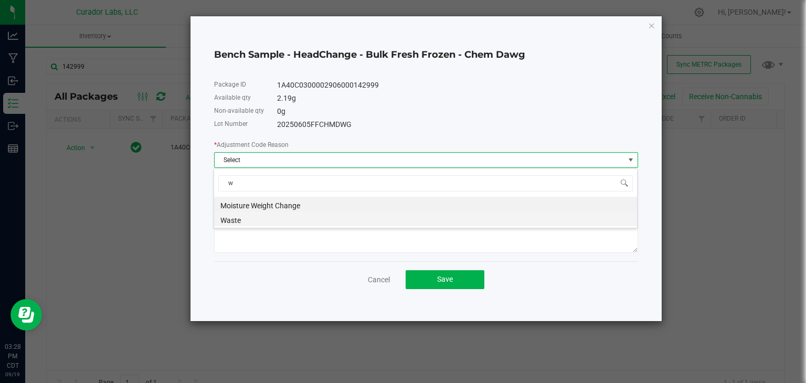
click at [278, 216] on li "Waste" at bounding box center [425, 219] width 423 height 15
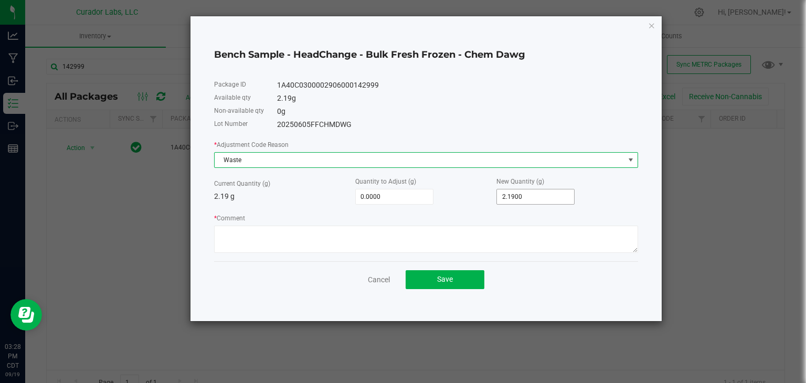
type input "2.19"
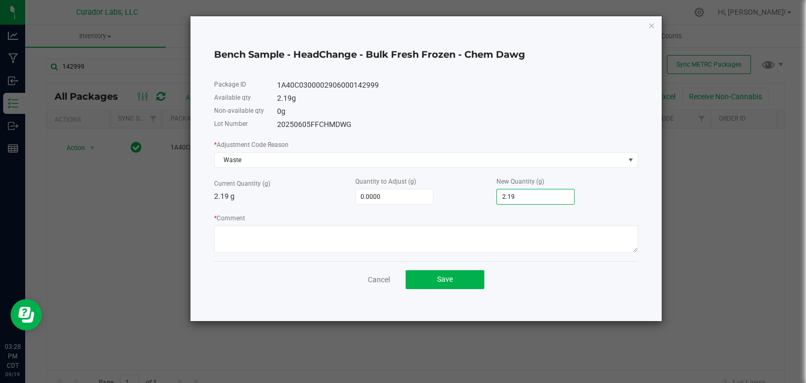
type input "-2.1900"
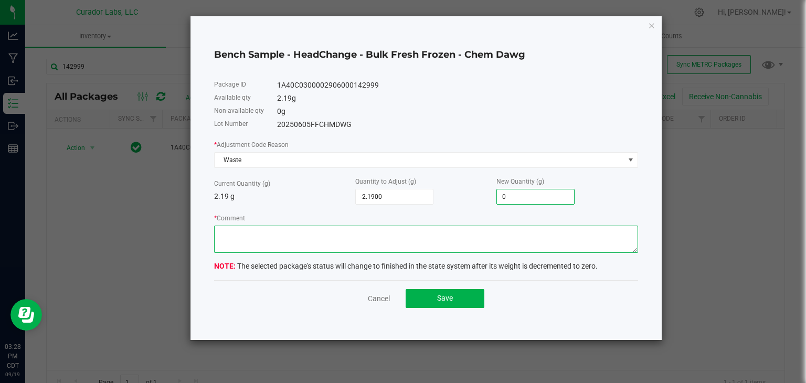
type input "0.0000"
click at [409, 231] on textarea "* Comment" at bounding box center [426, 239] width 424 height 27
type textarea "Expired Product"
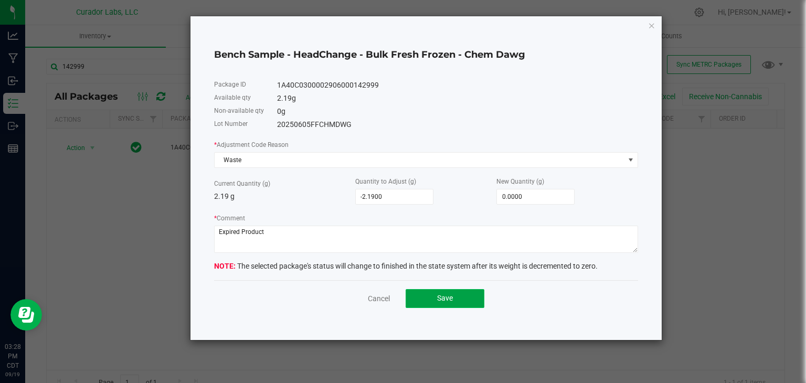
click at [443, 295] on span "Save" at bounding box center [445, 298] width 16 height 8
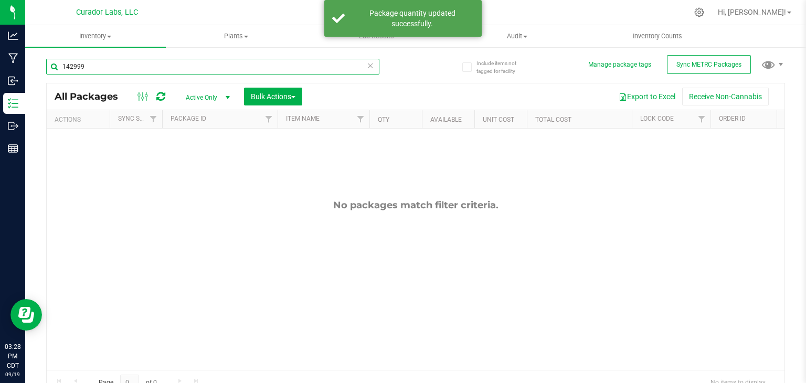
click at [206, 67] on input "142999" at bounding box center [212, 67] width 333 height 16
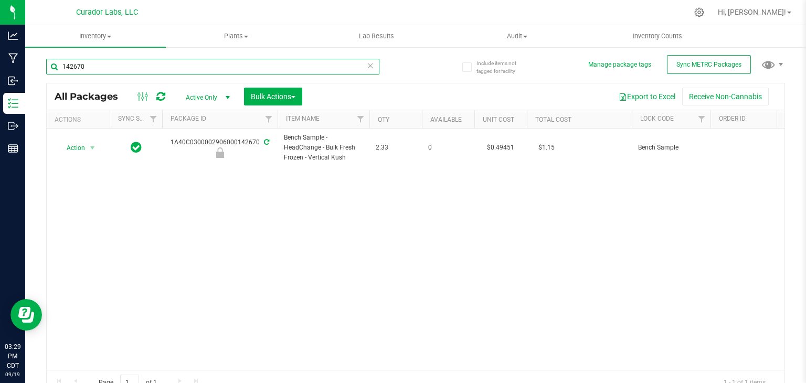
type input "142670"
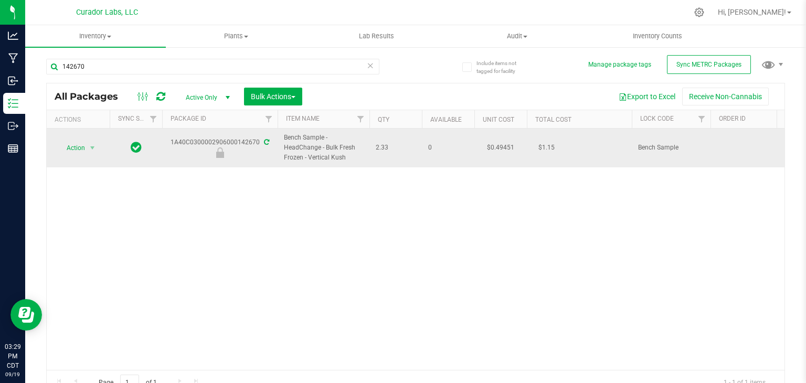
drag, startPoint x: 170, startPoint y: 140, endPoint x: 258, endPoint y: 145, distance: 88.3
click at [258, 145] on div "1A40C0300002906000142670" at bounding box center [220, 148] width 119 height 20
drag, startPoint x: 334, startPoint y: 157, endPoint x: 283, endPoint y: 141, distance: 53.8
click at [283, 141] on td "Bench Sample - HeadChange - Bulk Fresh Frozen - Vertical Kush" at bounding box center [324, 148] width 92 height 39
click at [87, 144] on span "select" at bounding box center [92, 148] width 13 height 15
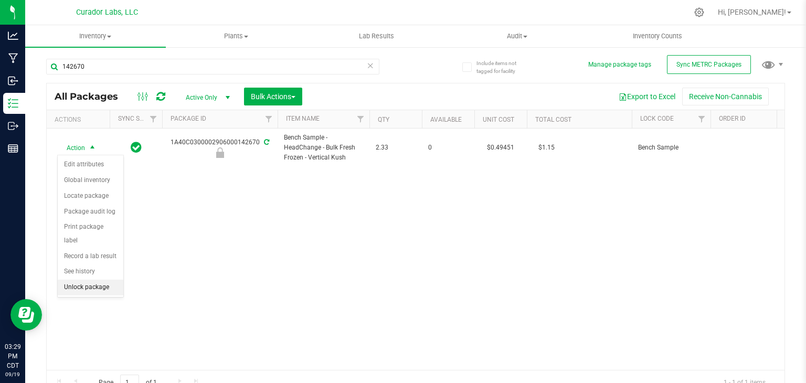
click at [99, 280] on li "Unlock package" at bounding box center [91, 288] width 66 height 16
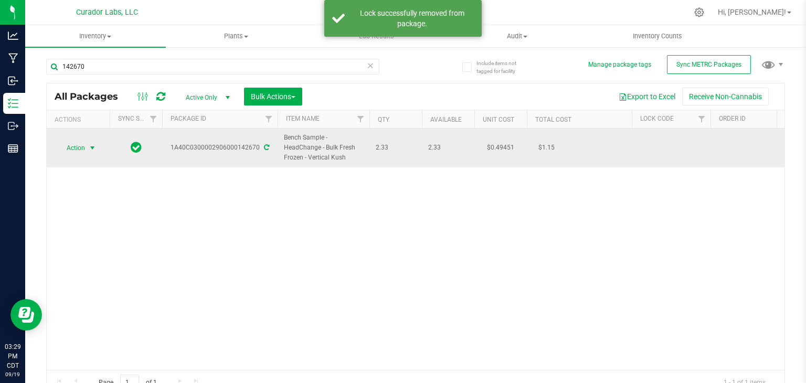
click at [90, 144] on span "select" at bounding box center [92, 148] width 8 height 8
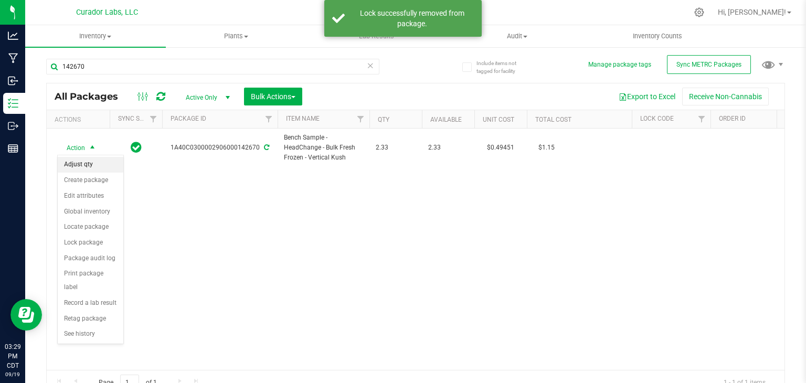
click at [96, 161] on li "Adjust qty" at bounding box center [91, 165] width 66 height 16
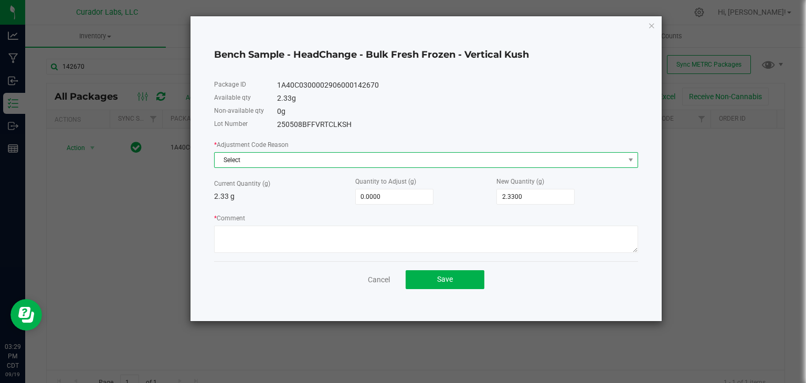
click at [335, 163] on span "Select" at bounding box center [420, 160] width 410 height 15
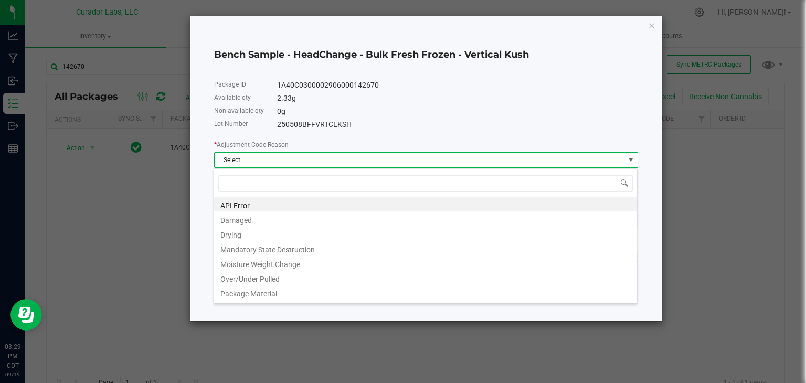
type input "w"
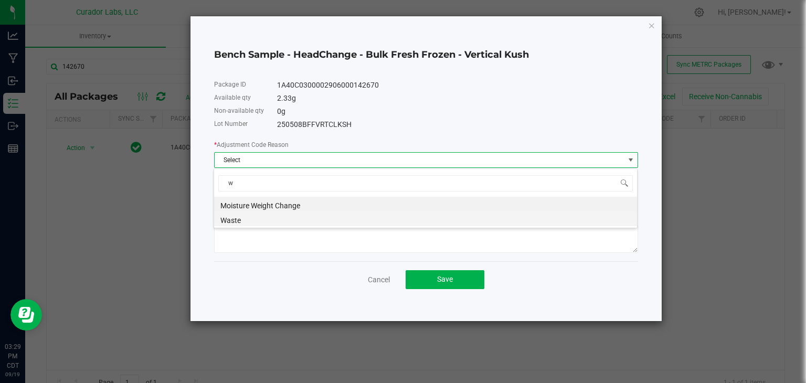
click at [299, 219] on li "Waste" at bounding box center [425, 219] width 423 height 15
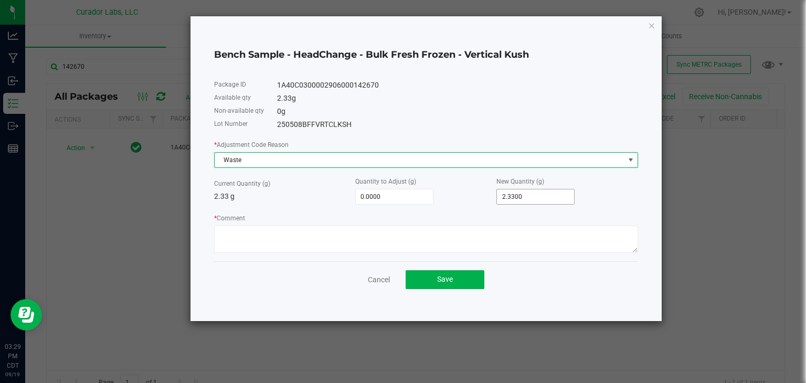
type input "2.33"
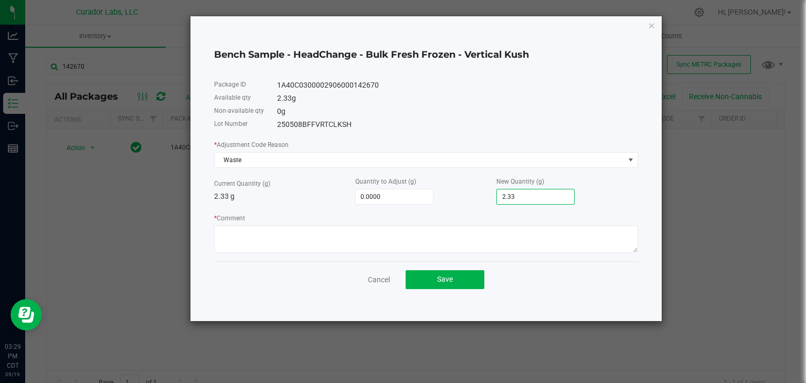
type input "-2.3300"
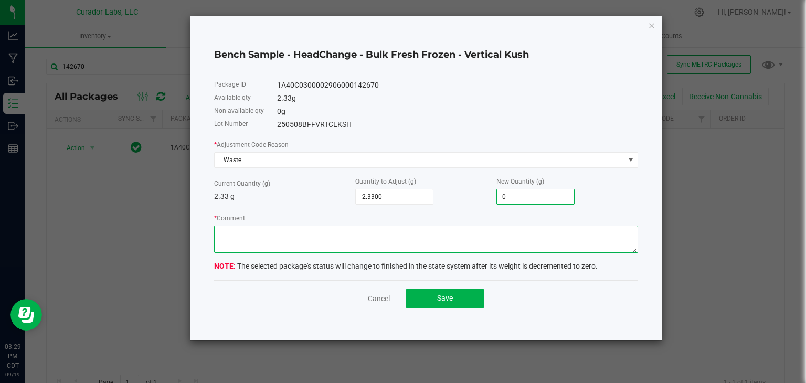
type input "0.0000"
click at [378, 240] on textarea "* Comment" at bounding box center [426, 239] width 424 height 27
type textarea "Expired Product"
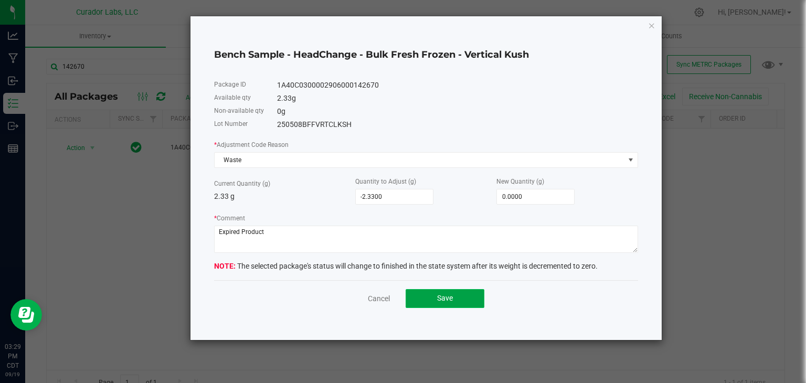
click at [453, 304] on button "Save" at bounding box center [445, 298] width 79 height 19
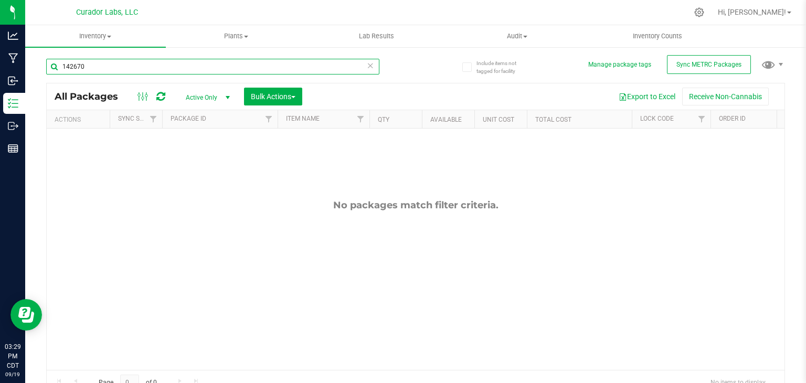
click at [181, 64] on input "142670" at bounding box center [212, 67] width 333 height 16
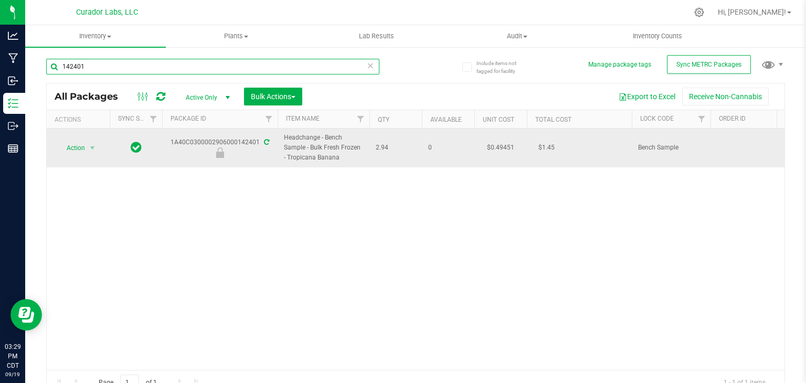
type input "142401"
drag, startPoint x: 170, startPoint y: 142, endPoint x: 257, endPoint y: 145, distance: 87.2
click at [257, 145] on div "1A40C0300002906000142401" at bounding box center [220, 148] width 119 height 20
drag, startPoint x: 338, startPoint y: 161, endPoint x: 275, endPoint y: 141, distance: 66.1
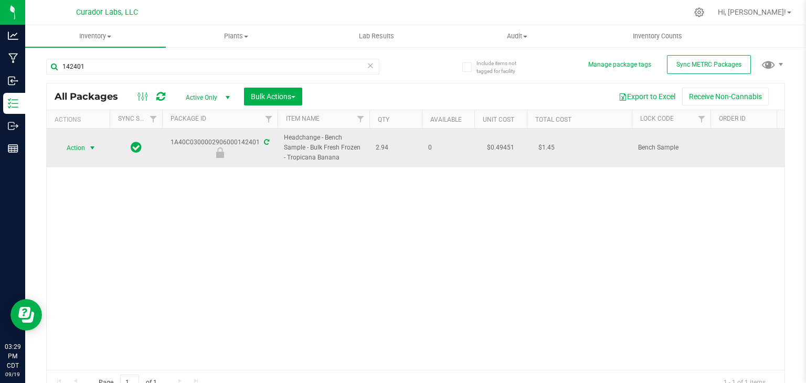
click at [94, 146] on span "select" at bounding box center [92, 148] width 8 height 8
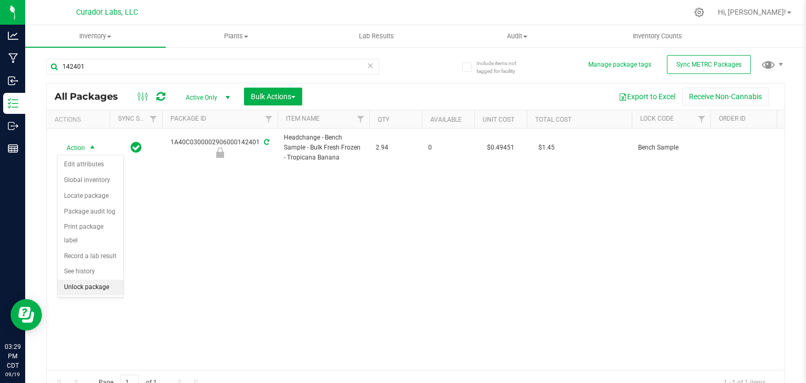
click at [85, 280] on li "Unlock package" at bounding box center [91, 288] width 66 height 16
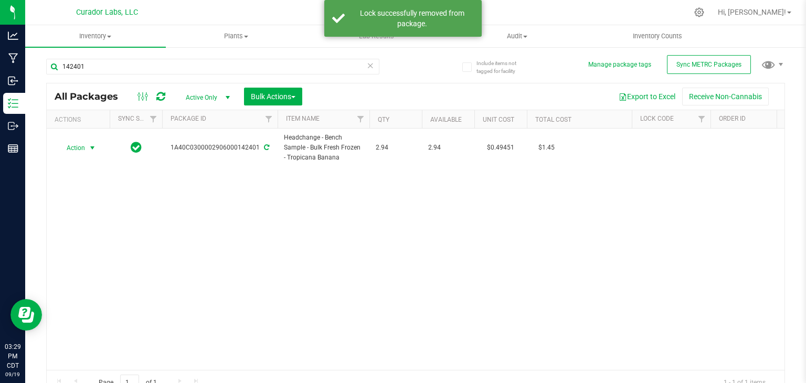
click at [93, 150] on span "select" at bounding box center [92, 148] width 8 height 8
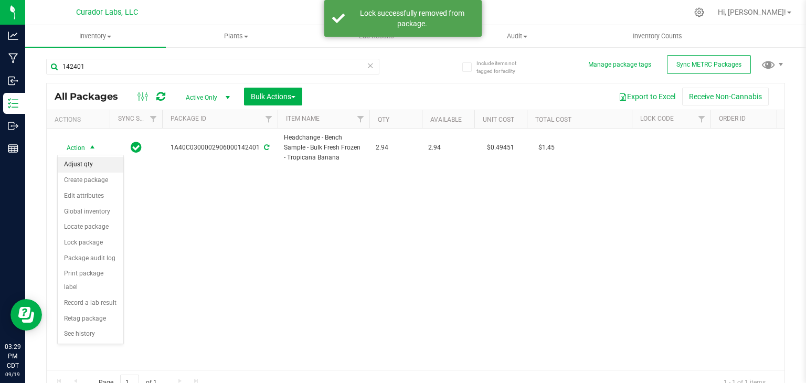
click at [94, 162] on li "Adjust qty" at bounding box center [91, 165] width 66 height 16
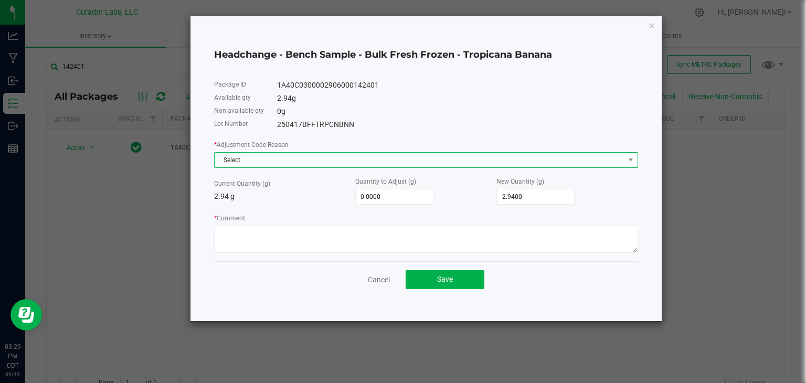
click at [300, 166] on span "Select" at bounding box center [420, 160] width 410 height 15
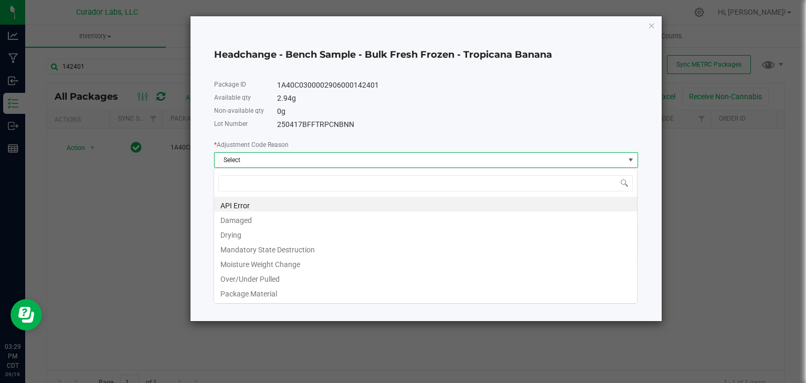
scroll to position [15, 424]
type input "w"
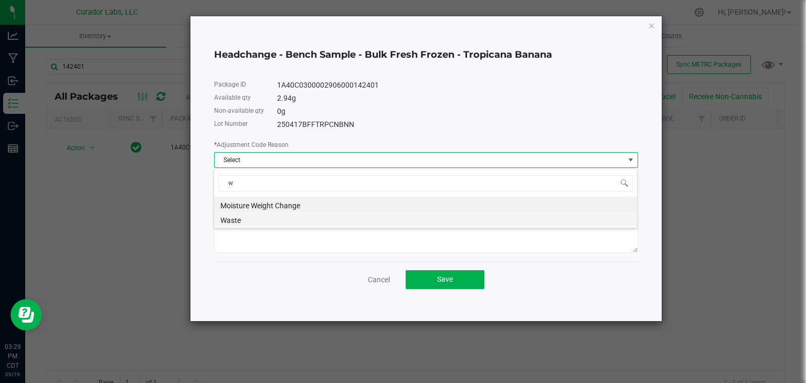
click at [281, 224] on li "Waste" at bounding box center [425, 219] width 423 height 15
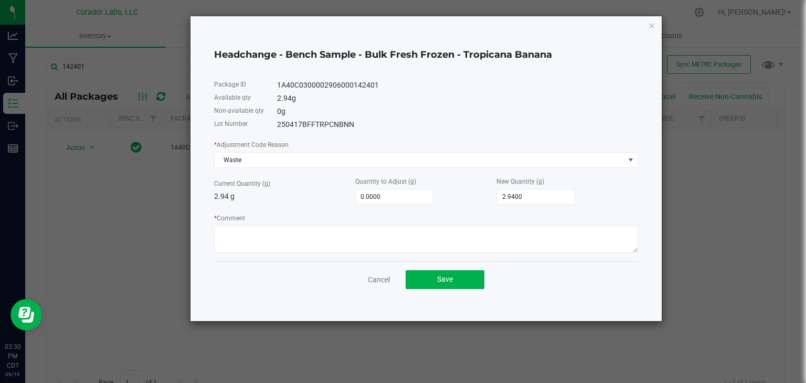
click at [527, 206] on div "* Adjustment Code Reason Waste Current Quantity (g) 2.94 g Quantity to Adjust (…" at bounding box center [426, 196] width 424 height 114
type input "2.94"
type input "-2.9400"
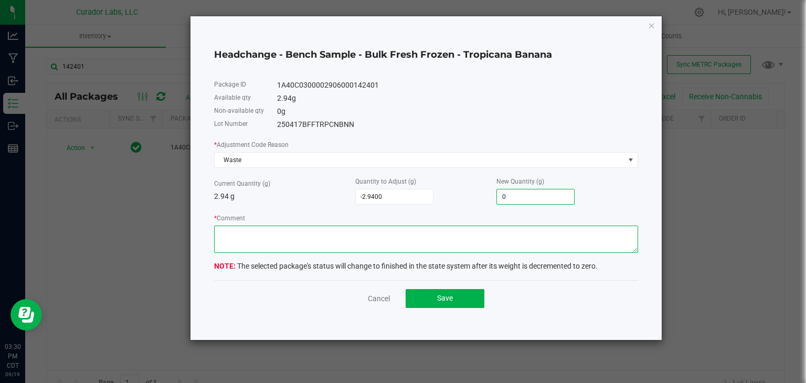
type input "0.0000"
click at [401, 240] on textarea "* Comment" at bounding box center [426, 239] width 424 height 27
type textarea "Expired Product"
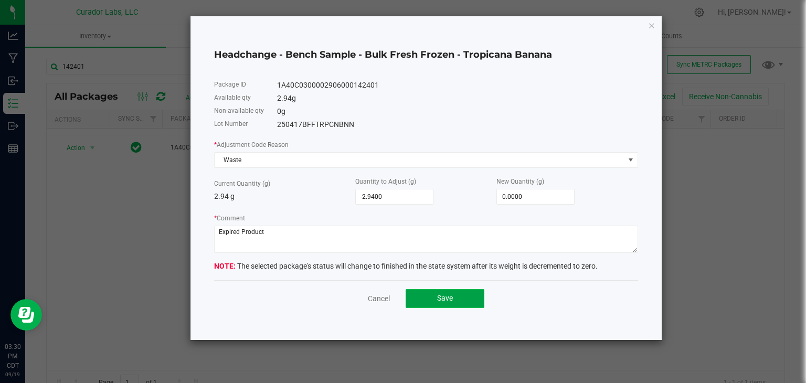
click at [419, 295] on button "Save" at bounding box center [445, 298] width 79 height 19
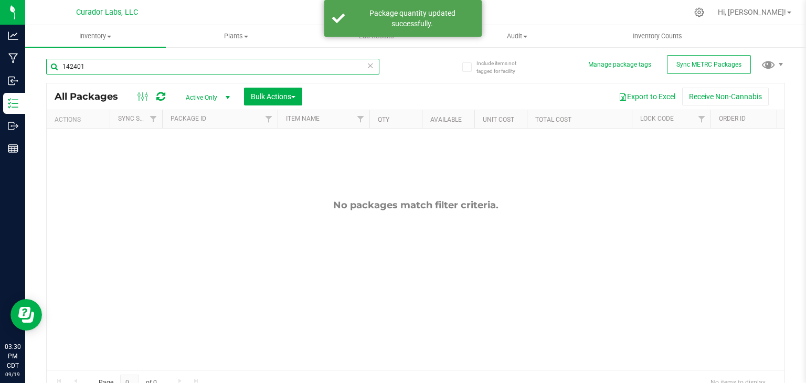
click at [241, 73] on input "142401" at bounding box center [212, 67] width 333 height 16
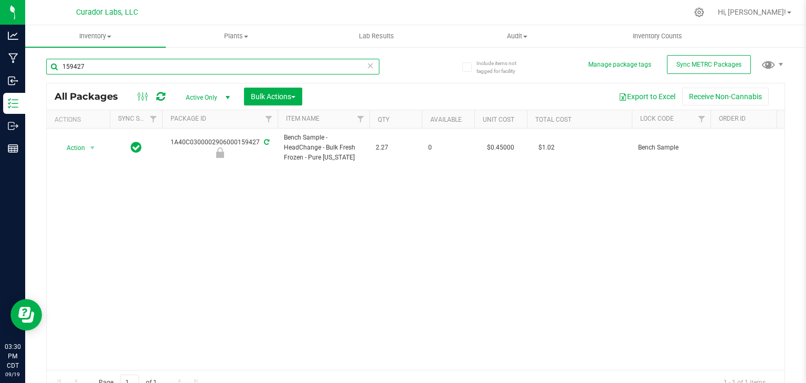
type input "159427"
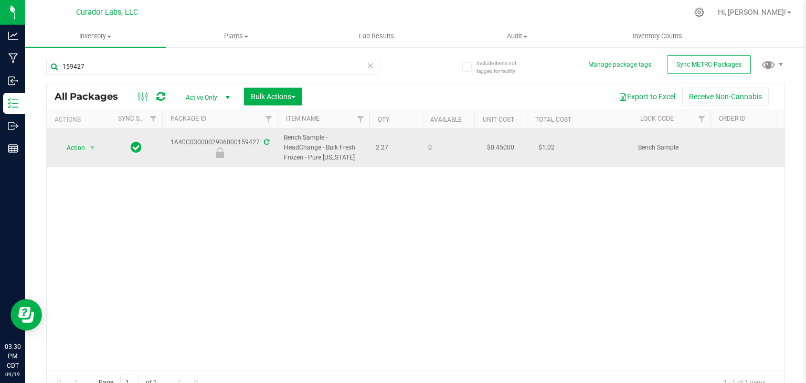
drag, startPoint x: 178, startPoint y: 150, endPoint x: 257, endPoint y: 143, distance: 79.0
click at [257, 143] on div "1A40C0300002906000159427" at bounding box center [220, 148] width 119 height 20
drag, startPoint x: 349, startPoint y: 159, endPoint x: 284, endPoint y: 140, distance: 67.4
click at [284, 140] on span "Bench Sample - HeadChange - Bulk Fresh Frozen - Pure [US_STATE]" at bounding box center [323, 148] width 79 height 30
click at [81, 144] on span "Action" at bounding box center [71, 148] width 28 height 15
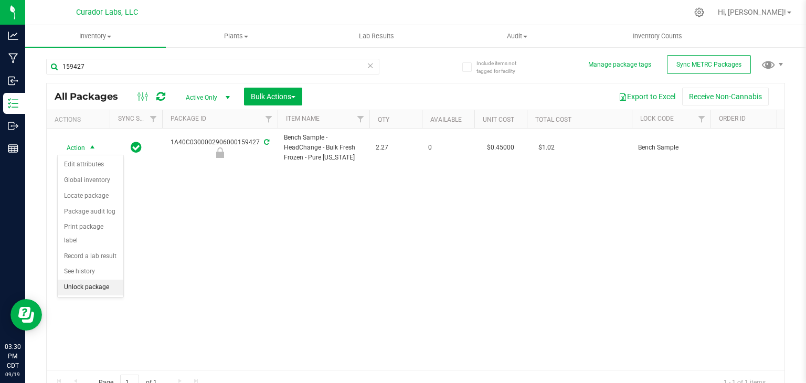
click at [86, 280] on li "Unlock package" at bounding box center [91, 288] width 66 height 16
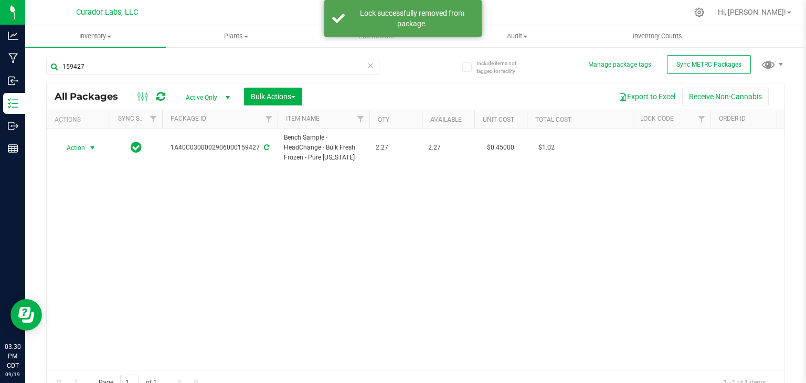
click at [92, 149] on span "select" at bounding box center [92, 148] width 8 height 8
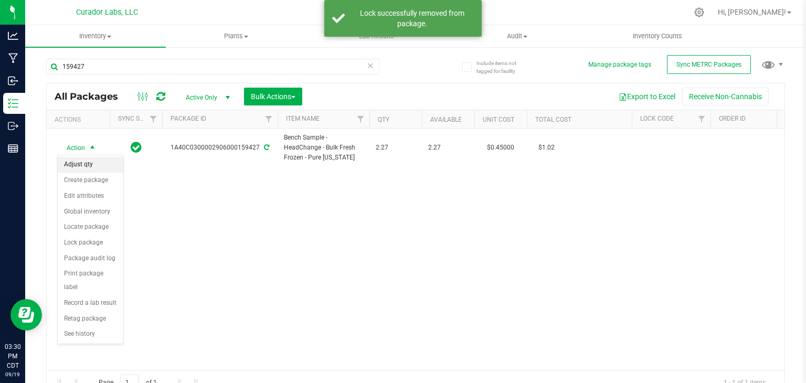
click at [90, 163] on li "Adjust qty" at bounding box center [91, 165] width 66 height 16
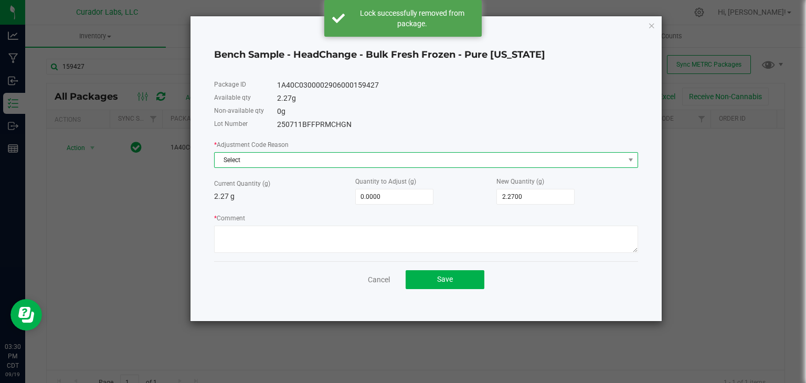
click at [311, 164] on span "Select" at bounding box center [420, 160] width 410 height 15
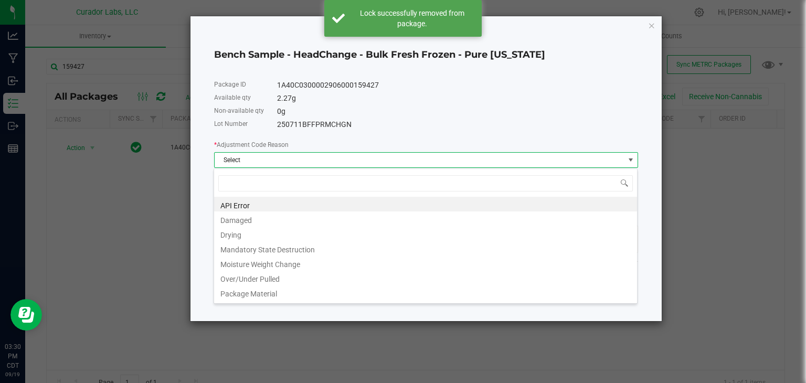
scroll to position [15, 424]
type input "w"
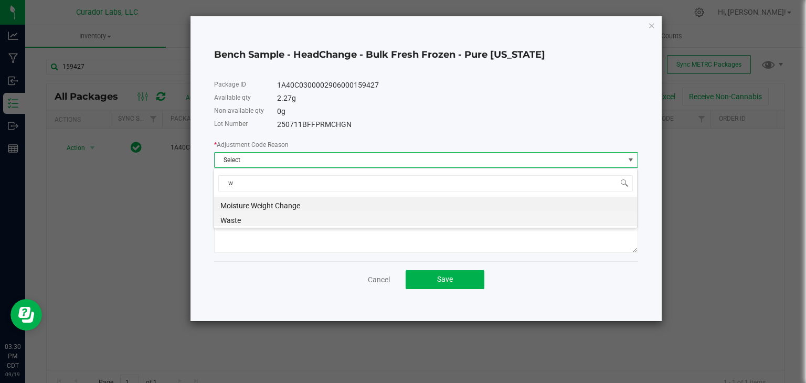
click at [287, 220] on li "Waste" at bounding box center [425, 219] width 423 height 15
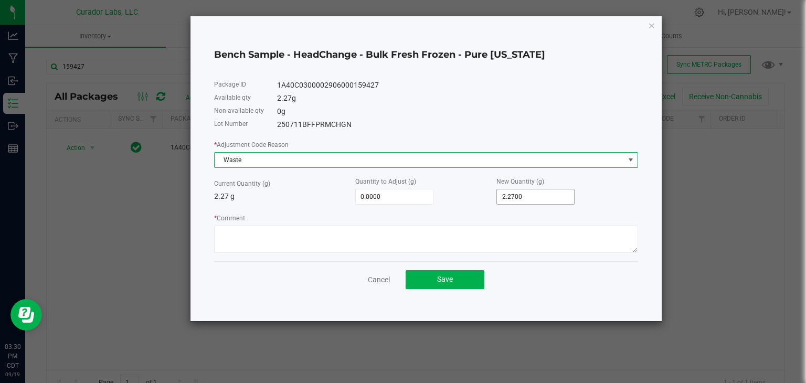
type input "2.27"
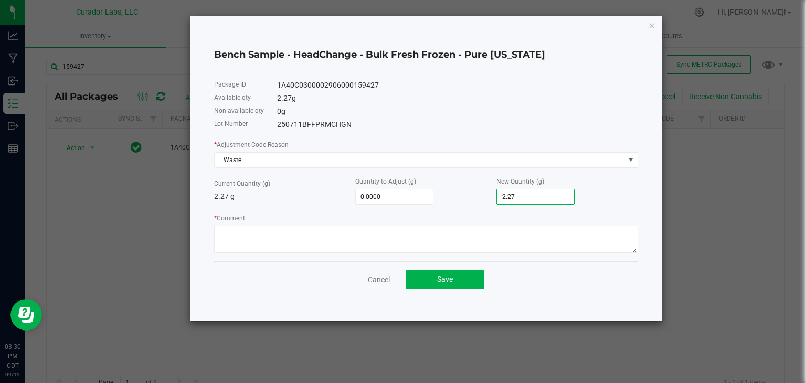
click at [530, 202] on input "2.27" at bounding box center [535, 197] width 77 height 15
type input "-2.2700"
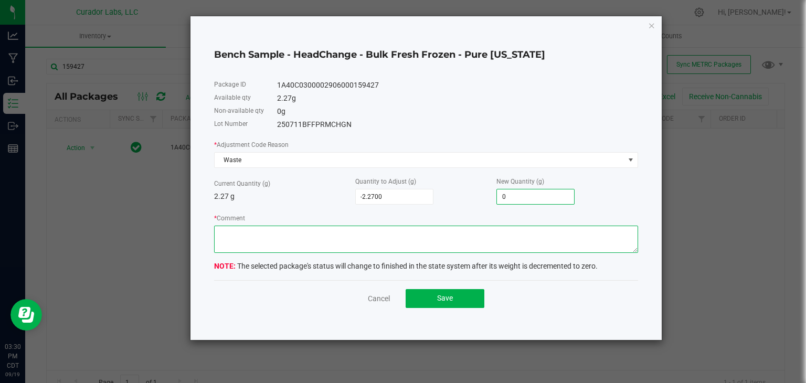
type input "0.0000"
click at [458, 244] on textarea "* Comment" at bounding box center [426, 239] width 424 height 27
type textarea "Expired Product"
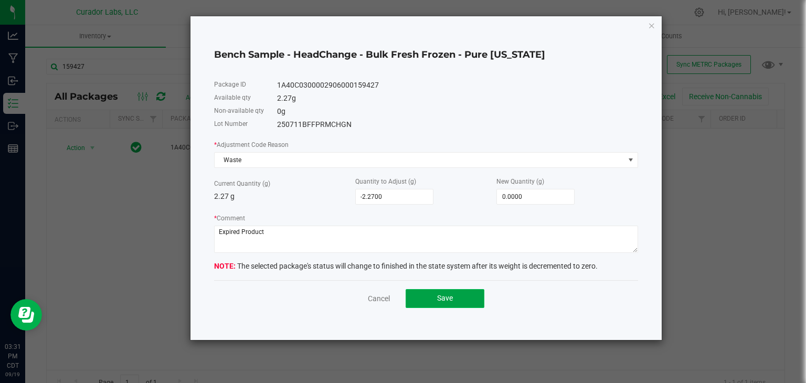
click at [453, 295] on span "Save" at bounding box center [445, 298] width 16 height 8
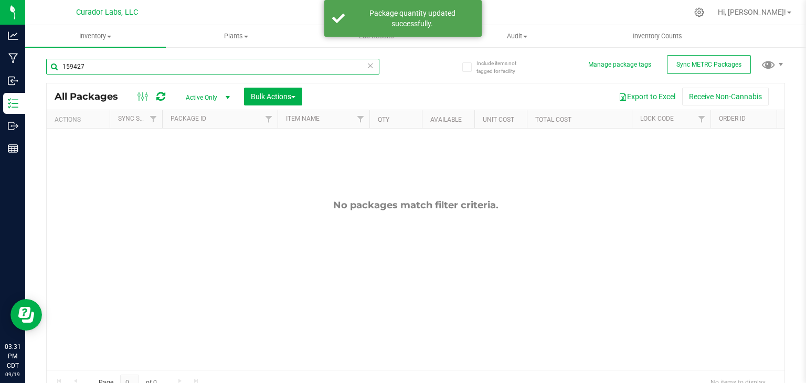
click at [275, 66] on input "159427" at bounding box center [212, 67] width 333 height 16
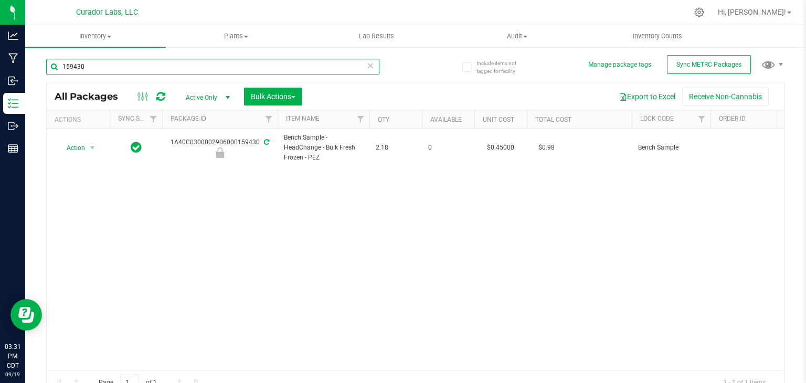
type input "159430"
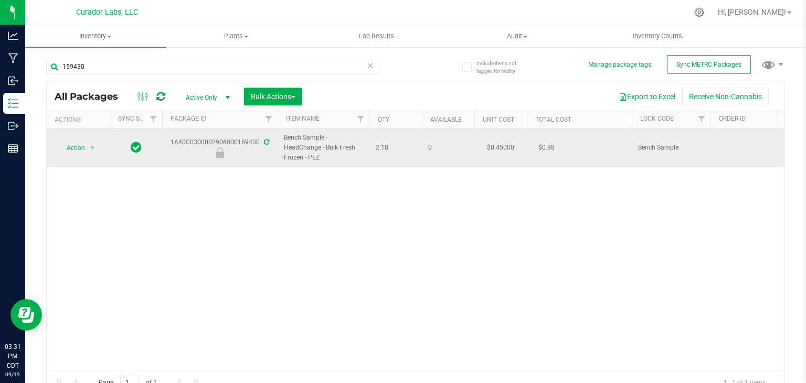
drag, startPoint x: 173, startPoint y: 143, endPoint x: 259, endPoint y: 143, distance: 86.1
click at [259, 143] on div "1A40C0300002906000159430" at bounding box center [220, 148] width 119 height 20
drag, startPoint x: 322, startPoint y: 159, endPoint x: 281, endPoint y: 141, distance: 44.2
click at [281, 141] on td "Bench Sample - HeadChange - Bulk Fresh Frozen - PEZ" at bounding box center [324, 148] width 92 height 39
click at [87, 149] on span "select" at bounding box center [92, 148] width 13 height 15
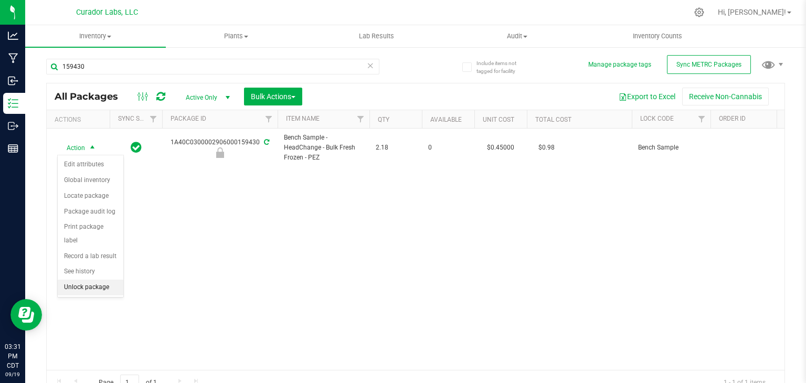
click at [94, 280] on li "Unlock package" at bounding box center [91, 288] width 66 height 16
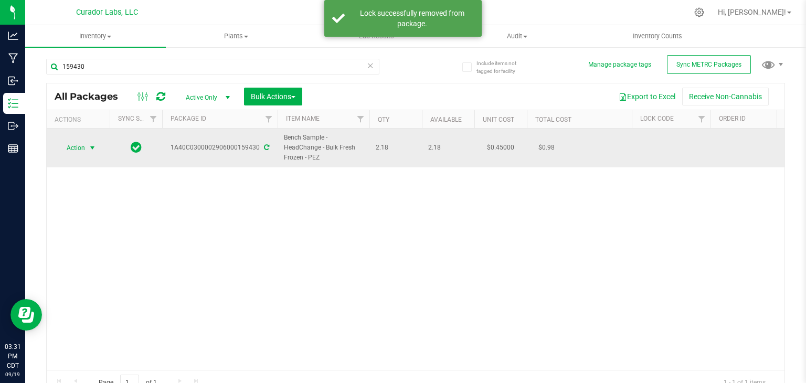
click at [92, 148] on span "select" at bounding box center [92, 148] width 8 height 8
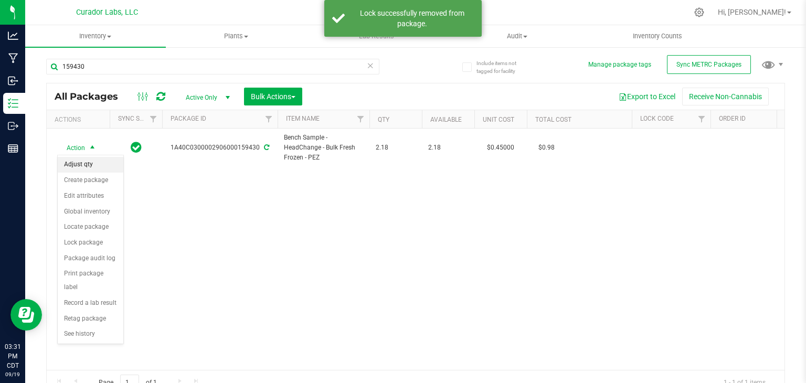
click at [88, 158] on li "Adjust qty" at bounding box center [91, 165] width 66 height 16
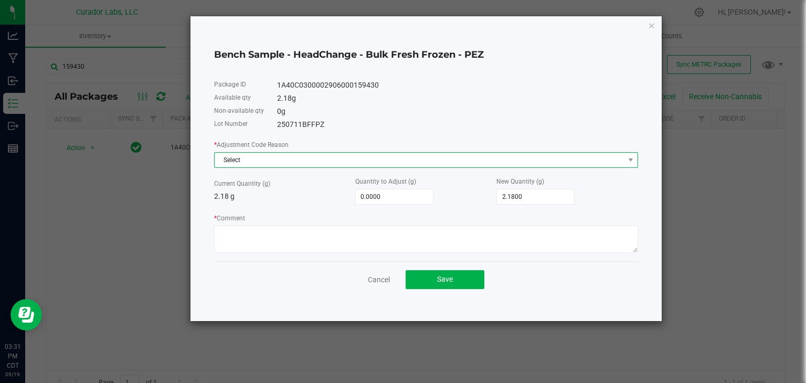
click at [273, 161] on span "Select" at bounding box center [420, 160] width 410 height 15
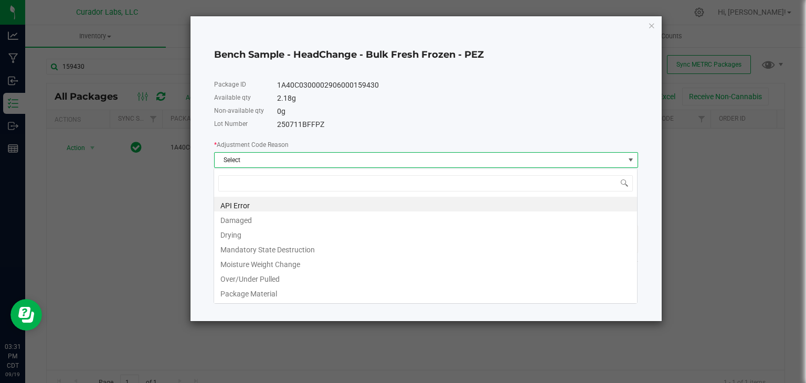
scroll to position [15, 424]
type input "w"
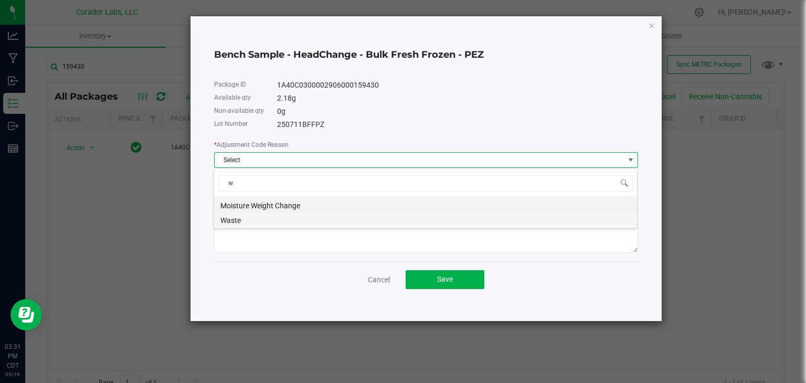
click at [262, 220] on li "Waste" at bounding box center [425, 219] width 423 height 15
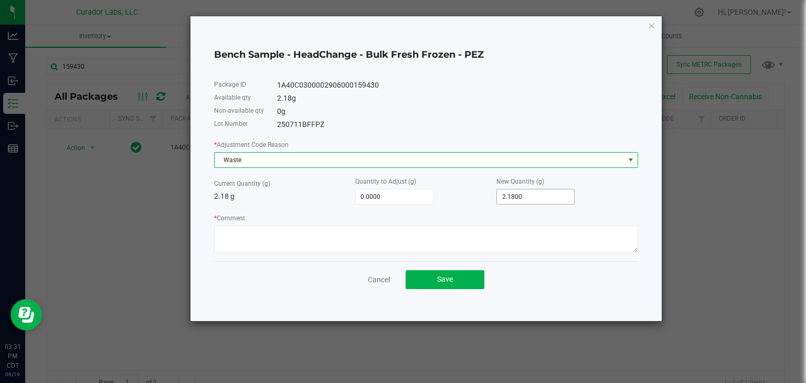
type input "2.18"
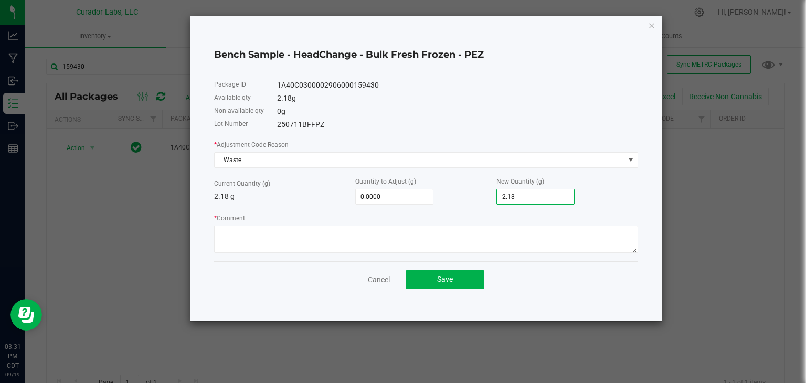
type input "-2.1800"
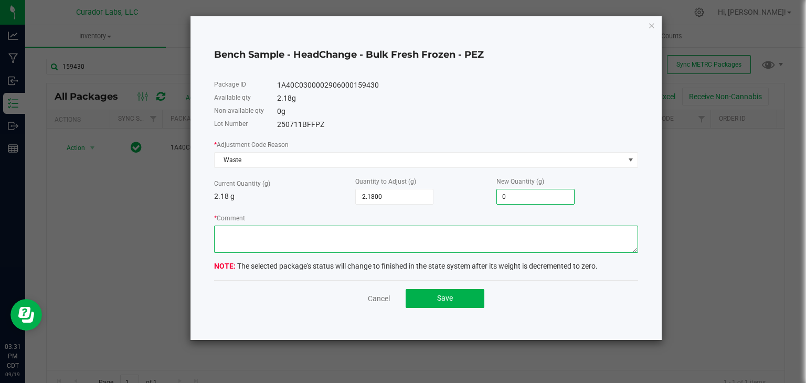
type input "0.0000"
click at [403, 232] on textarea "* Comment" at bounding box center [426, 239] width 424 height 27
type textarea "Expired Product"
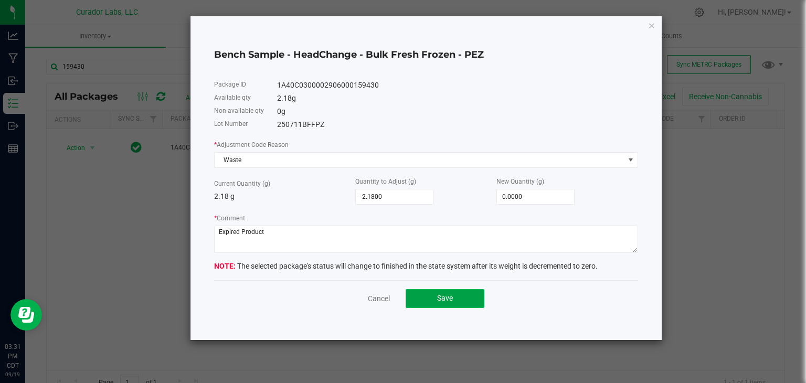
click at [427, 291] on button "Save" at bounding box center [445, 298] width 79 height 19
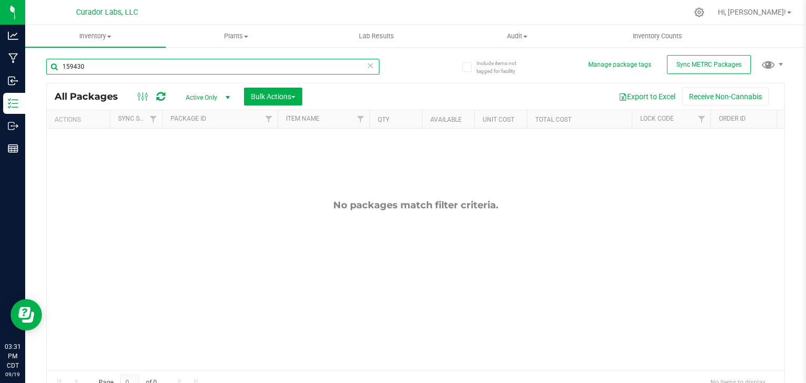
click at [230, 70] on input "159430" at bounding box center [212, 67] width 333 height 16
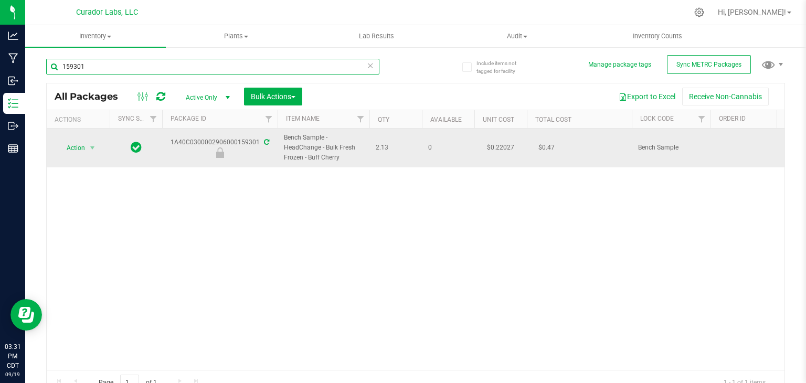
type input "159301"
drag, startPoint x: 171, startPoint y: 143, endPoint x: 258, endPoint y: 143, distance: 87.1
click at [258, 143] on div "1A40C0300002906000159301" at bounding box center [220, 148] width 119 height 20
drag, startPoint x: 340, startPoint y: 160, endPoint x: 283, endPoint y: 140, distance: 60.1
click at [284, 140] on span "Bench Sample - HeadChange - Bulk Fresh Frozen - Buff Cherry" at bounding box center [323, 148] width 79 height 30
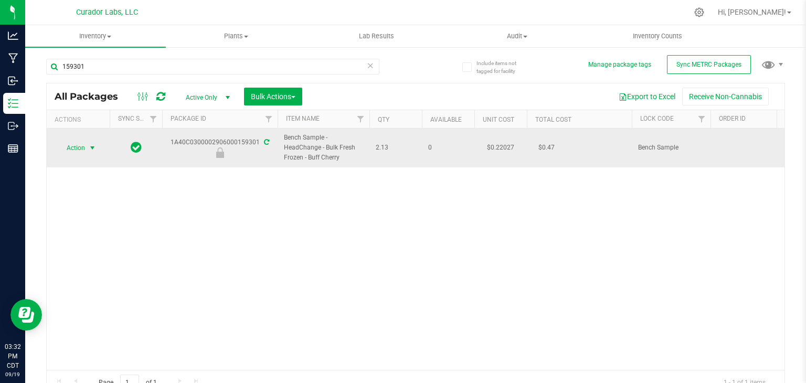
click at [84, 149] on span "Action" at bounding box center [71, 148] width 28 height 15
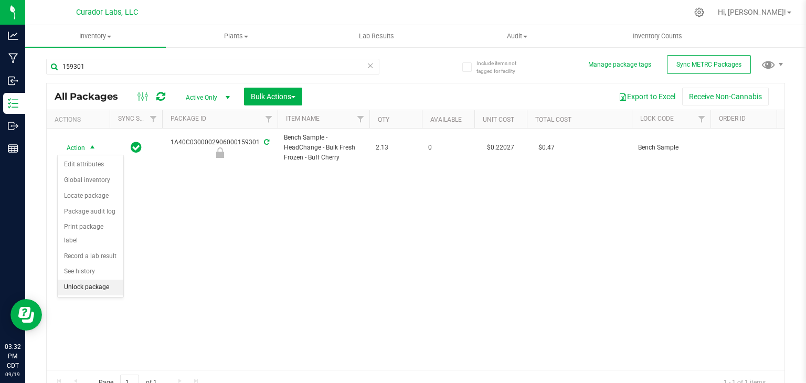
click at [89, 280] on li "Unlock package" at bounding box center [91, 288] width 66 height 16
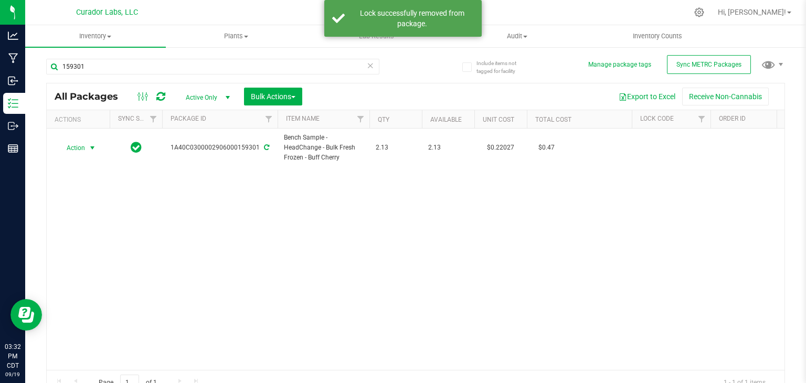
click at [92, 148] on span "select" at bounding box center [92, 148] width 8 height 8
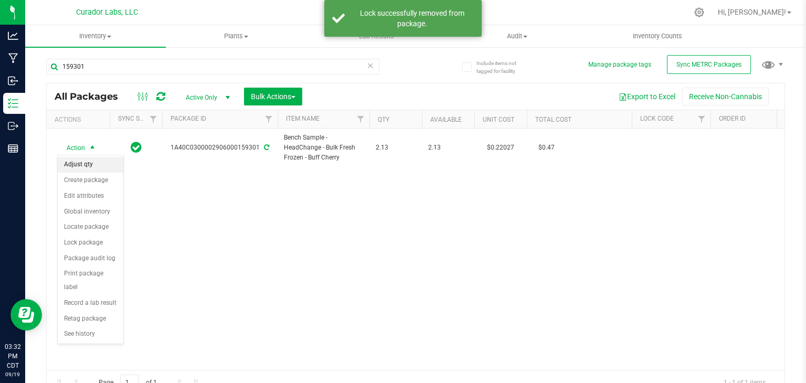
click at [93, 160] on li "Adjust qty" at bounding box center [91, 165] width 66 height 16
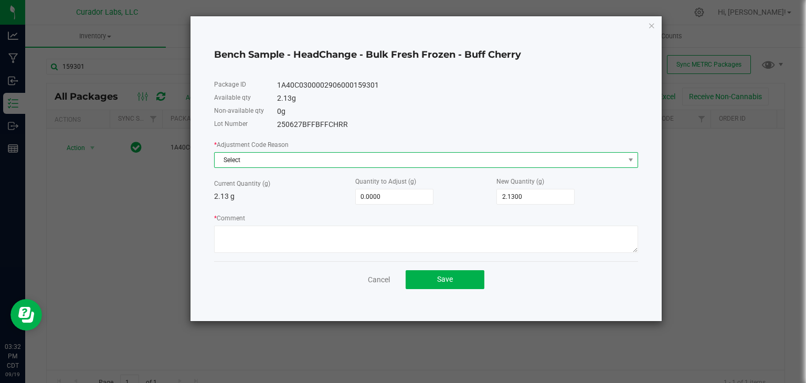
click at [277, 160] on span "Select" at bounding box center [420, 160] width 410 height 15
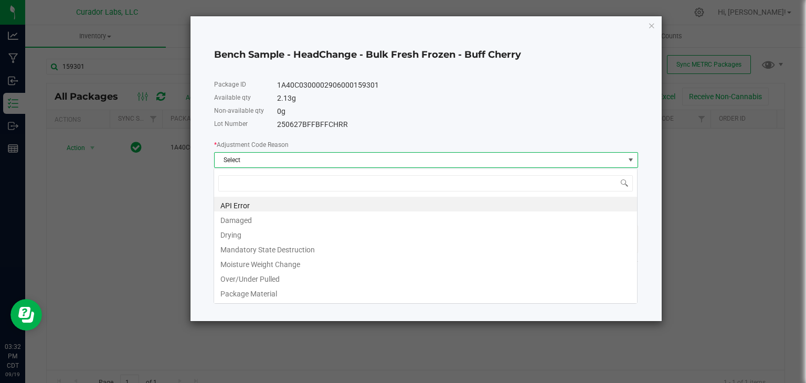
type input "w"
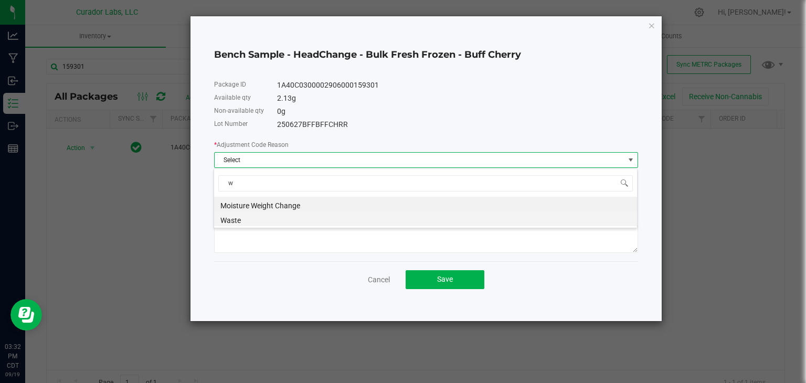
click at [272, 218] on li "Waste" at bounding box center [425, 219] width 423 height 15
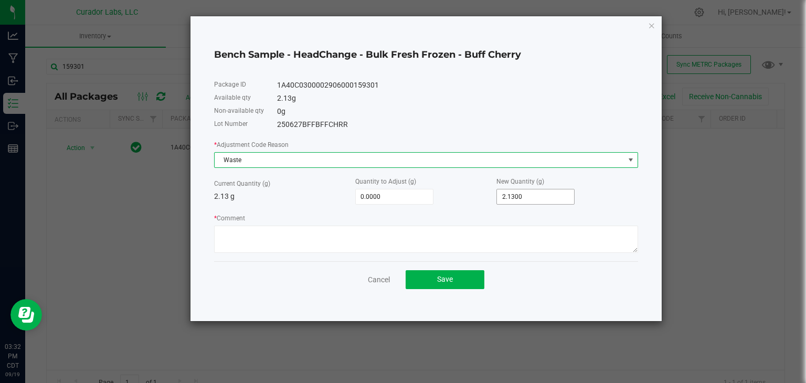
type input "2.13"
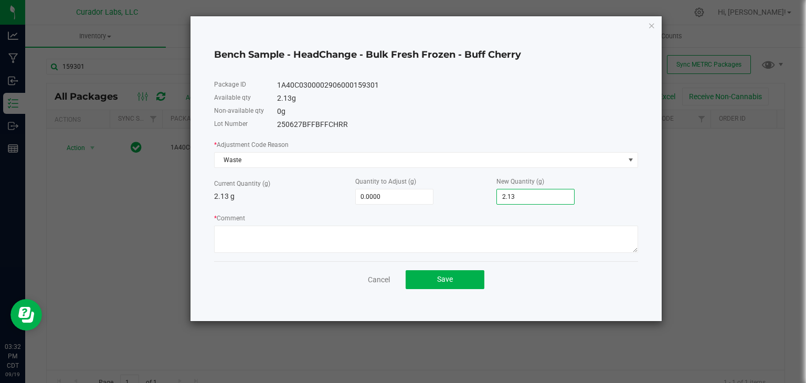
type input "-2.1300"
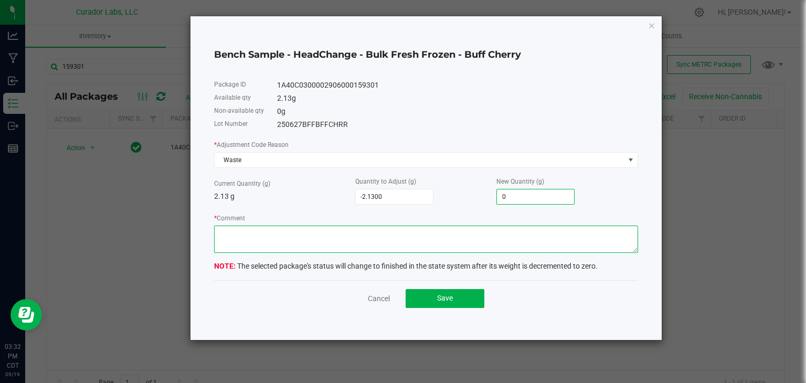
type input "0.0000"
click at [445, 240] on textarea "* Comment" at bounding box center [426, 239] width 424 height 27
type textarea "Expired Product"
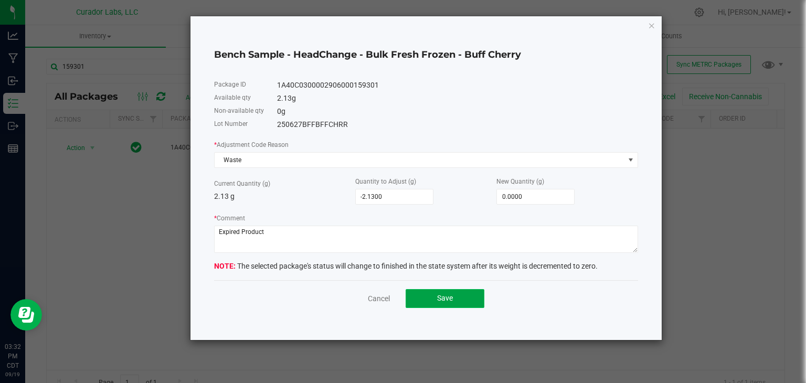
click at [446, 299] on span "Save" at bounding box center [445, 298] width 16 height 8
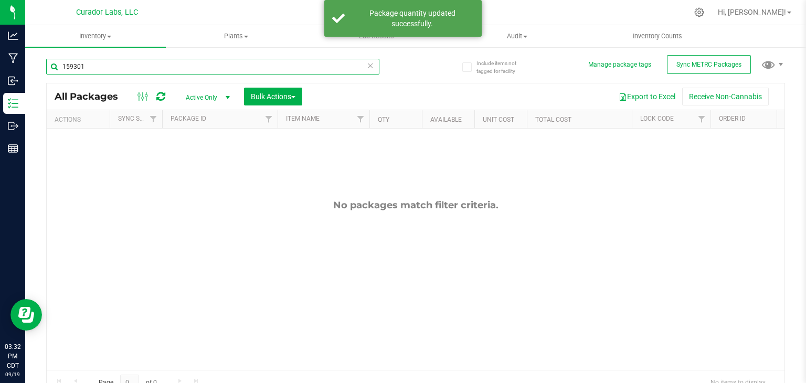
click at [254, 72] on input "159301" at bounding box center [212, 67] width 333 height 16
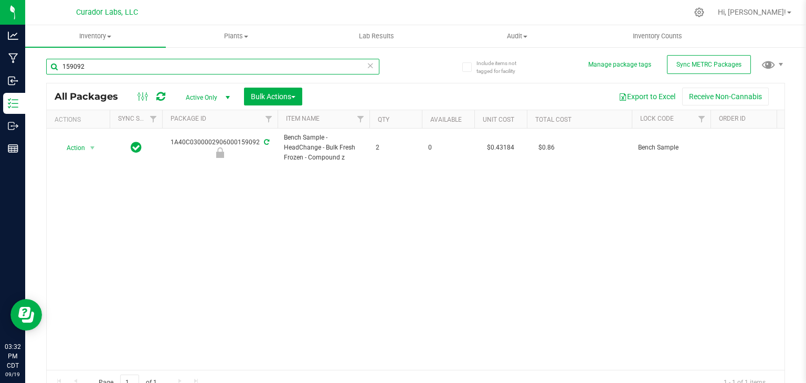
type input "159092"
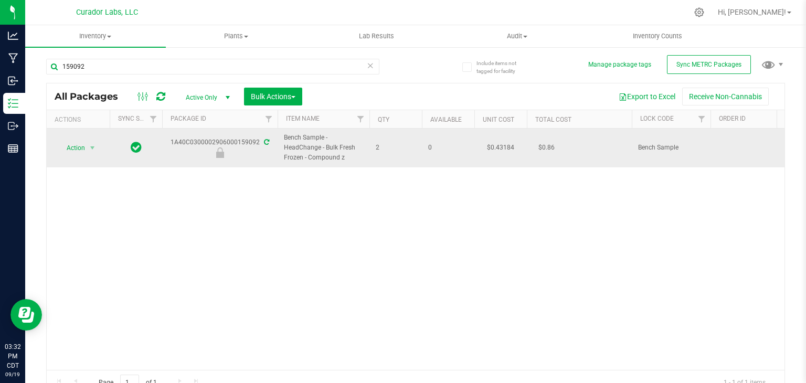
drag, startPoint x: 172, startPoint y: 144, endPoint x: 260, endPoint y: 138, distance: 87.9
click at [260, 138] on div "1A40C0300002906000159092" at bounding box center [220, 148] width 119 height 20
drag, startPoint x: 345, startPoint y: 160, endPoint x: 280, endPoint y: 144, distance: 67.6
click at [280, 144] on td "Bench Sample - HeadChange - Bulk Fresh Frozen - Compound z" at bounding box center [324, 148] width 92 height 39
click at [87, 150] on span "select" at bounding box center [92, 148] width 13 height 15
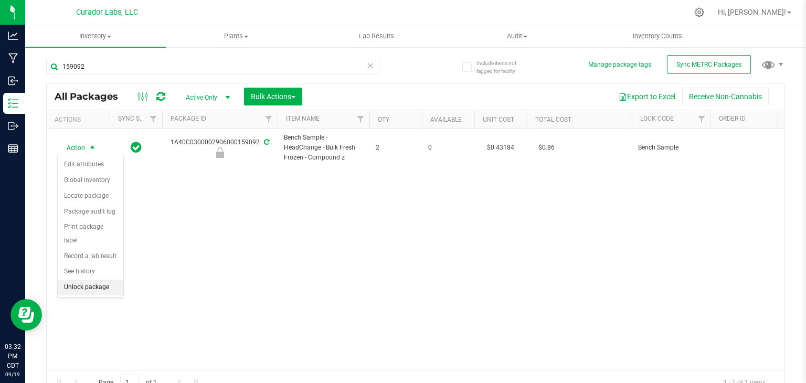
click at [93, 280] on li "Unlock package" at bounding box center [91, 288] width 66 height 16
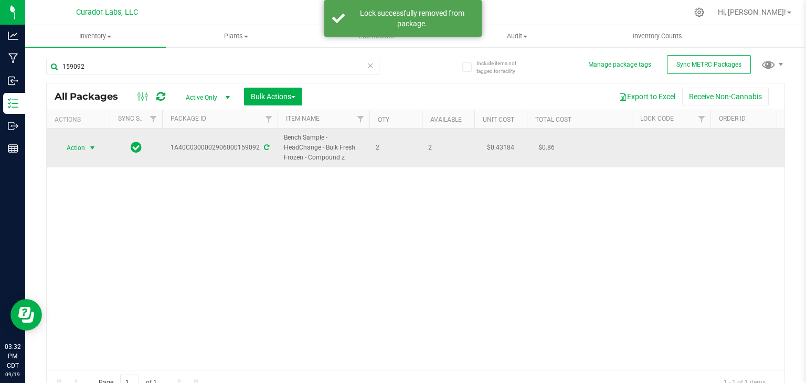
click at [90, 150] on span "select" at bounding box center [92, 148] width 8 height 8
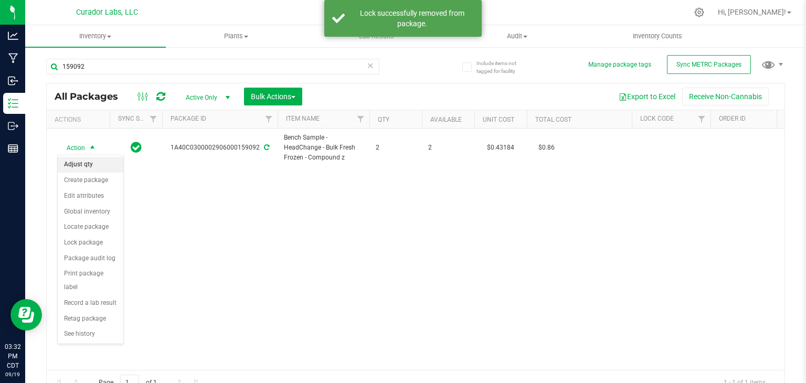
click at [90, 166] on li "Adjust qty" at bounding box center [91, 165] width 66 height 16
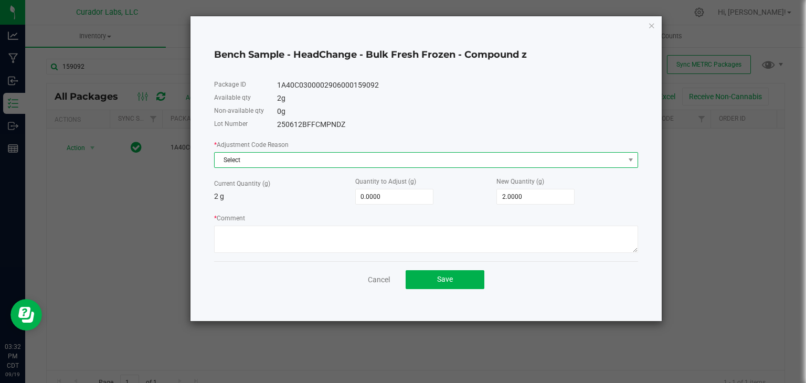
click at [319, 156] on span "Select" at bounding box center [420, 160] width 410 height 15
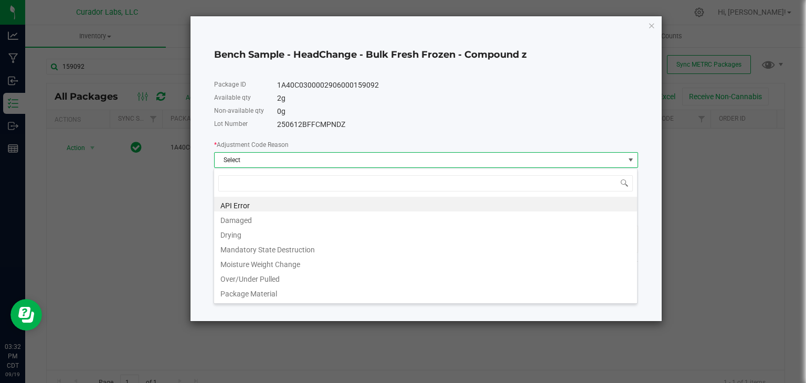
scroll to position [15, 424]
type input "w"
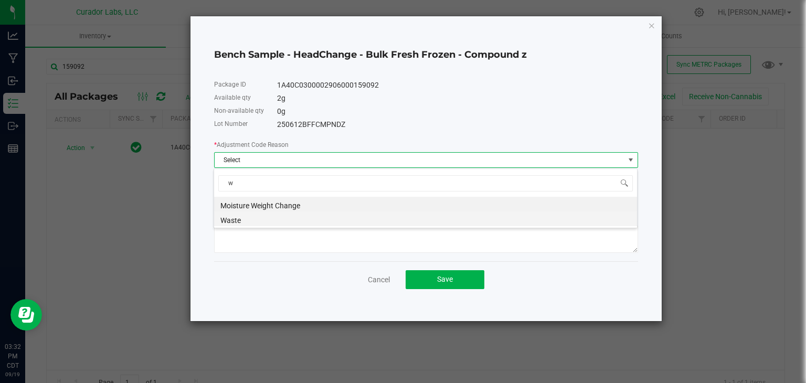
click at [282, 217] on li "Waste" at bounding box center [425, 219] width 423 height 15
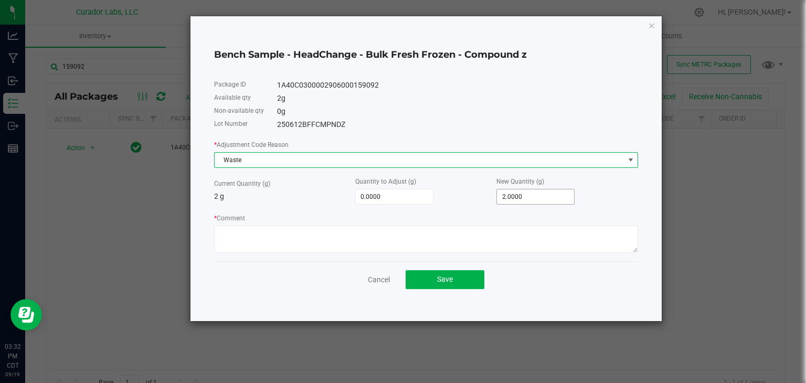
type input "2"
type input "-2.0000"
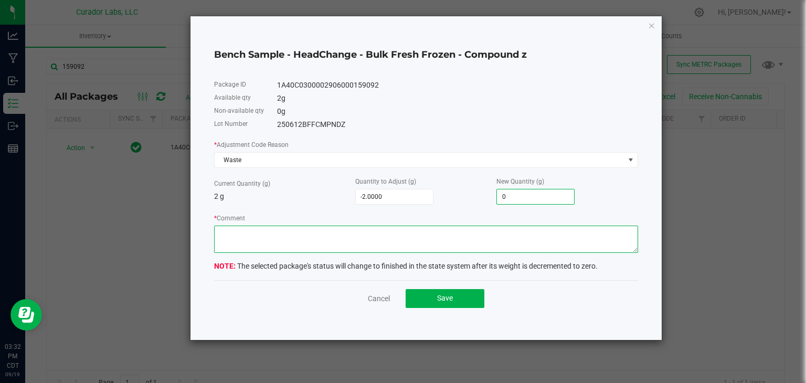
type input "0.0000"
click at [412, 234] on textarea "* Comment" at bounding box center [426, 239] width 424 height 27
type textarea "Expired Product"
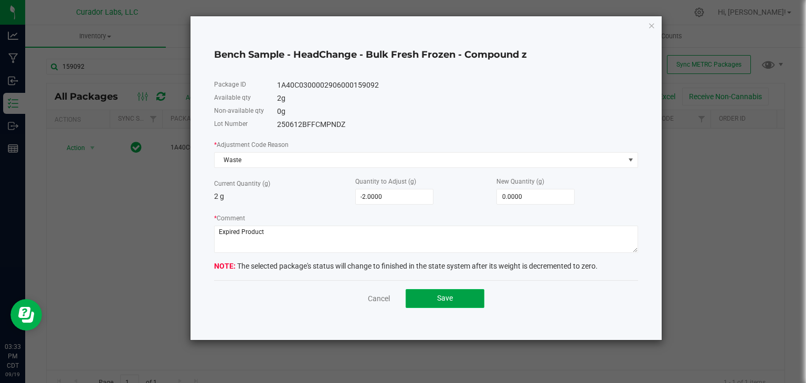
click at [428, 295] on button "Save" at bounding box center [445, 298] width 79 height 19
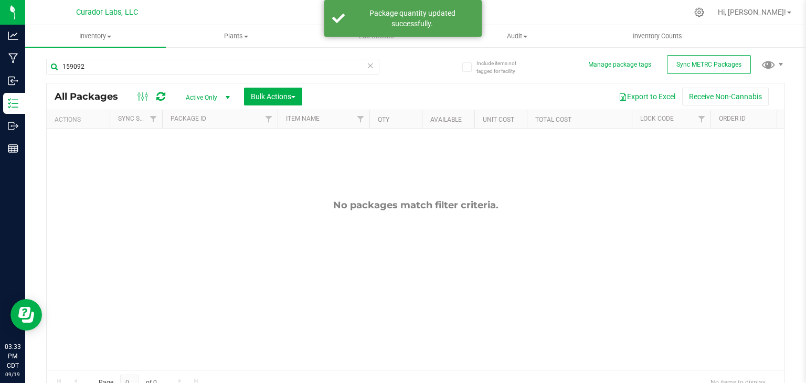
click at [230, 76] on div "159092" at bounding box center [212, 71] width 333 height 24
click at [228, 71] on input "159092" at bounding box center [212, 67] width 333 height 16
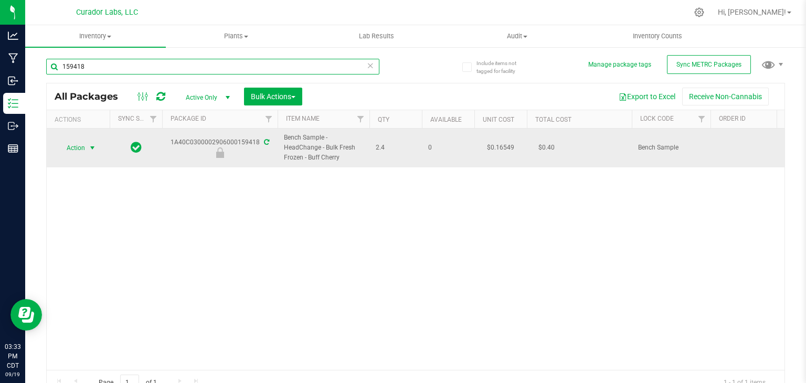
type input "159418"
click at [94, 146] on span "select" at bounding box center [92, 148] width 8 height 8
drag, startPoint x: 169, startPoint y: 144, endPoint x: 258, endPoint y: 140, distance: 88.8
click at [258, 140] on div "1A40C0300002906000159418" at bounding box center [220, 148] width 119 height 20
drag, startPoint x: 342, startPoint y: 158, endPoint x: 282, endPoint y: 142, distance: 61.9
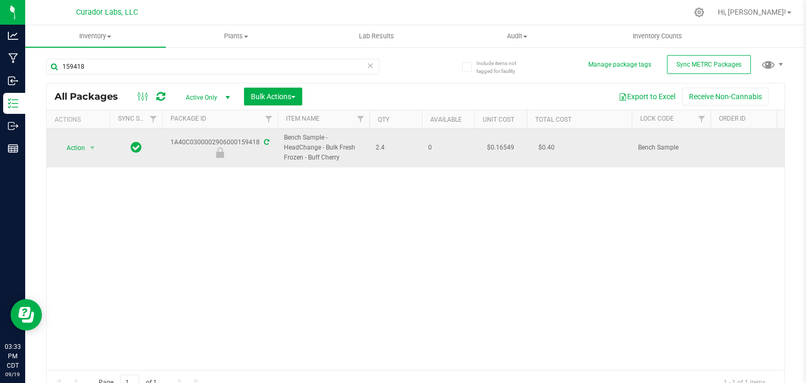
click at [282, 142] on td "Bench Sample - HeadChange - Bulk Fresh Frozen - Buff Cherry" at bounding box center [324, 148] width 92 height 39
click at [80, 151] on span "Action" at bounding box center [71, 148] width 28 height 15
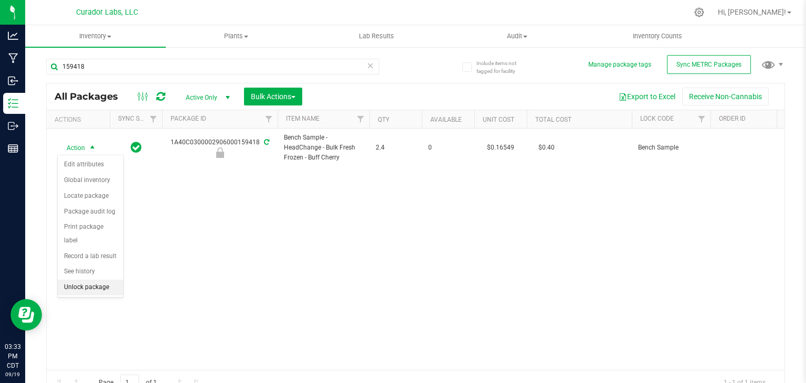
click at [82, 280] on li "Unlock package" at bounding box center [91, 288] width 66 height 16
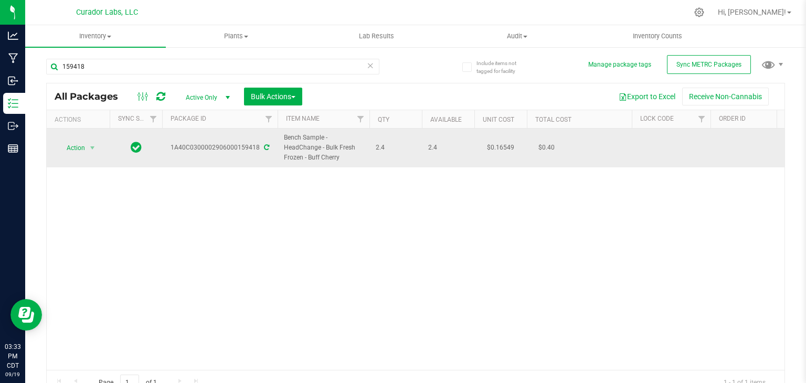
click at [169, 148] on div "1A40C0300002906000159418" at bounding box center [220, 148] width 119 height 10
click at [90, 148] on span "select" at bounding box center [92, 148] width 8 height 8
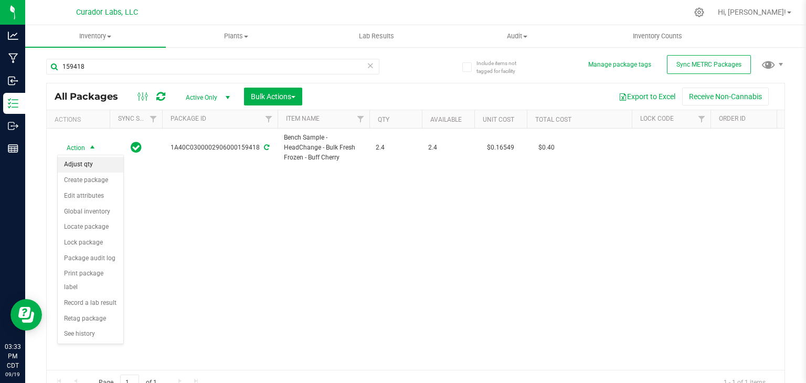
click at [90, 166] on li "Adjust qty" at bounding box center [91, 165] width 66 height 16
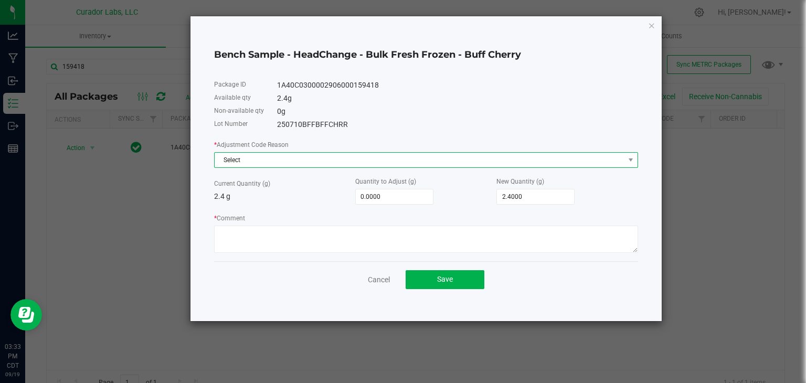
click at [348, 155] on span "Select" at bounding box center [420, 160] width 410 height 15
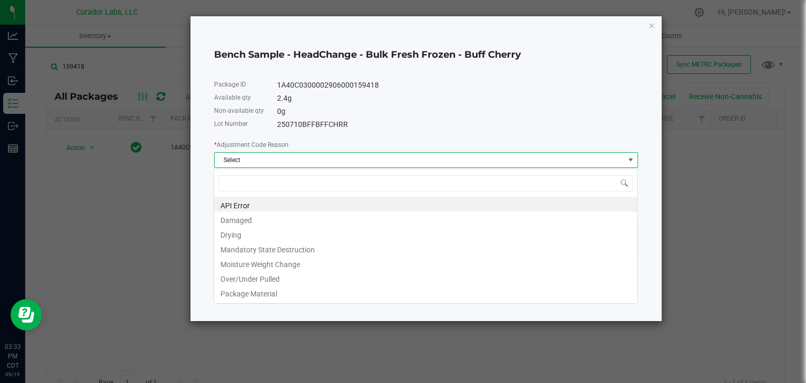
scroll to position [15, 424]
type input "w"
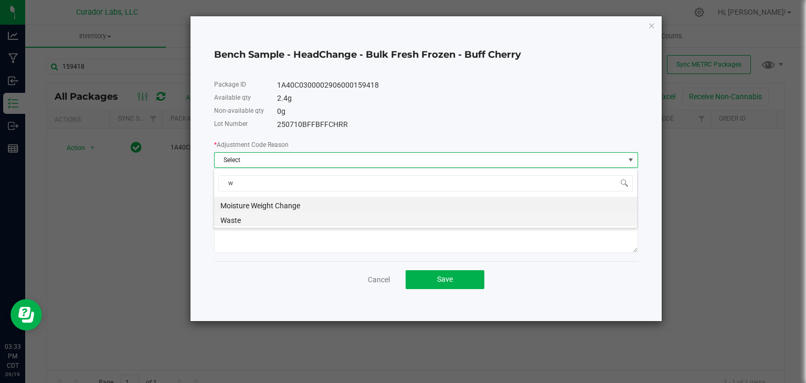
click at [325, 219] on li "Waste" at bounding box center [425, 219] width 423 height 15
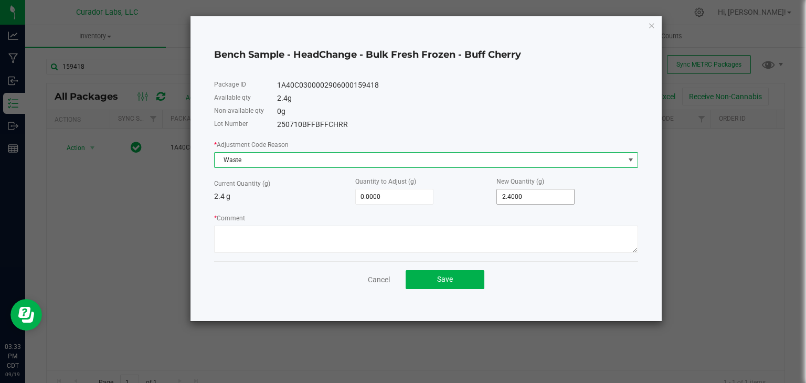
type input "2.4"
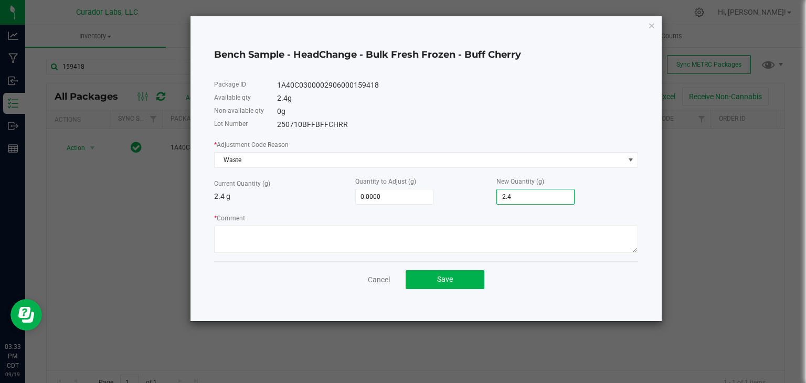
type input "-2.4000"
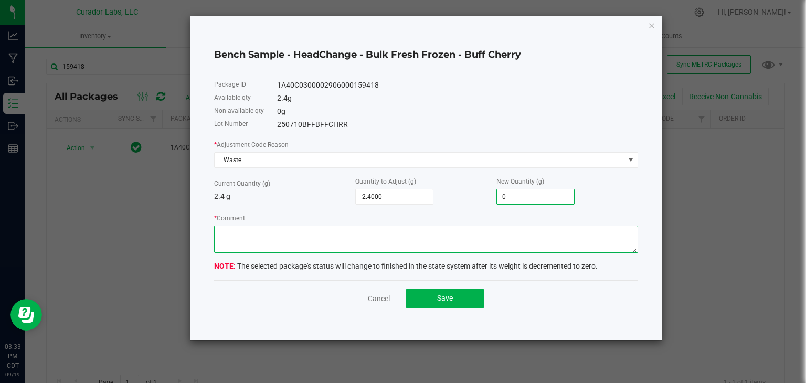
type input "0.0000"
click at [428, 244] on textarea "* Comment" at bounding box center [426, 239] width 424 height 27
type textarea "Expired Product"
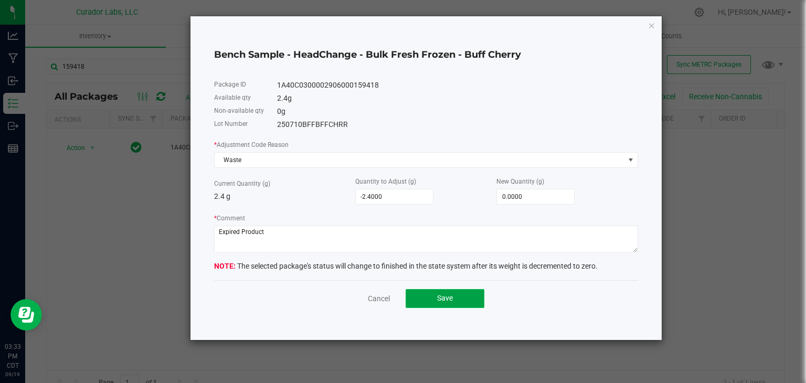
click at [445, 297] on span "Save" at bounding box center [445, 298] width 16 height 8
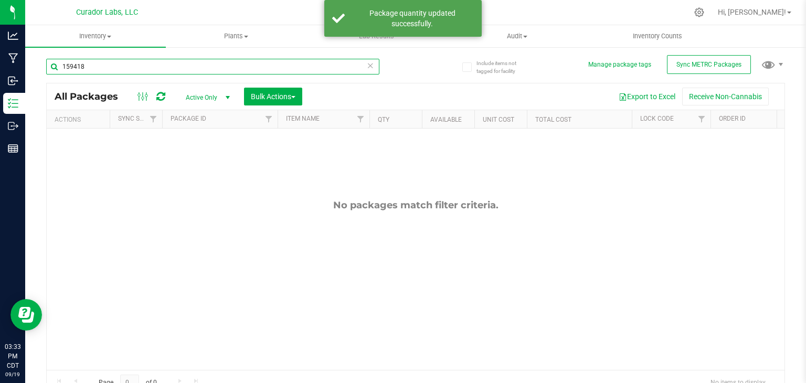
click at [205, 68] on input "159418" at bounding box center [212, 67] width 333 height 16
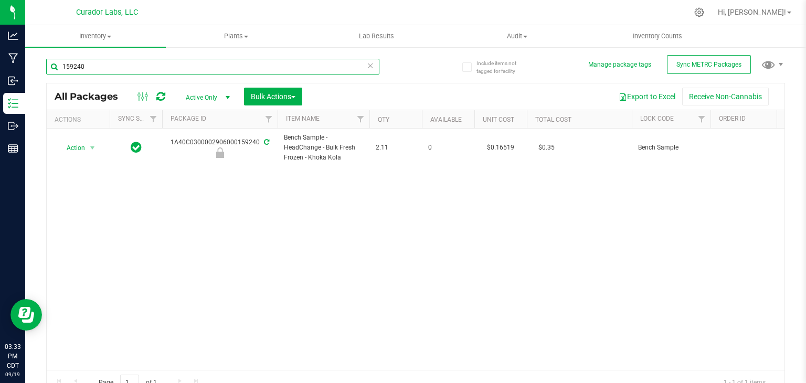
type input "159240"
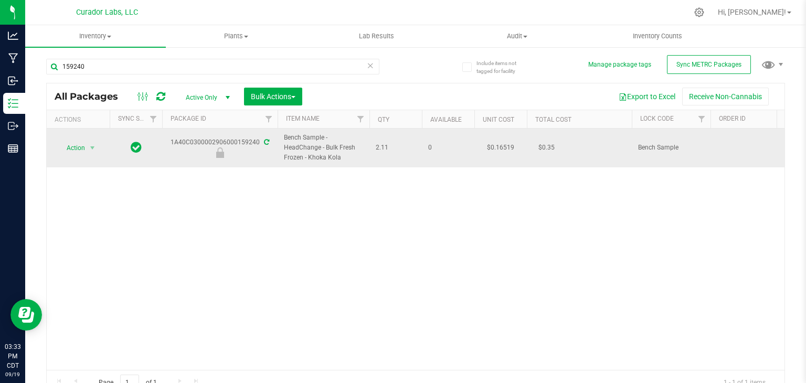
drag, startPoint x: 173, startPoint y: 142, endPoint x: 259, endPoint y: 141, distance: 86.1
click at [259, 141] on div "1A40C0300002906000159240" at bounding box center [220, 148] width 119 height 20
drag, startPoint x: 340, startPoint y: 156, endPoint x: 275, endPoint y: 133, distance: 69.1
click at [88, 148] on span "select" at bounding box center [92, 148] width 13 height 15
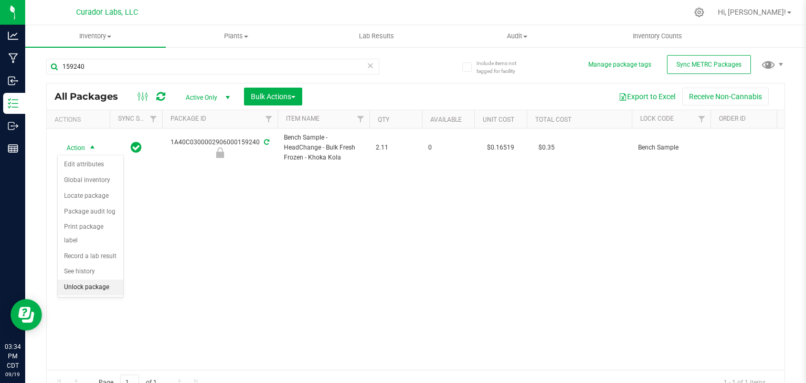
click at [94, 280] on li "Unlock package" at bounding box center [91, 288] width 66 height 16
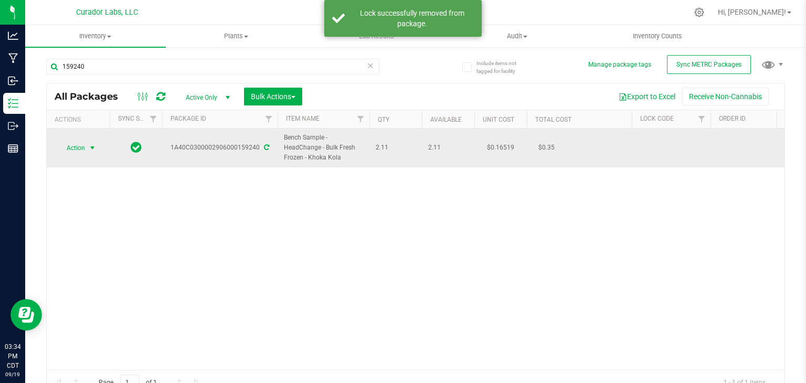
click at [89, 146] on span "select" at bounding box center [92, 148] width 8 height 8
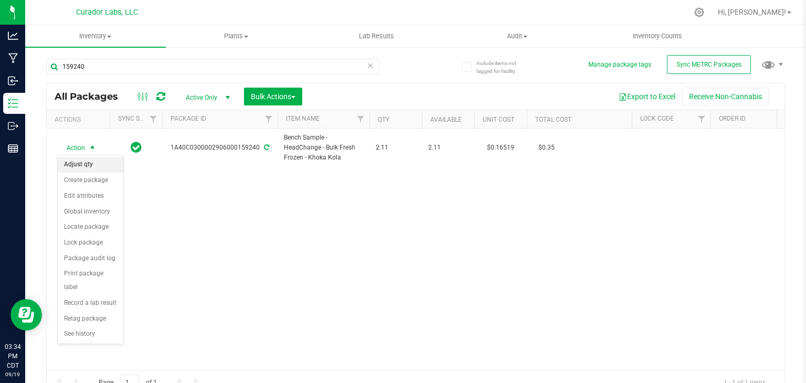
click at [89, 162] on li "Adjust qty" at bounding box center [91, 165] width 66 height 16
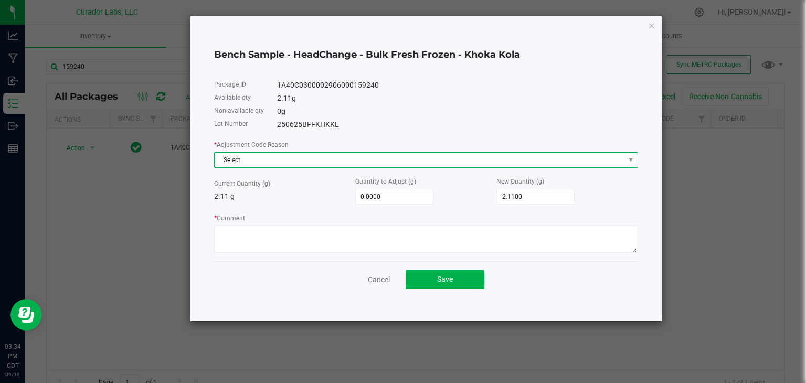
click at [231, 159] on span "Select" at bounding box center [420, 160] width 410 height 15
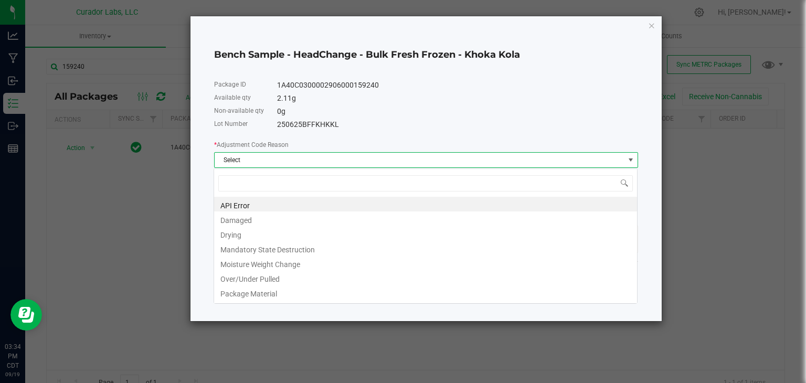
scroll to position [15, 424]
type input "w"
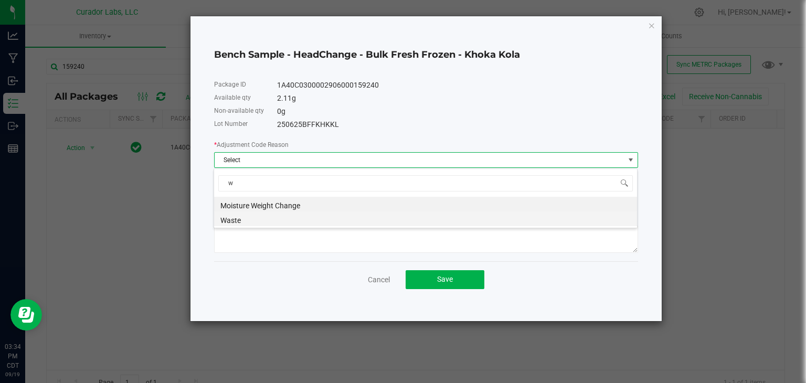
click at [238, 218] on li "Waste" at bounding box center [425, 219] width 423 height 15
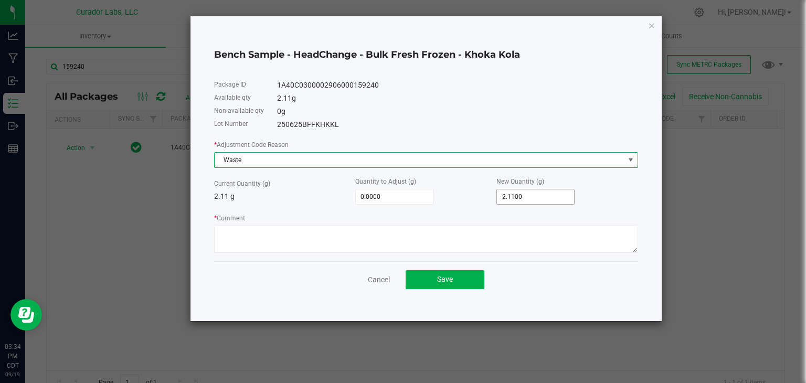
type input "2.11"
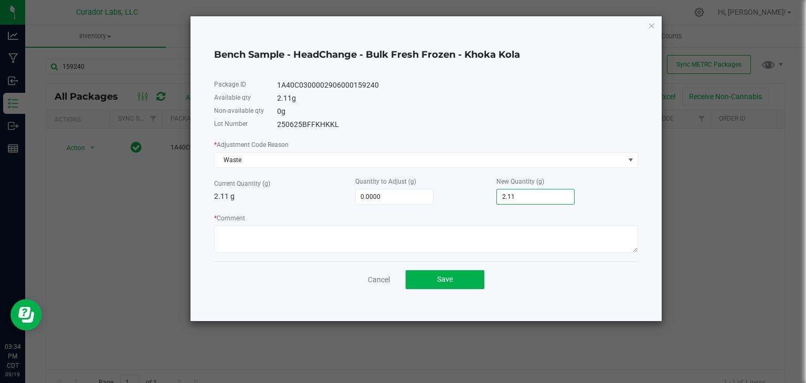
type input "-2.1100"
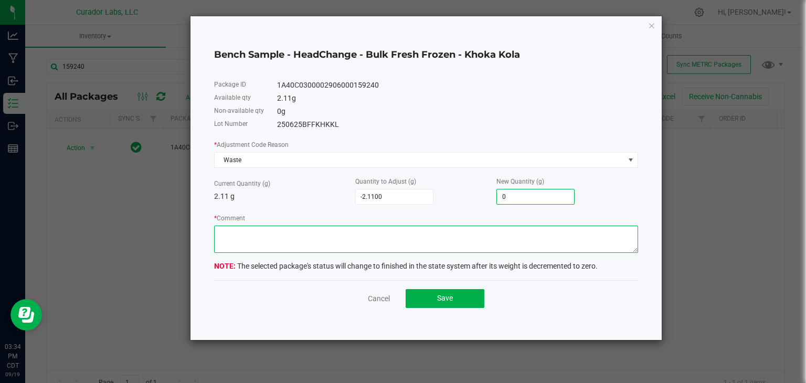
type input "0.0000"
click at [428, 226] on textarea "* Comment" at bounding box center [426, 239] width 424 height 27
type textarea "Expired Product"
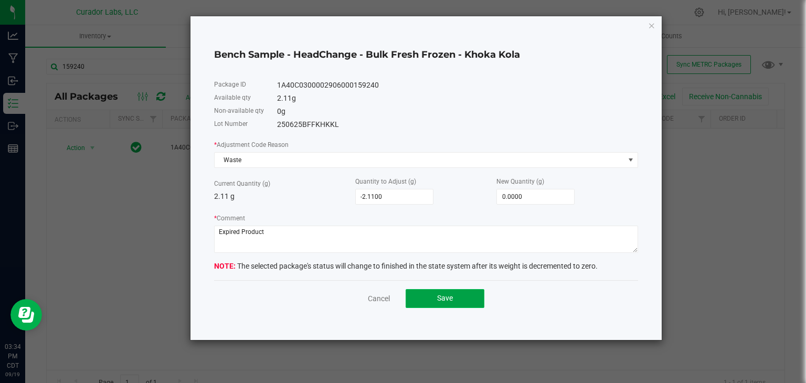
click at [443, 308] on button "Save" at bounding box center [445, 298] width 79 height 19
